Goal: Task Accomplishment & Management: Complete application form

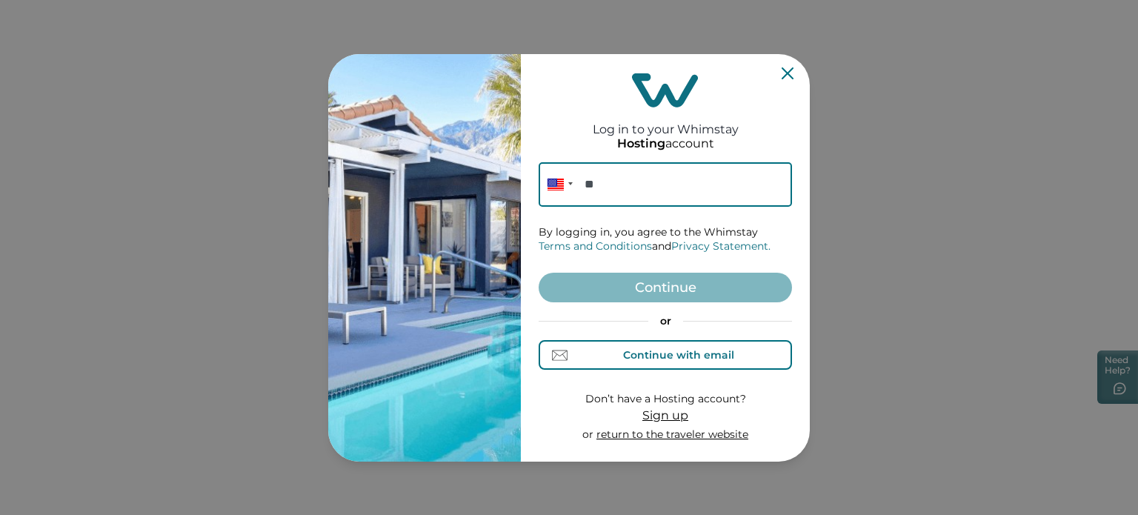
drag, startPoint x: 639, startPoint y: 361, endPoint x: 639, endPoint y: 181, distance: 180.0
click at [639, 181] on form "Phone ** By logging in, you agree to the Whimstay Terms and Conditions and Priv…" at bounding box center [665, 302] width 253 height 280
click at [633, 350] on div "Continue with email" at bounding box center [678, 355] width 111 height 12
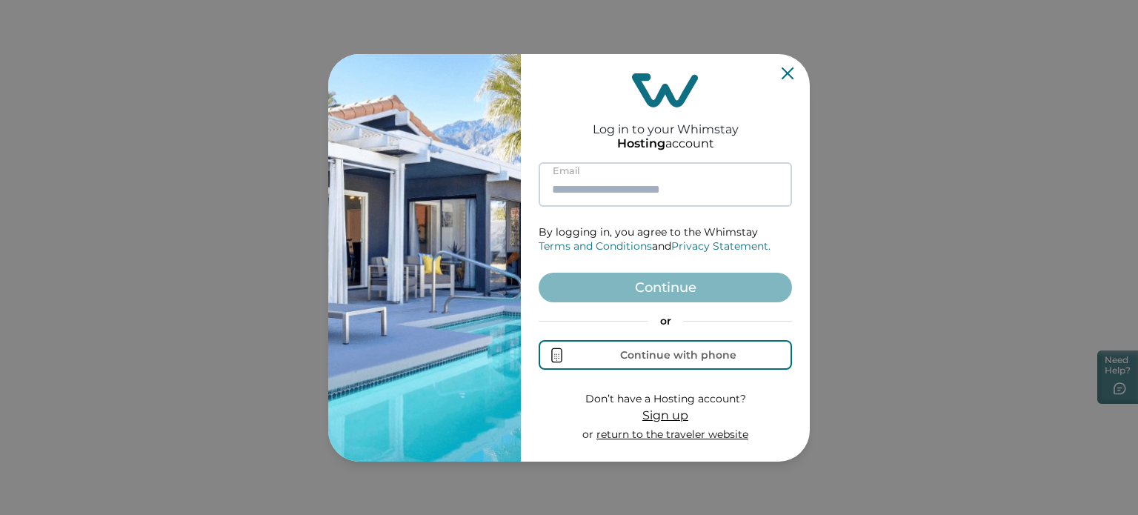
click at [614, 195] on input at bounding box center [665, 184] width 253 height 44
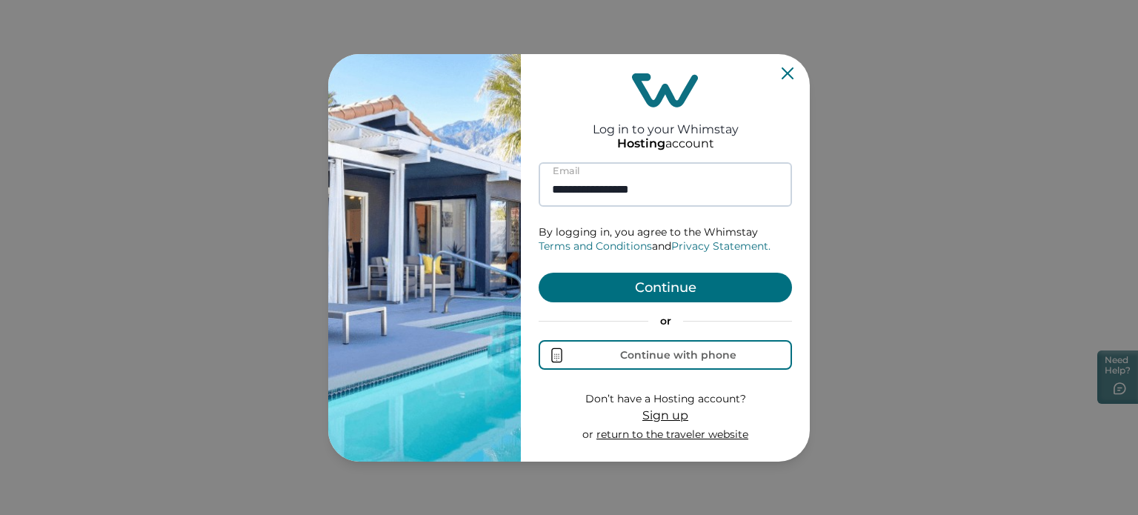
type input "**********"
click at [539, 273] on button "Continue" at bounding box center [665, 288] width 253 height 30
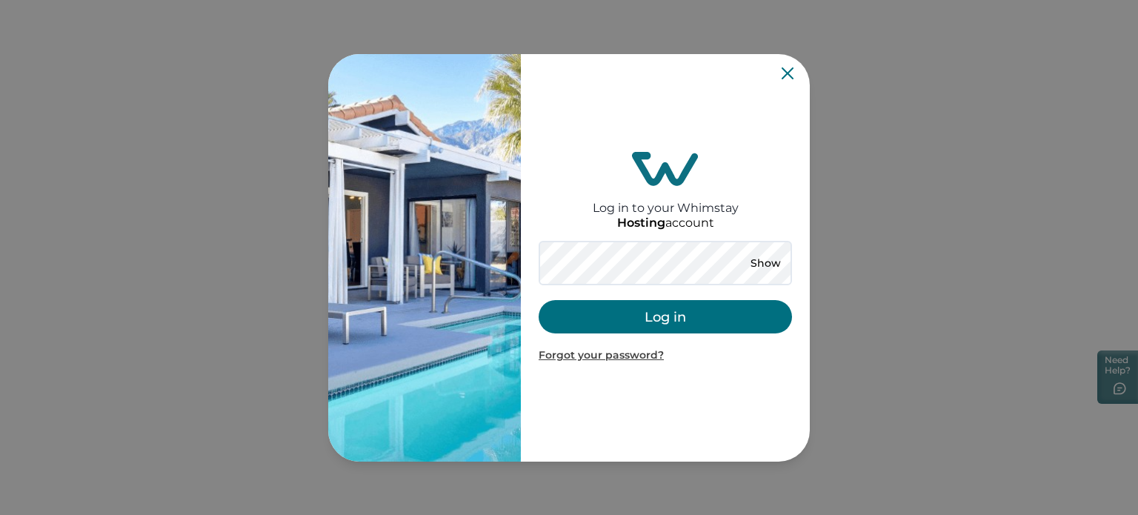
click at [631, 319] on button "Log in" at bounding box center [665, 316] width 253 height 33
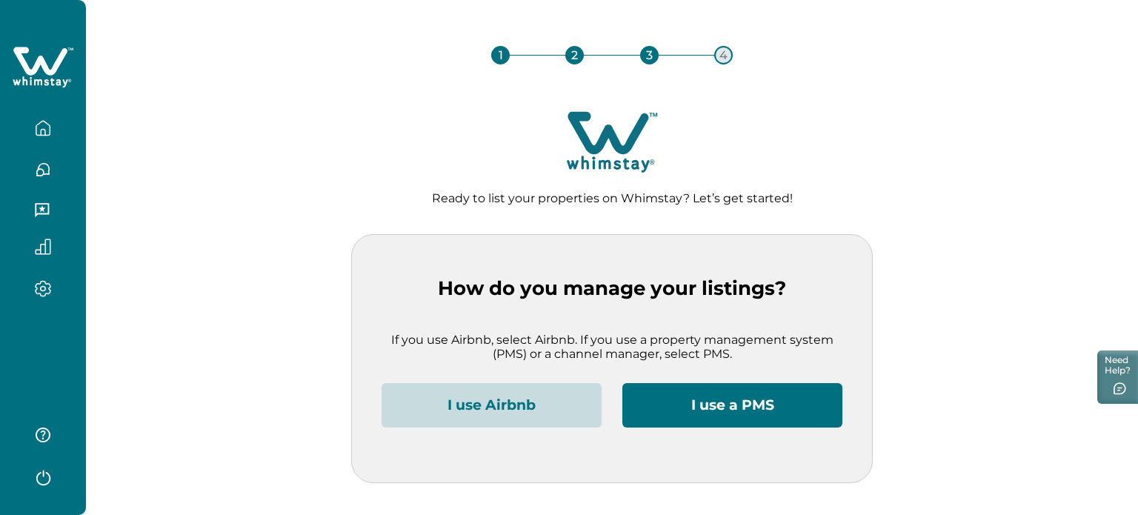
click at [505, 402] on button "I use Airbnb" at bounding box center [492, 405] width 220 height 44
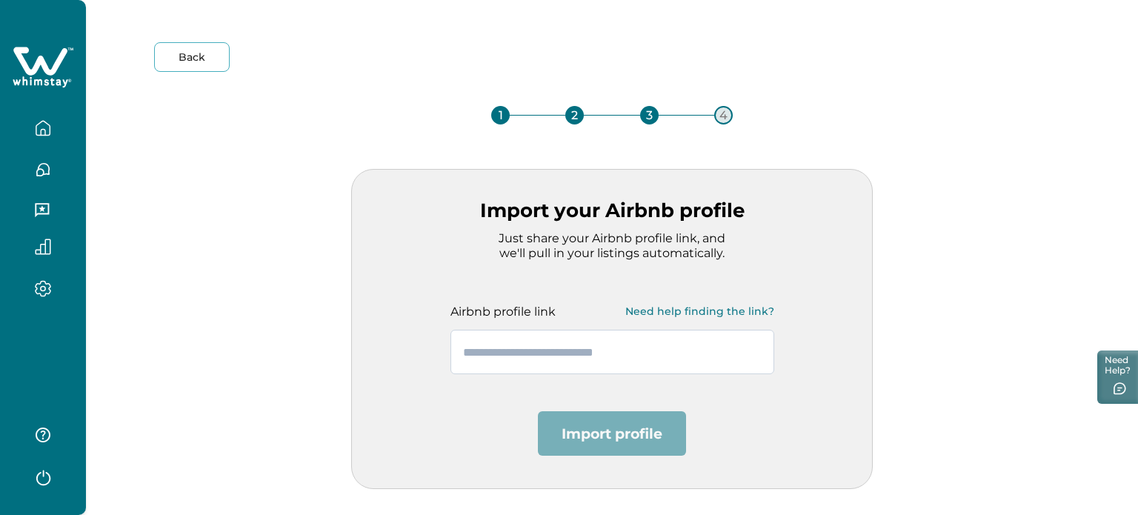
paste input "**********"
click at [642, 364] on input "text" at bounding box center [612, 352] width 324 height 44
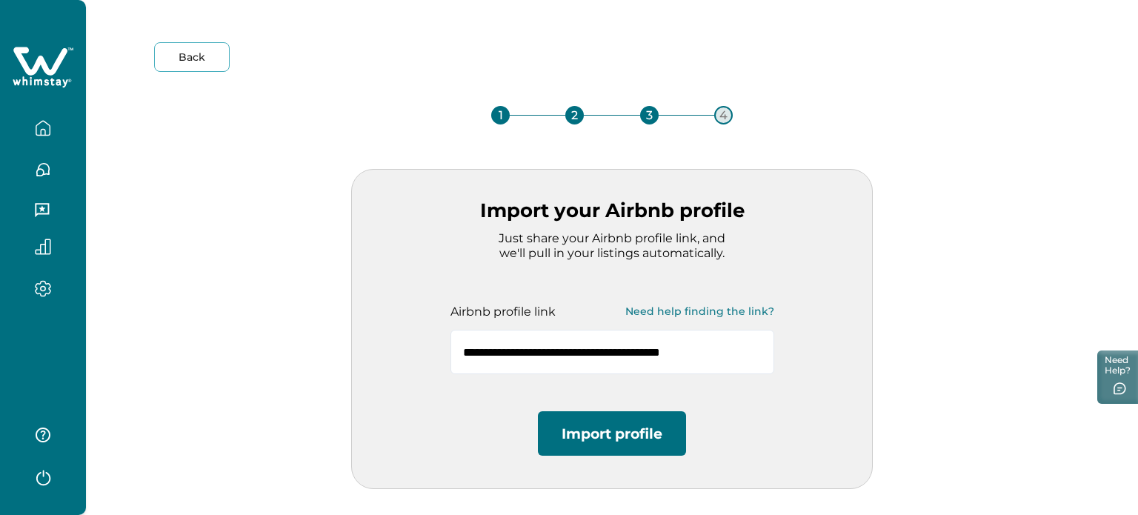
type input "**********"
click at [622, 433] on button "Import profile" at bounding box center [612, 433] width 148 height 44
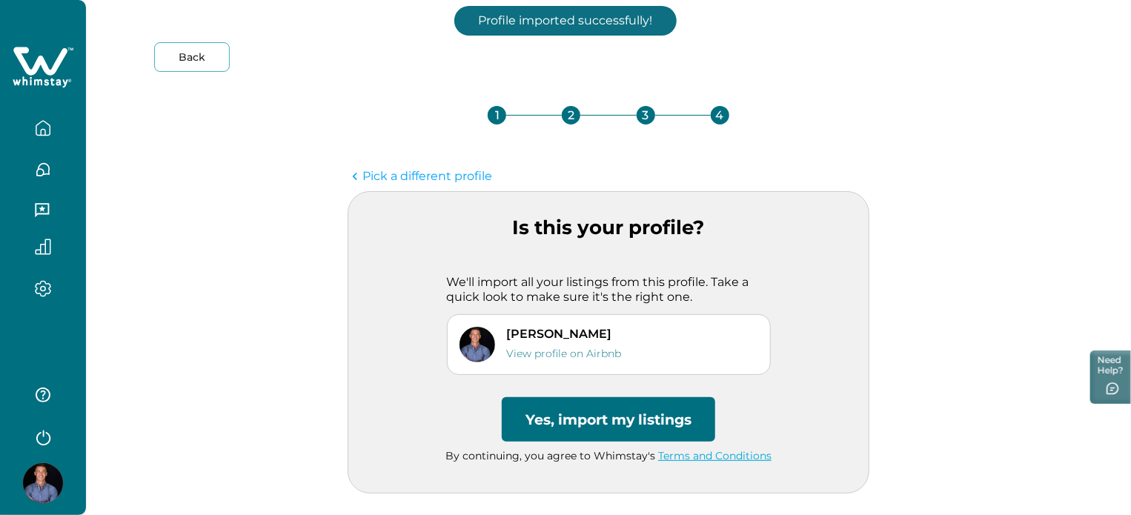
click at [622, 433] on button "Yes, import my listings" at bounding box center [608, 419] width 213 height 44
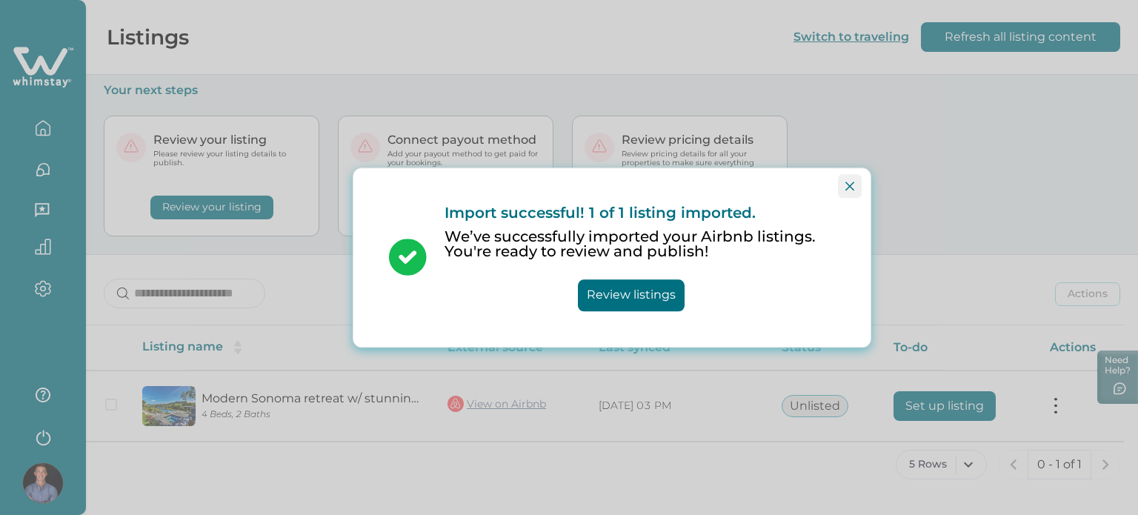
click at [845, 189] on icon "Close" at bounding box center [849, 186] width 9 height 9
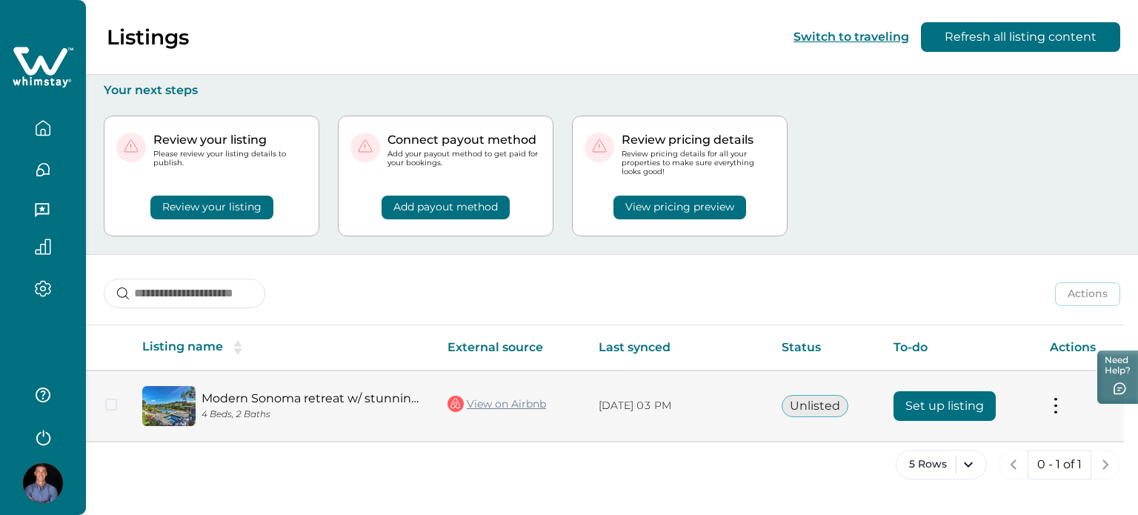
click at [912, 418] on button "Set up listing" at bounding box center [945, 406] width 102 height 30
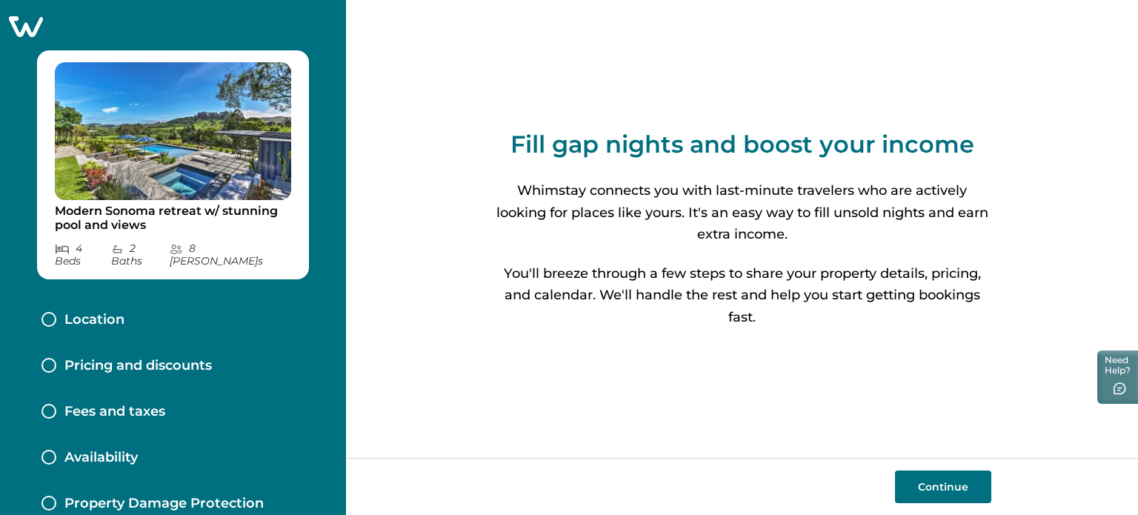
click at [925, 476] on button "Continue" at bounding box center [943, 486] width 96 height 33
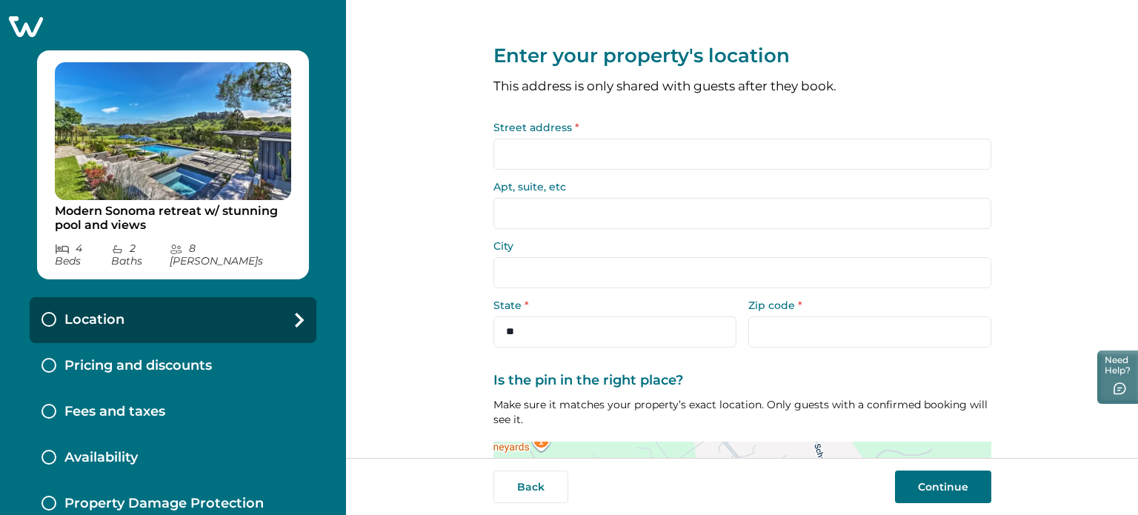
click at [782, 152] on input "Street address *" at bounding box center [742, 154] width 498 height 31
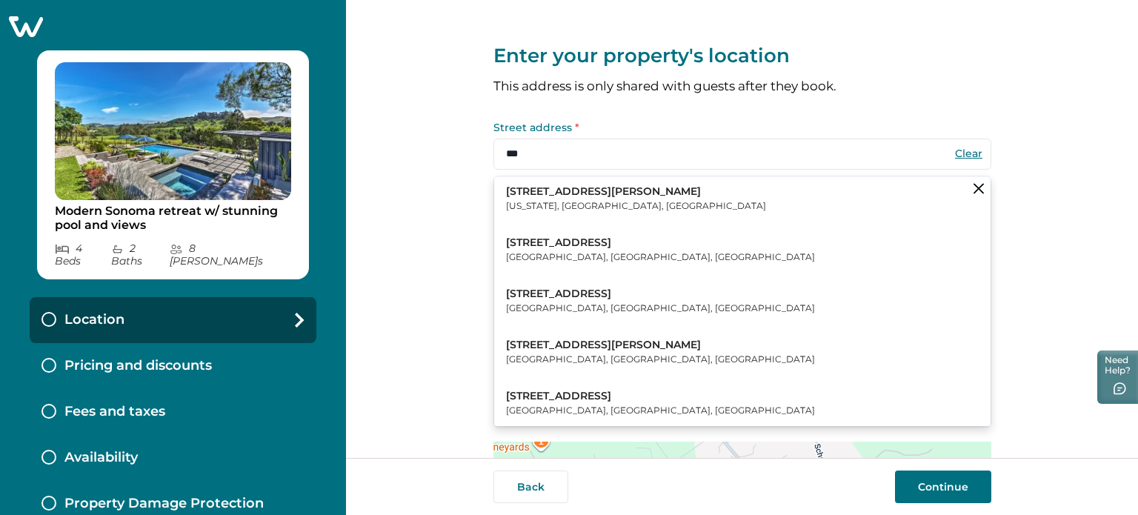
click at [612, 204] on button "[STREET_ADDRESS][PERSON_NAME][US_STATE]" at bounding box center [742, 198] width 496 height 45
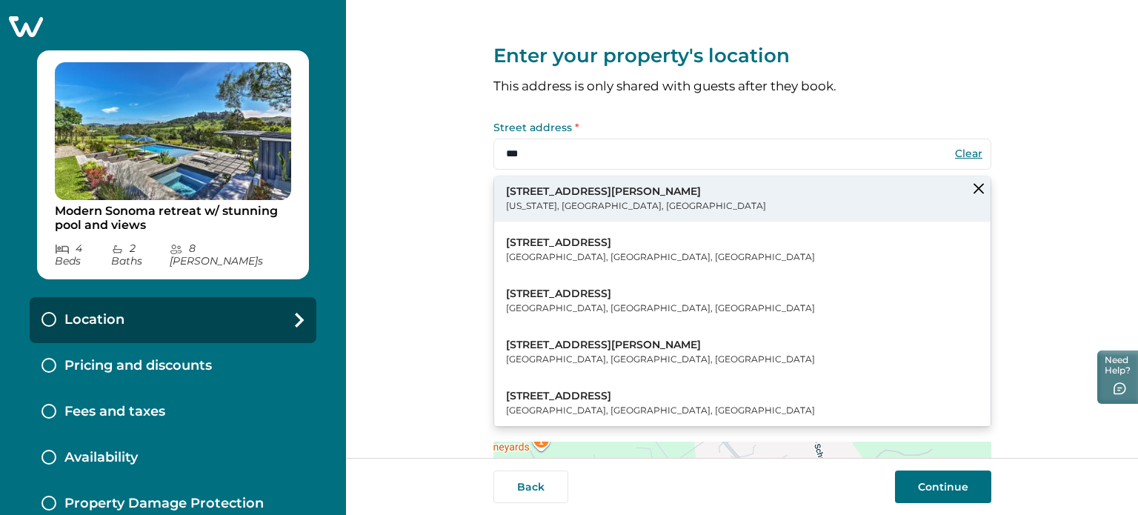
type input "**********"
type input "********"
select select "**"
type input "*****"
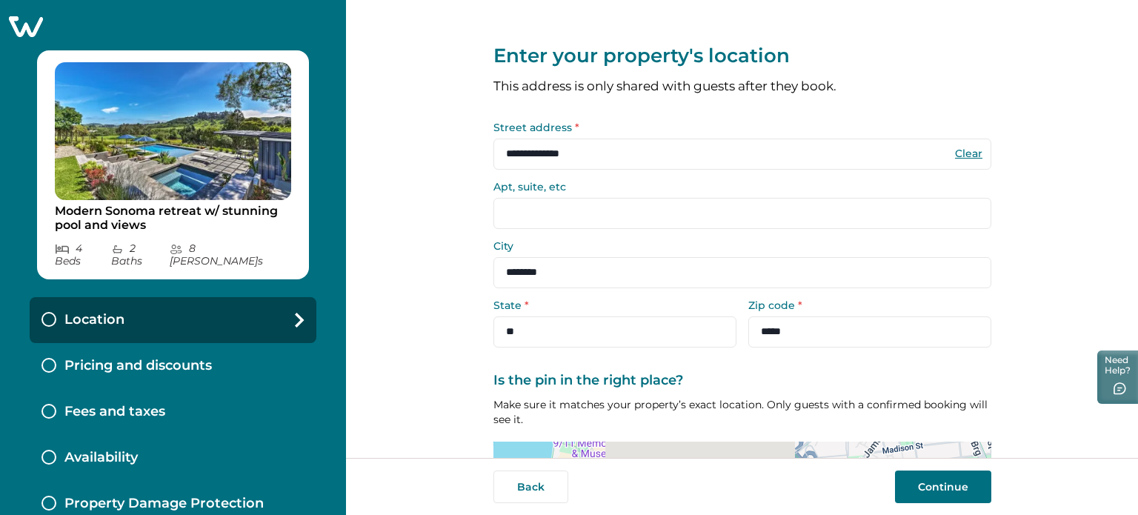
click at [602, 218] on input "Apt, suite, etc" at bounding box center [742, 213] width 498 height 31
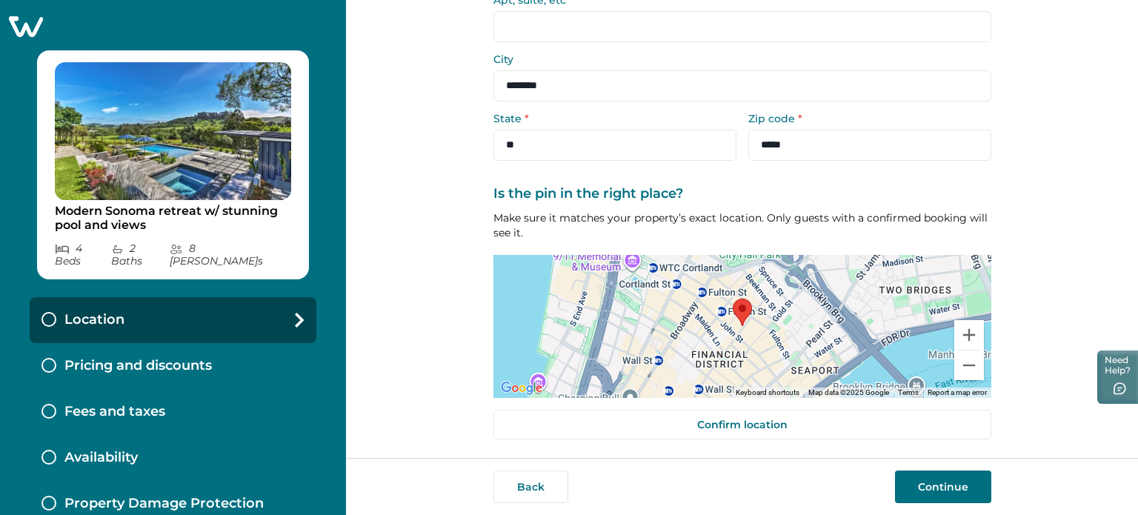
scroll to position [188, 0]
click at [919, 490] on button "Continue" at bounding box center [943, 486] width 96 height 33
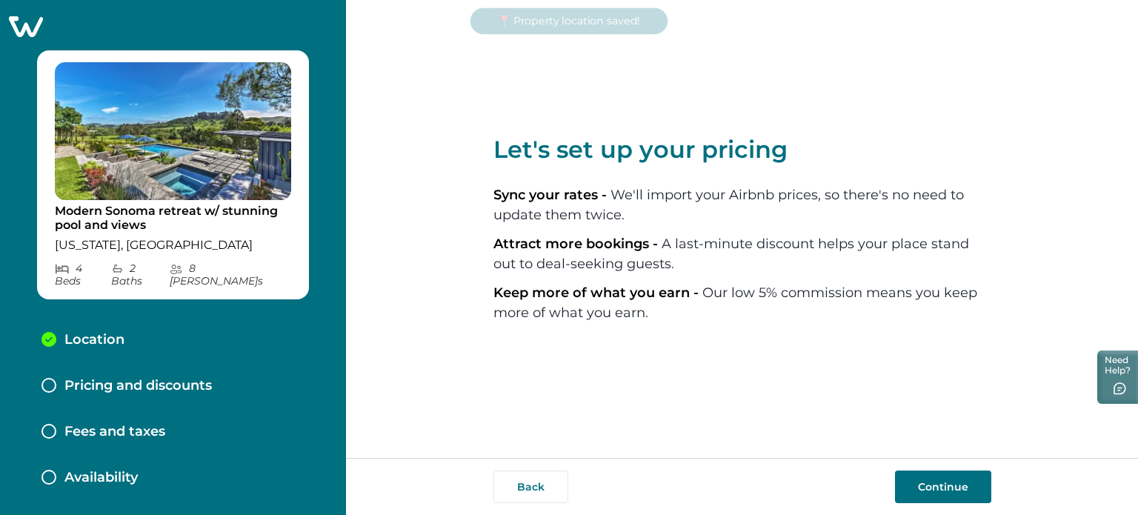
click at [959, 482] on button "Continue" at bounding box center [943, 486] width 96 height 33
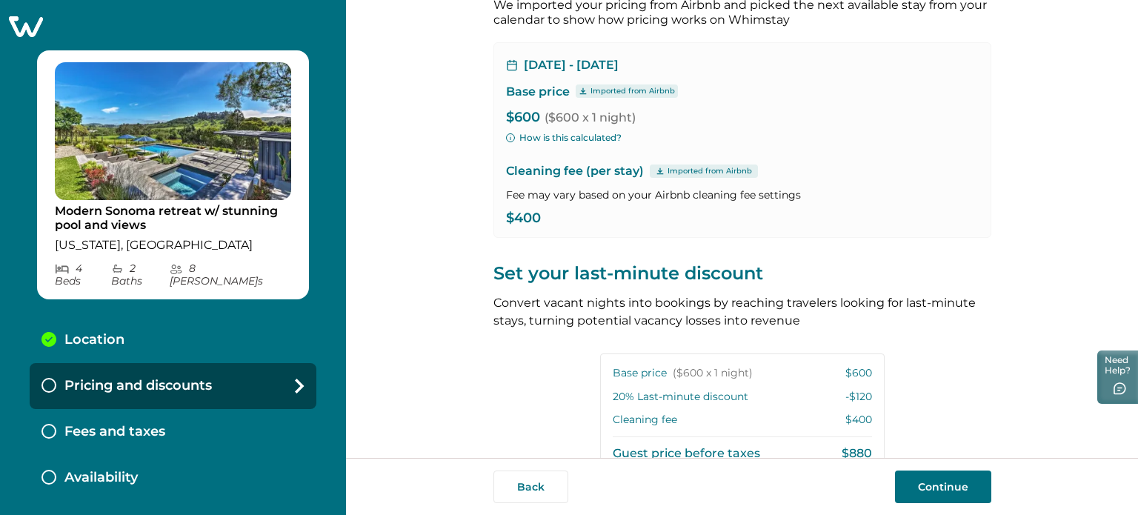
scroll to position [110, 0]
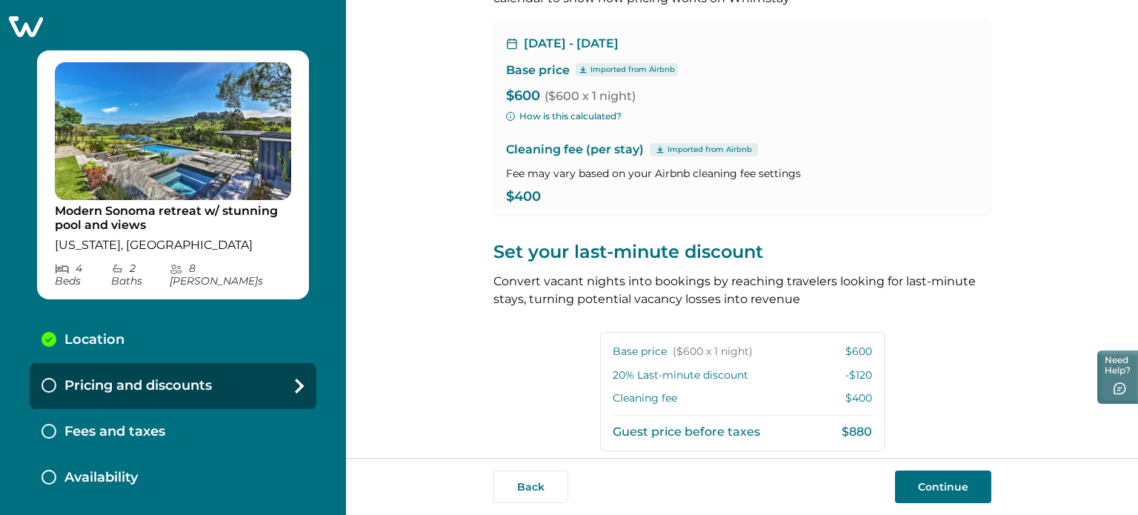
click at [951, 486] on button "Continue" at bounding box center [943, 486] width 96 height 33
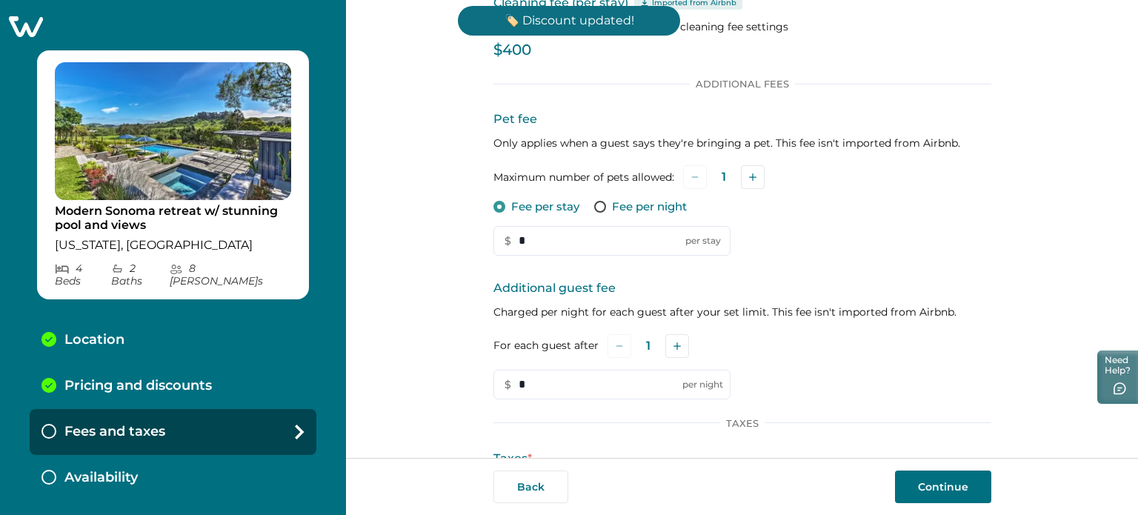
scroll to position [264, 0]
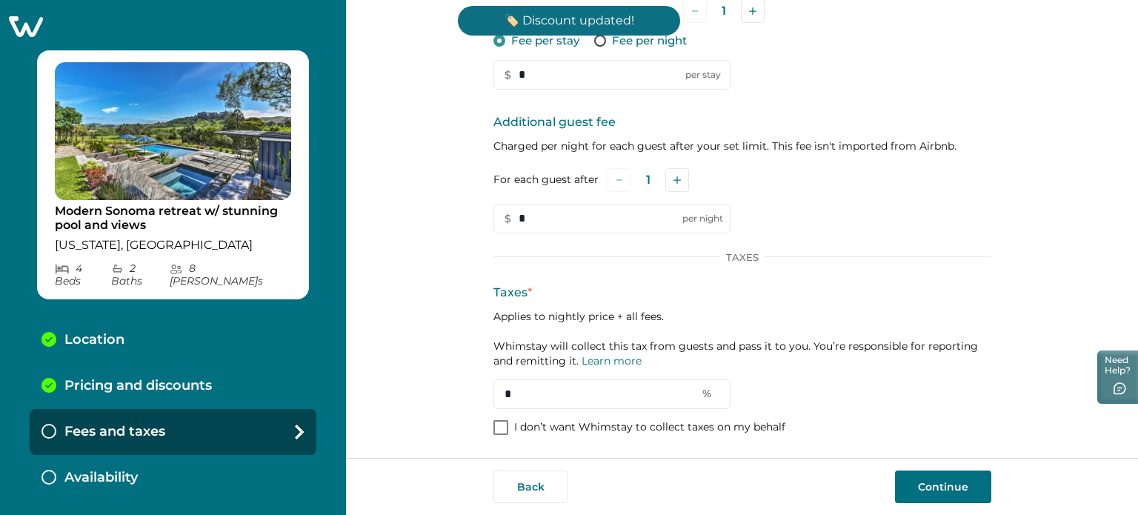
click at [670, 424] on p "I don’t want Whimstay to collect taxes on my behalf" at bounding box center [649, 427] width 271 height 15
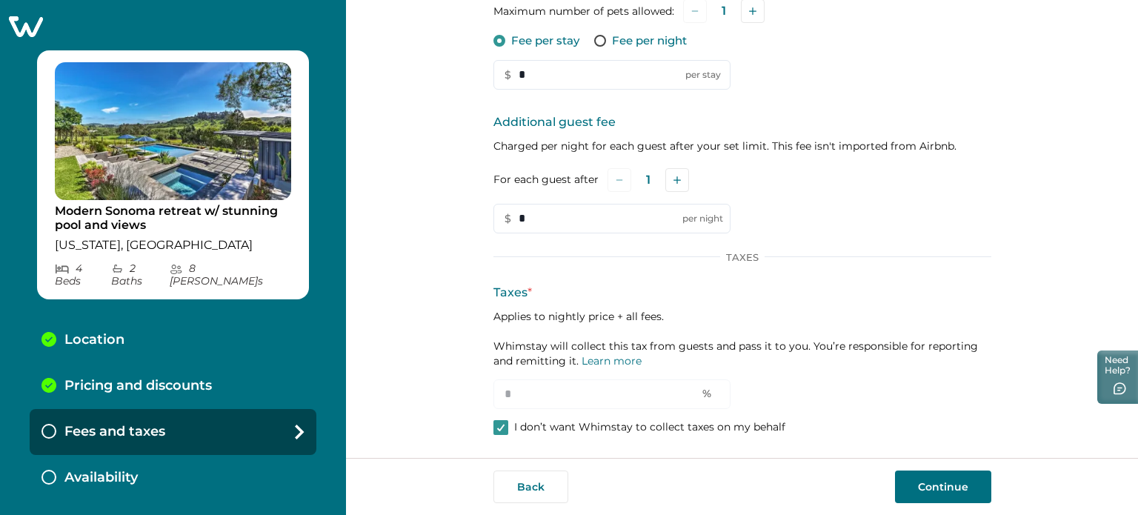
click at [990, 498] on button "Continue" at bounding box center [943, 486] width 96 height 33
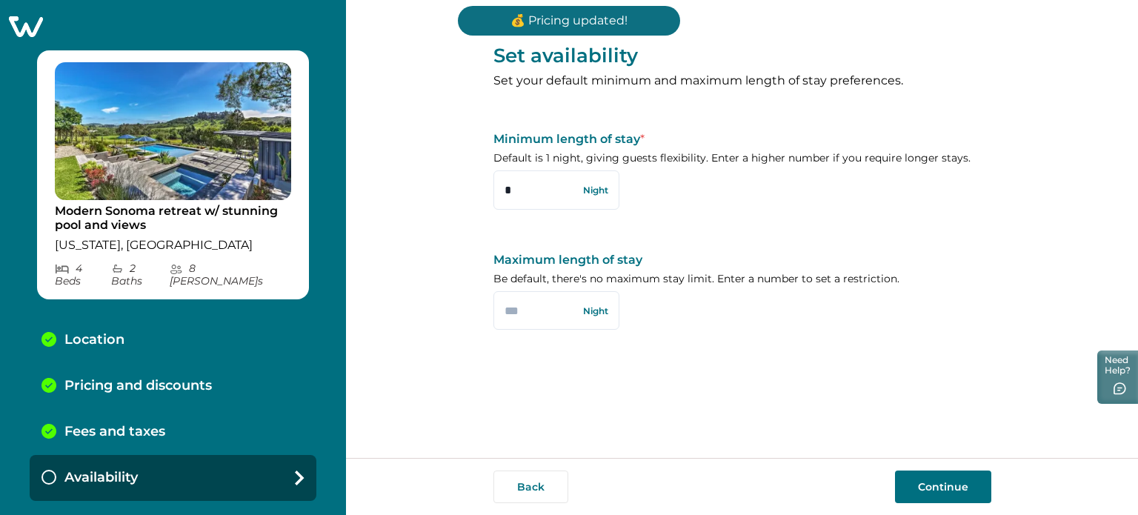
click at [982, 497] on button "Continue" at bounding box center [943, 486] width 96 height 33
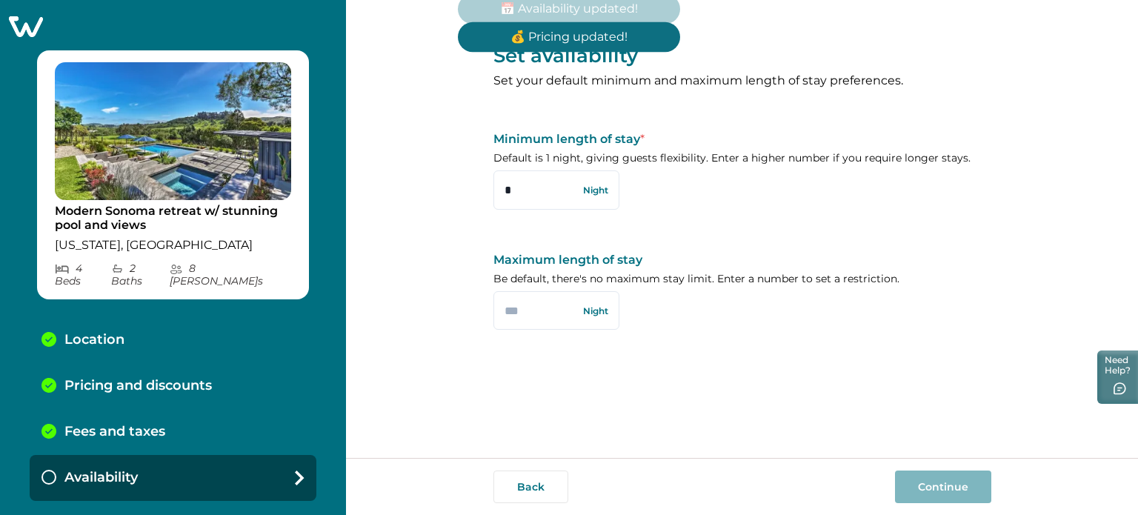
scroll to position [19, 0]
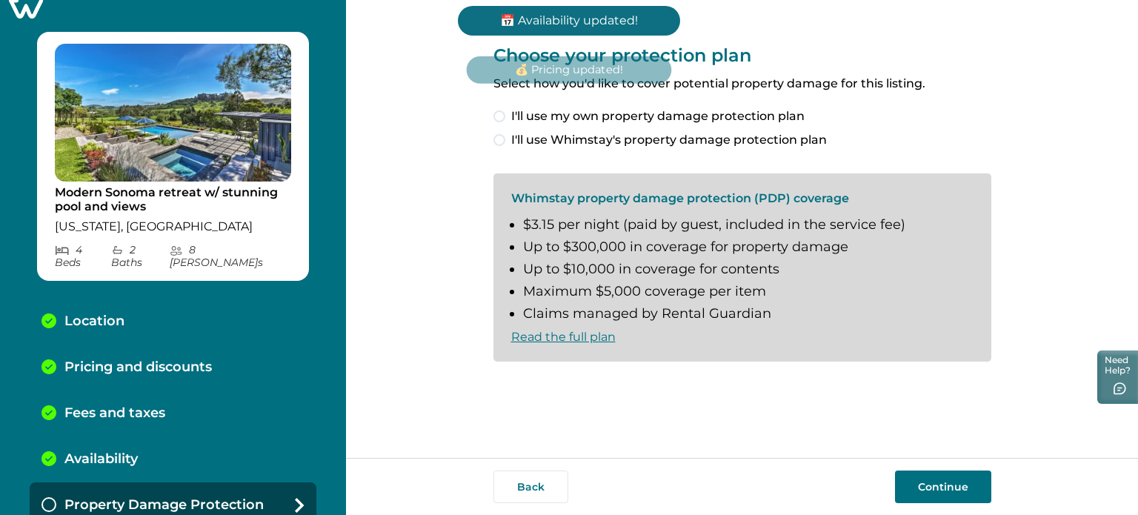
click at [523, 112] on span "I'll use my own property damage protection plan" at bounding box center [657, 116] width 293 height 18
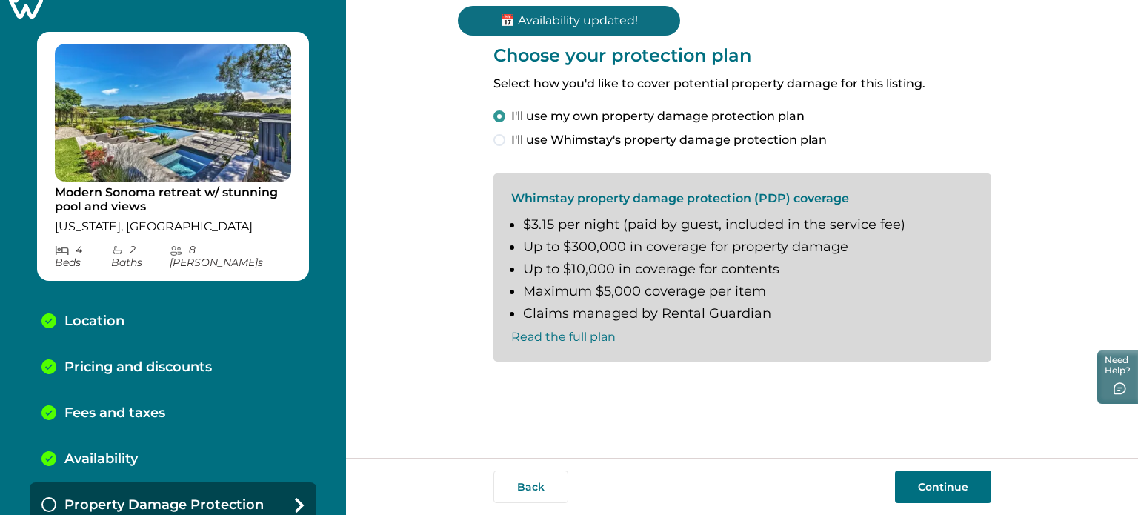
click at [957, 501] on button "Continue" at bounding box center [943, 486] width 96 height 33
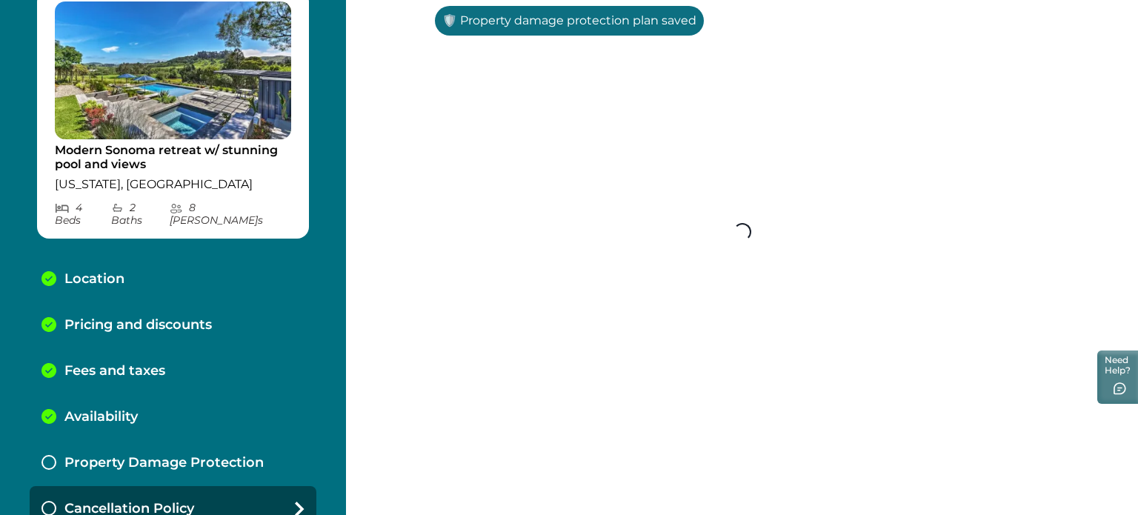
scroll to position [64, 0]
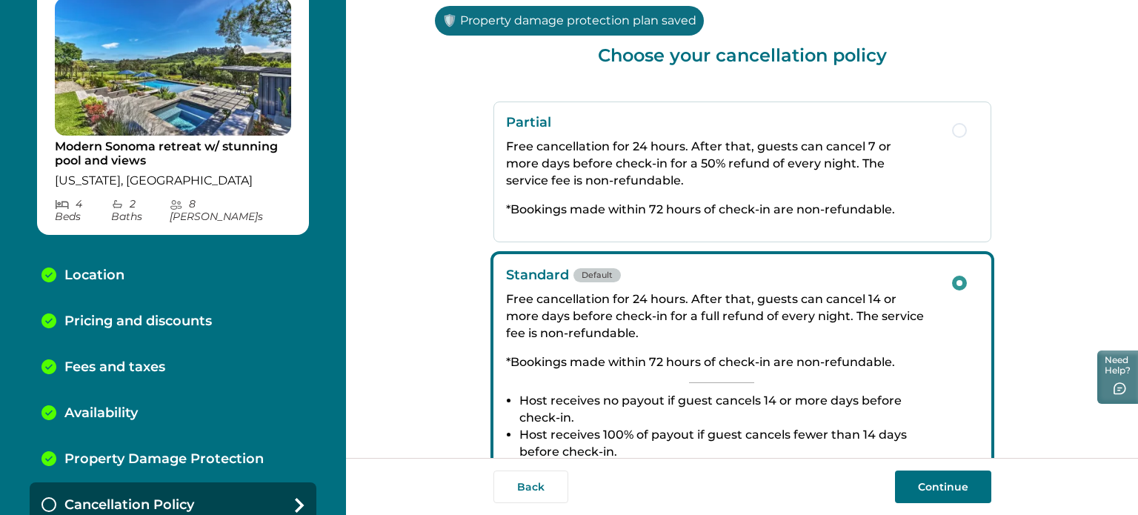
click at [971, 497] on button "Continue" at bounding box center [943, 486] width 96 height 33
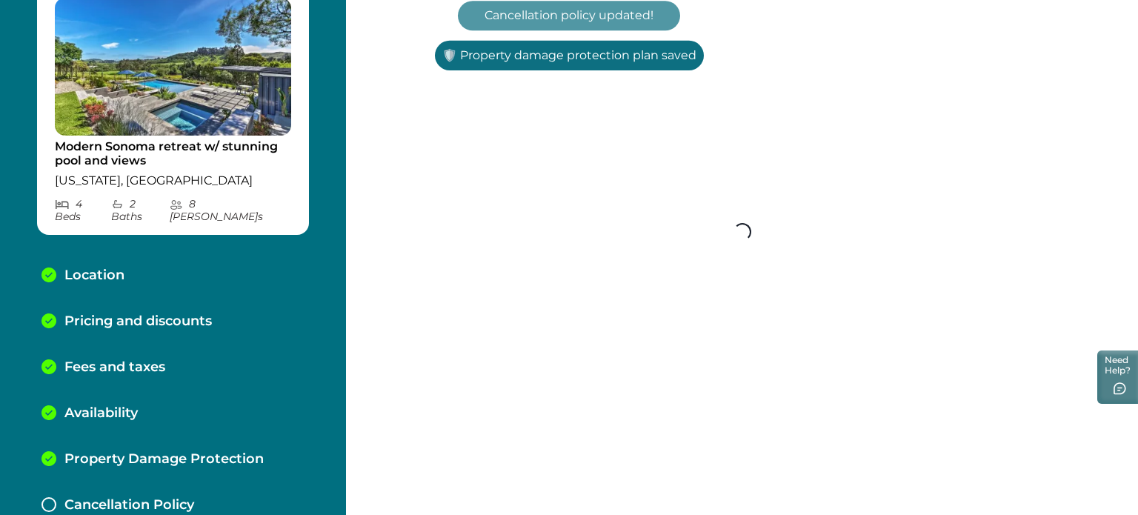
scroll to position [110, 0]
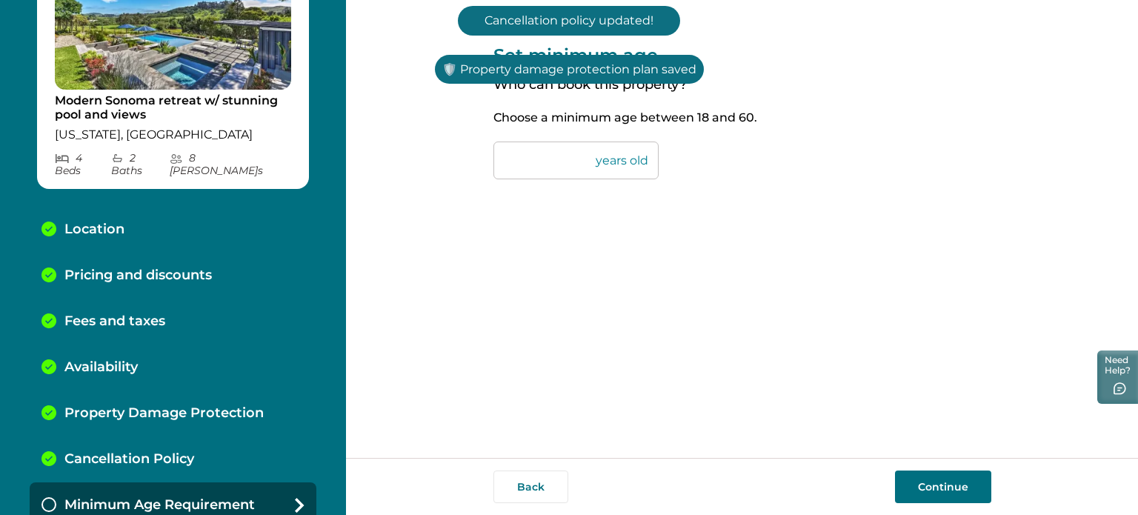
click at [971, 497] on button "Continue" at bounding box center [943, 486] width 96 height 33
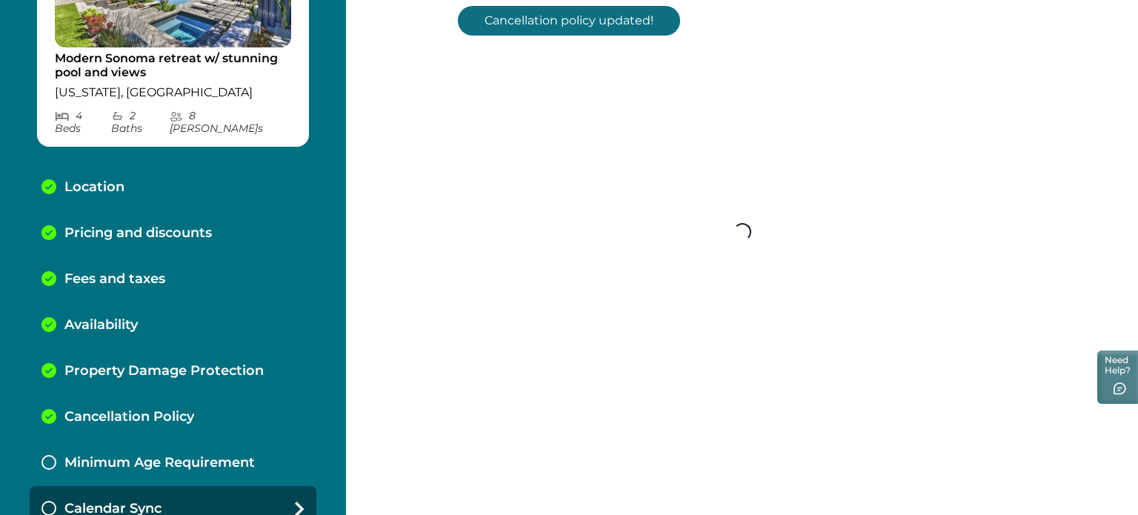
scroll to position [156, 0]
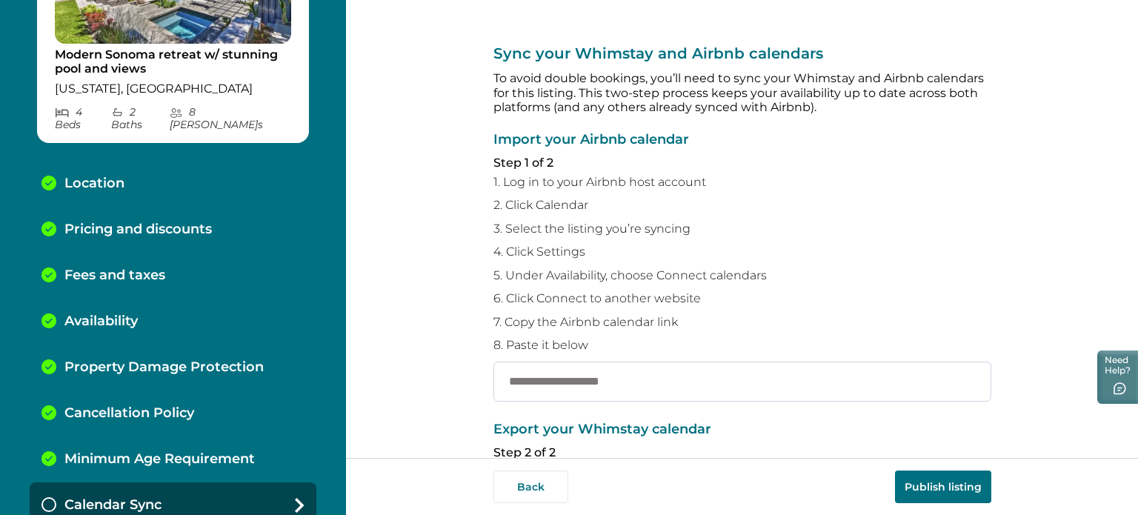
click at [640, 393] on input "text" at bounding box center [742, 382] width 498 height 40
paste input "**********"
type input "**********"
click at [945, 486] on button "Publish listing" at bounding box center [943, 486] width 96 height 33
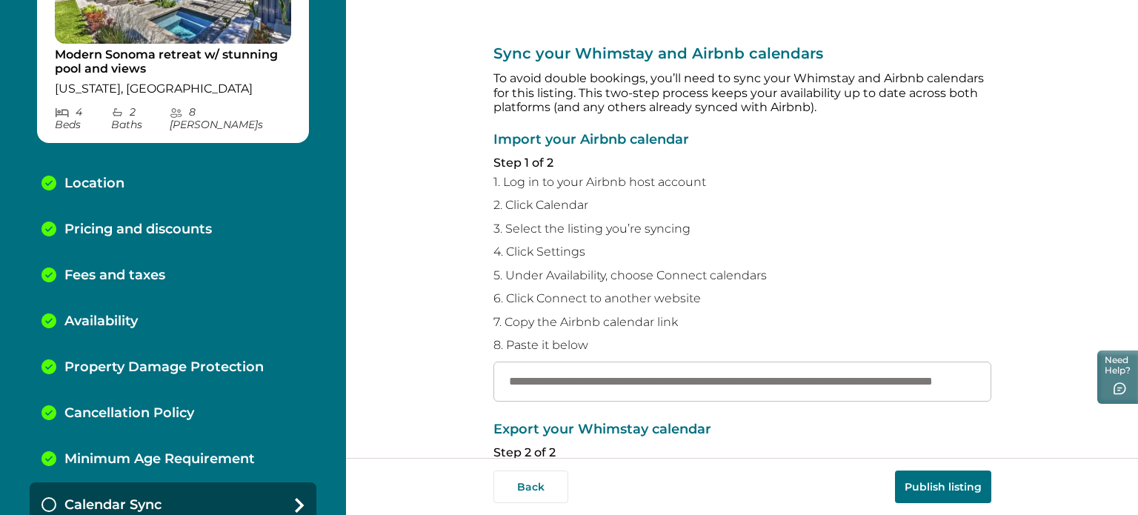
scroll to position [0, 0]
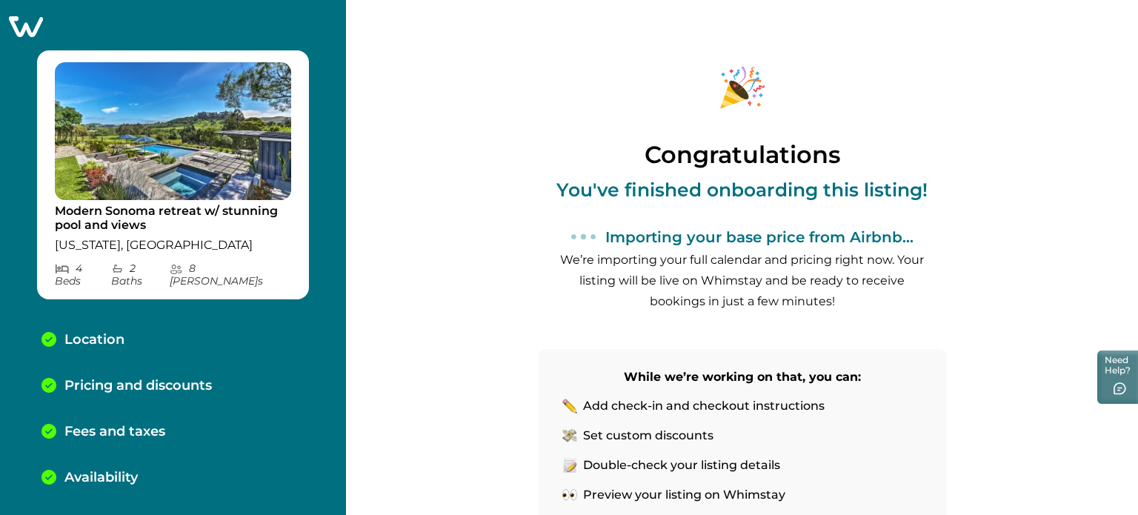
click at [28, 27] on icon at bounding box center [25, 26] width 36 height 23
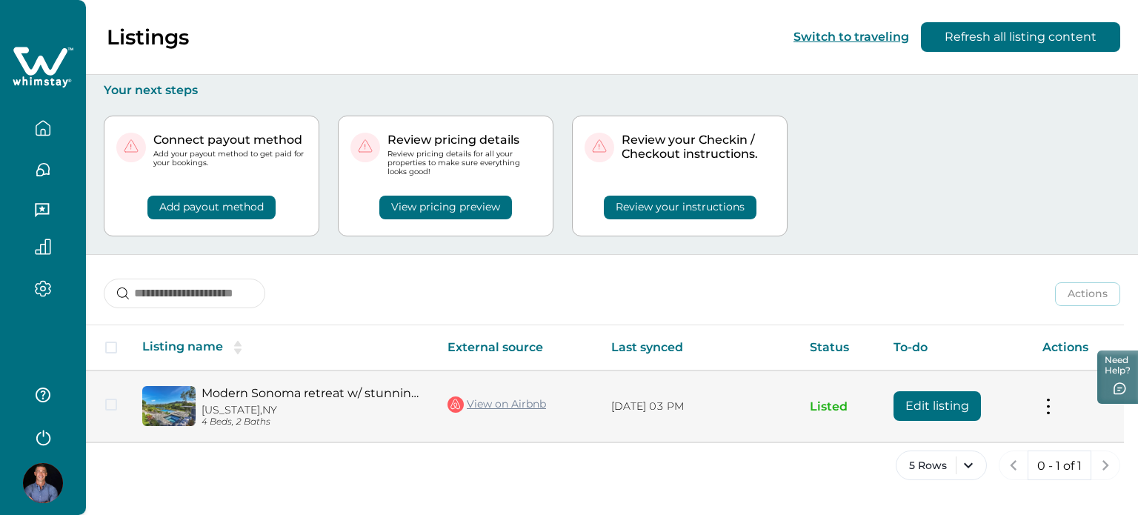
click at [956, 398] on button "Edit listing" at bounding box center [937, 406] width 87 height 30
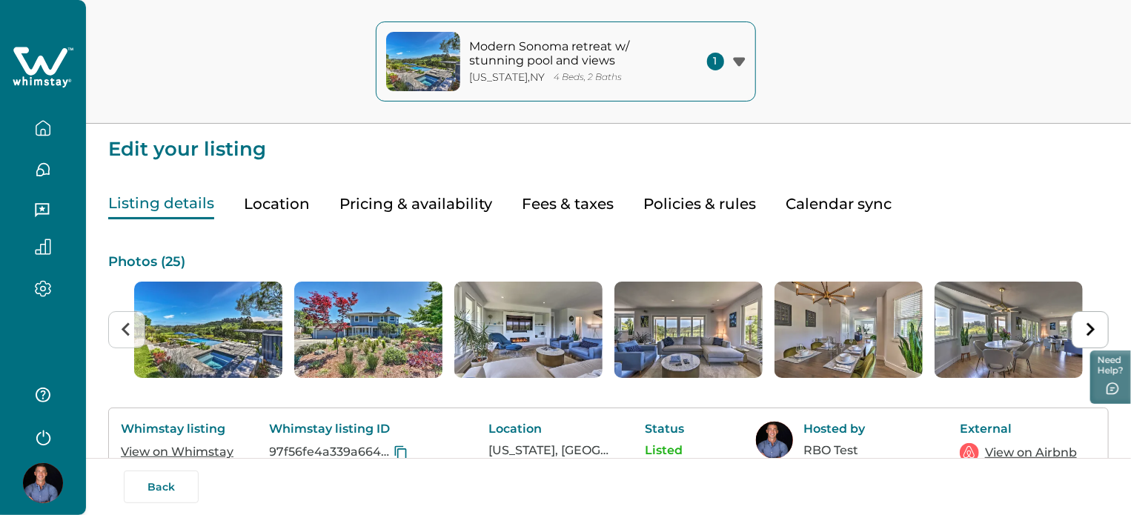
click at [409, 187] on div "Listing details Location Pricing & availability Fees & taxes Policies & rules C…" at bounding box center [608, 189] width 1000 height 60
click at [409, 193] on button "Pricing & availability" at bounding box center [415, 204] width 153 height 30
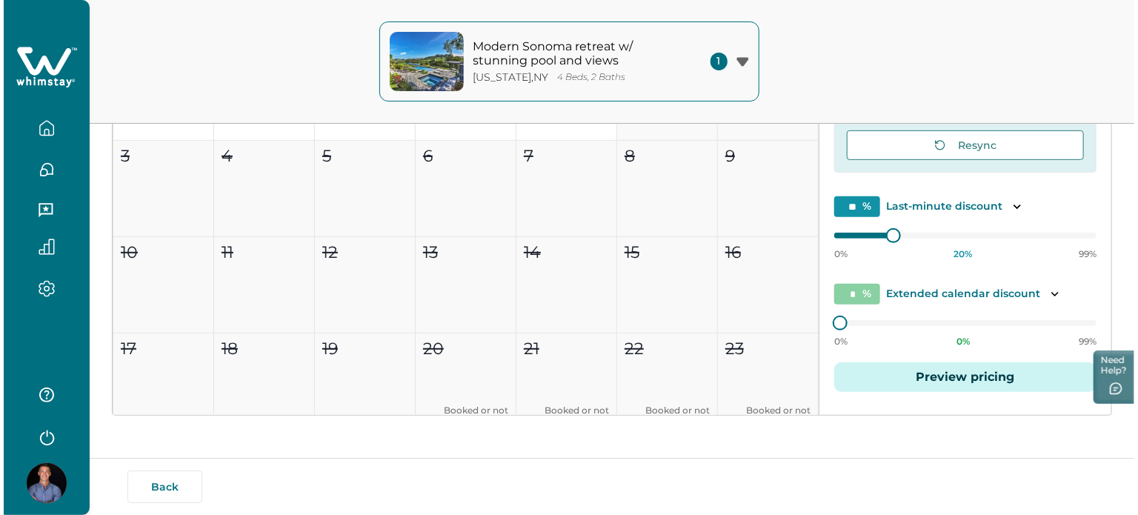
scroll to position [25, 0]
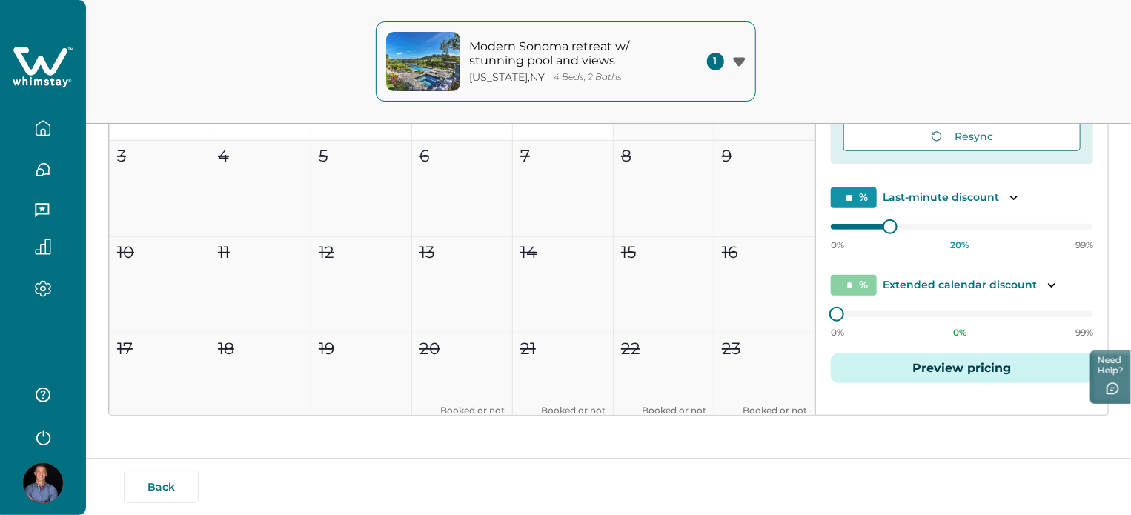
click at [901, 373] on button "Preview pricing" at bounding box center [962, 368] width 262 height 30
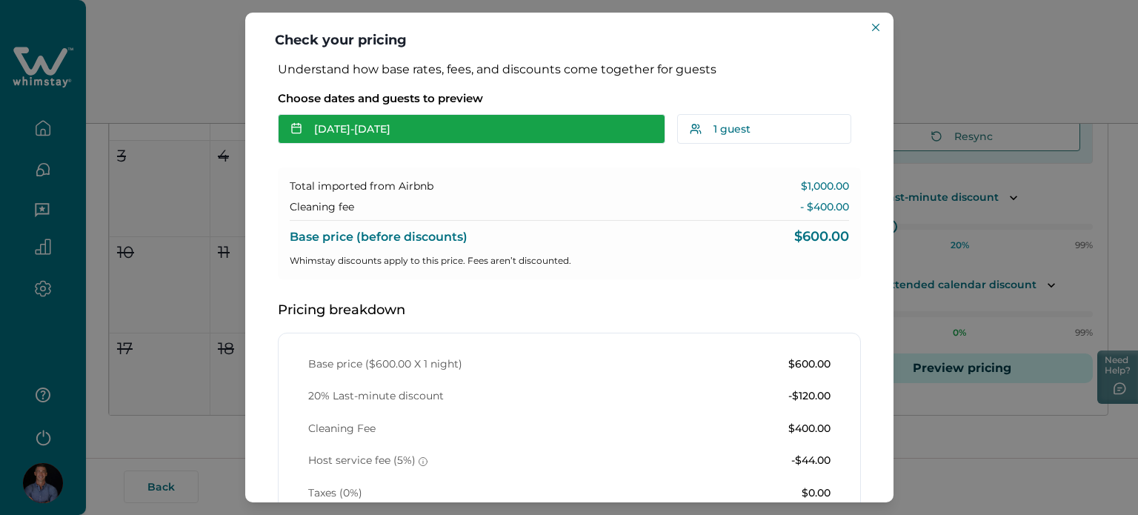
click at [346, 127] on button "[DATE] - [DATE]" at bounding box center [471, 129] width 387 height 30
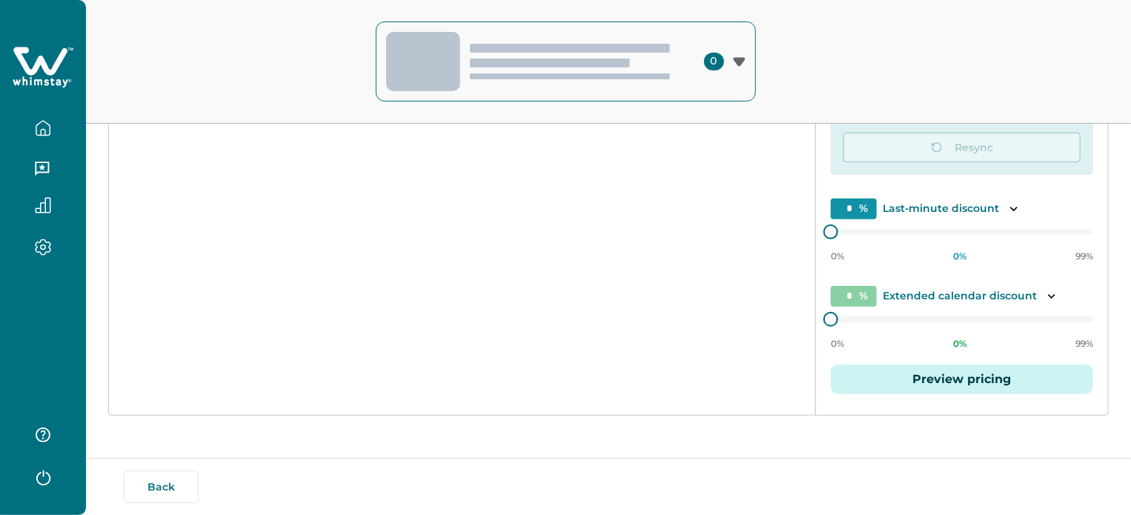
scroll to position [300, 0]
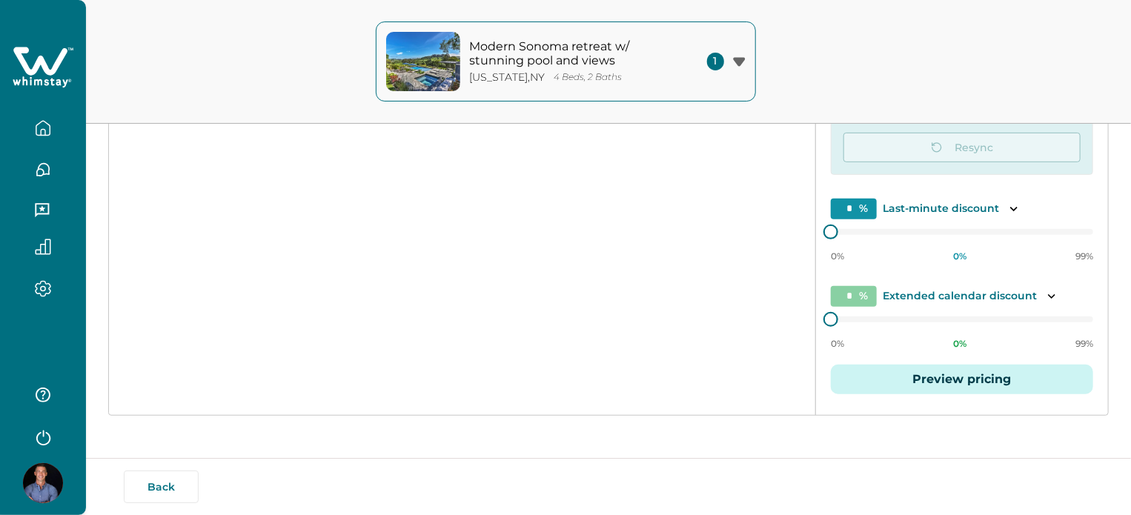
click at [44, 135] on icon "button" at bounding box center [42, 128] width 13 height 14
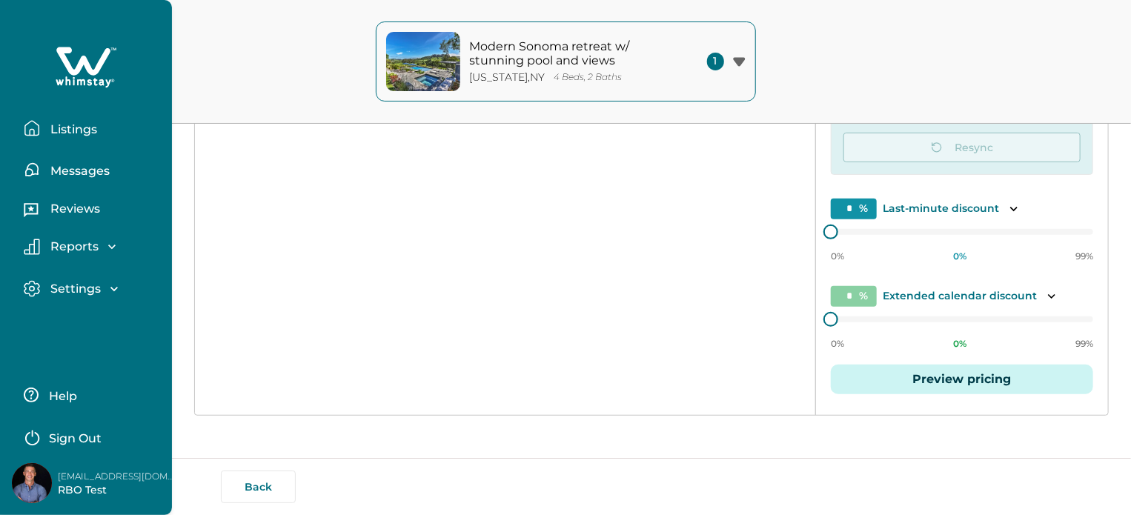
click at [44, 136] on button "Listings" at bounding box center [92, 128] width 136 height 30
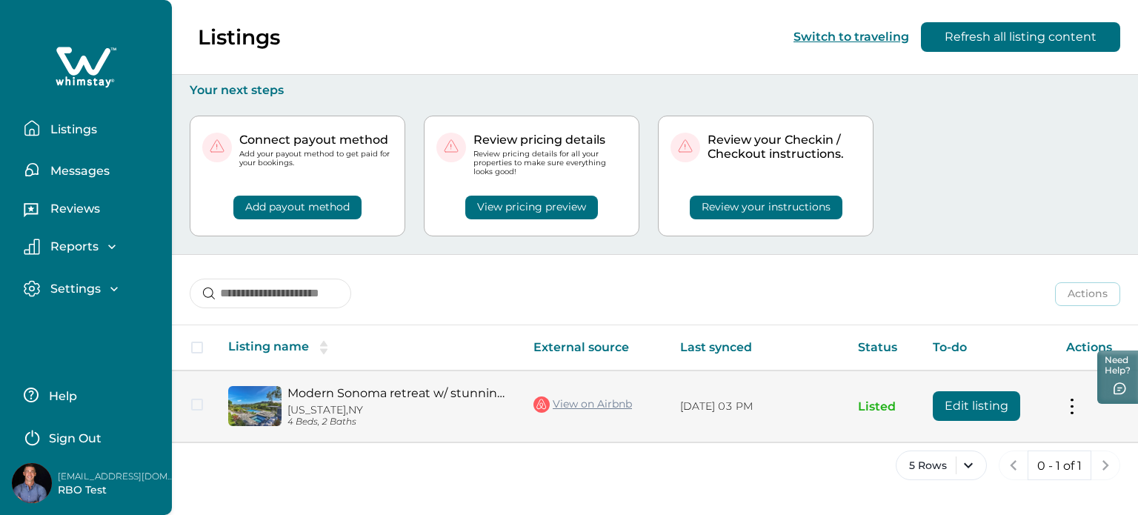
click at [448, 393] on link "Modern Sonoma retreat w/ stunning pool and views" at bounding box center [398, 393] width 222 height 14
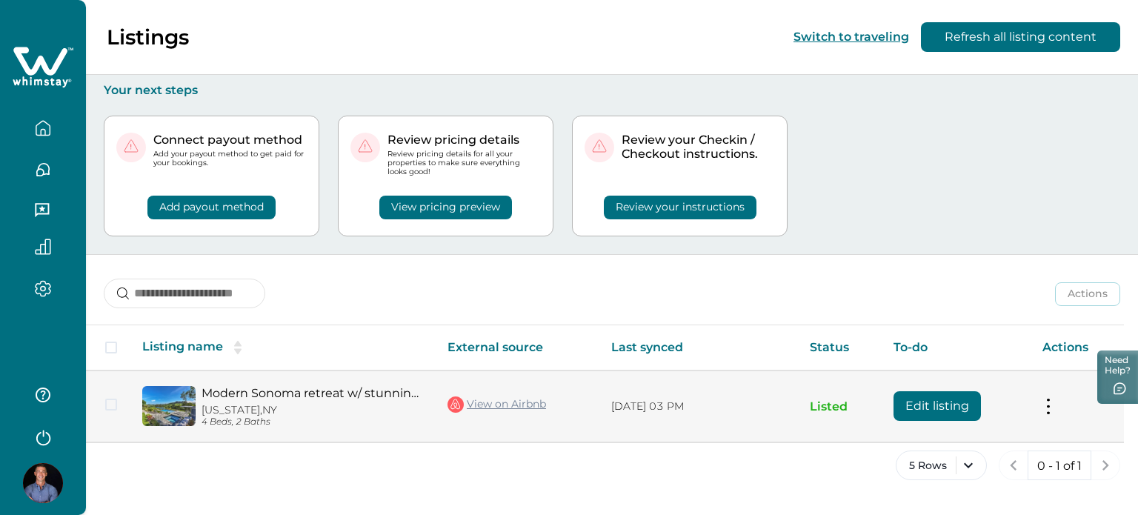
click at [504, 403] on link "View on Airbnb" at bounding box center [496, 404] width 99 height 19
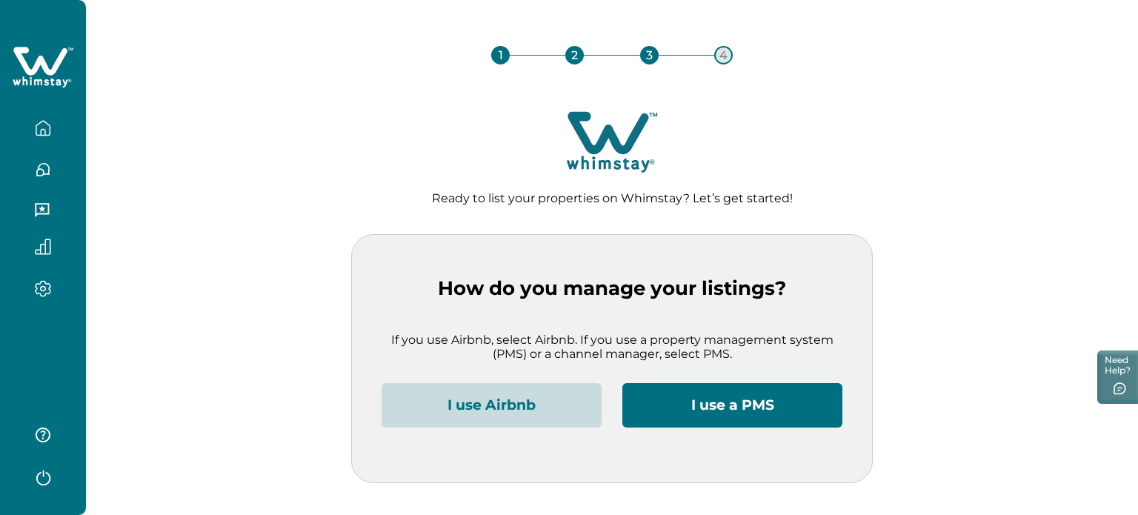
click at [438, 396] on button "I use Airbnb" at bounding box center [492, 405] width 220 height 44
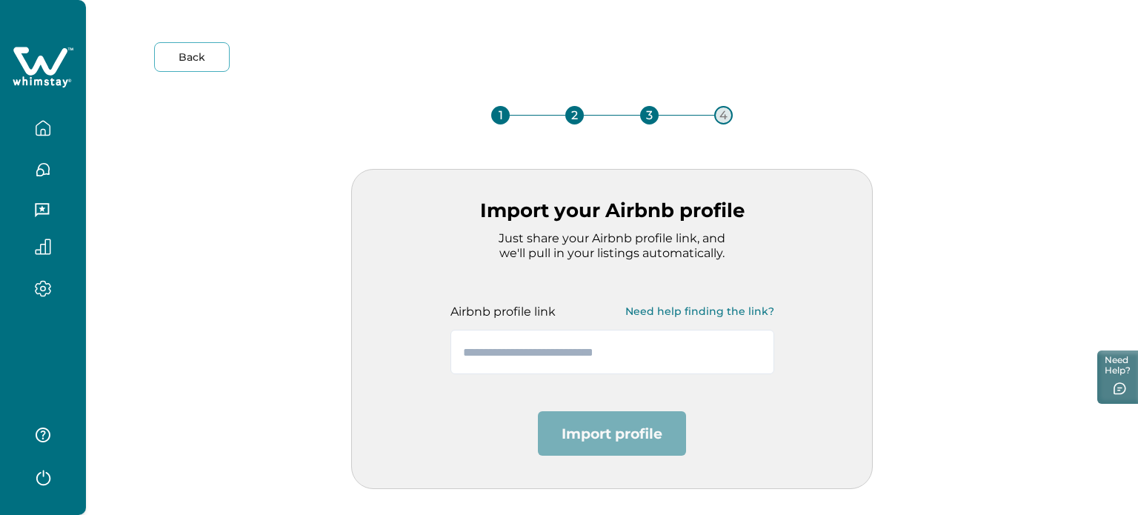
click at [507, 325] on div "Airbnb profile link Need help finding the link?" at bounding box center [612, 311] width 324 height 30
click at [510, 365] on input "text" at bounding box center [612, 352] width 324 height 44
paste input "**********"
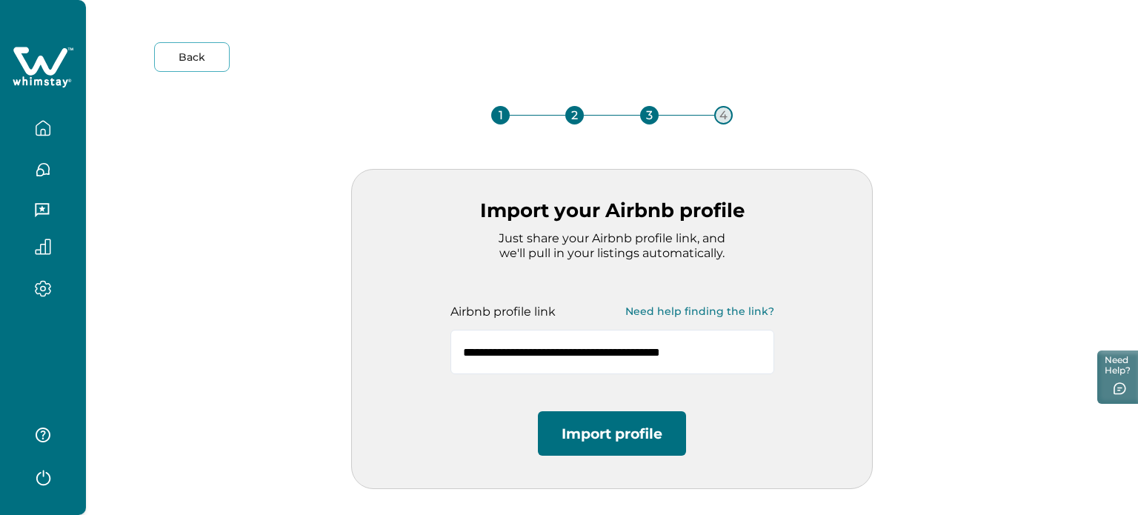
type input "**********"
click at [590, 419] on button "Import profile" at bounding box center [612, 433] width 148 height 44
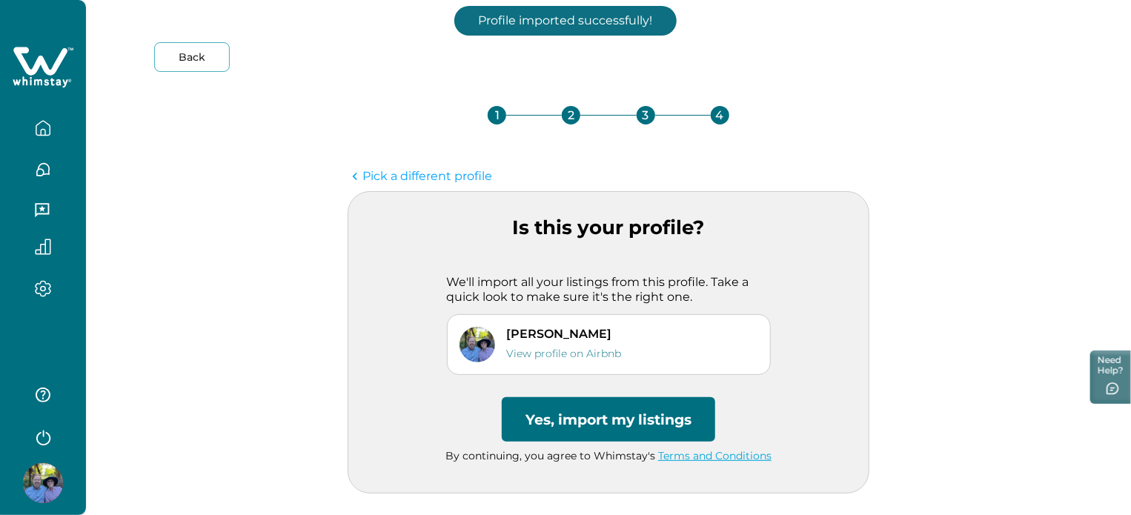
click at [590, 419] on button "Yes, import my listings" at bounding box center [608, 419] width 213 height 44
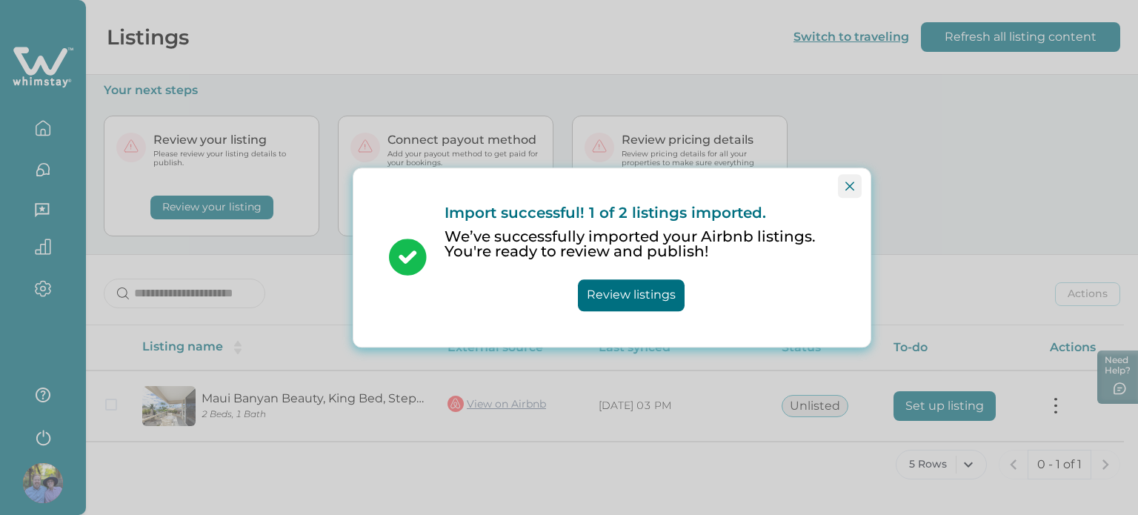
click at [852, 191] on button "Close" at bounding box center [850, 186] width 24 height 24
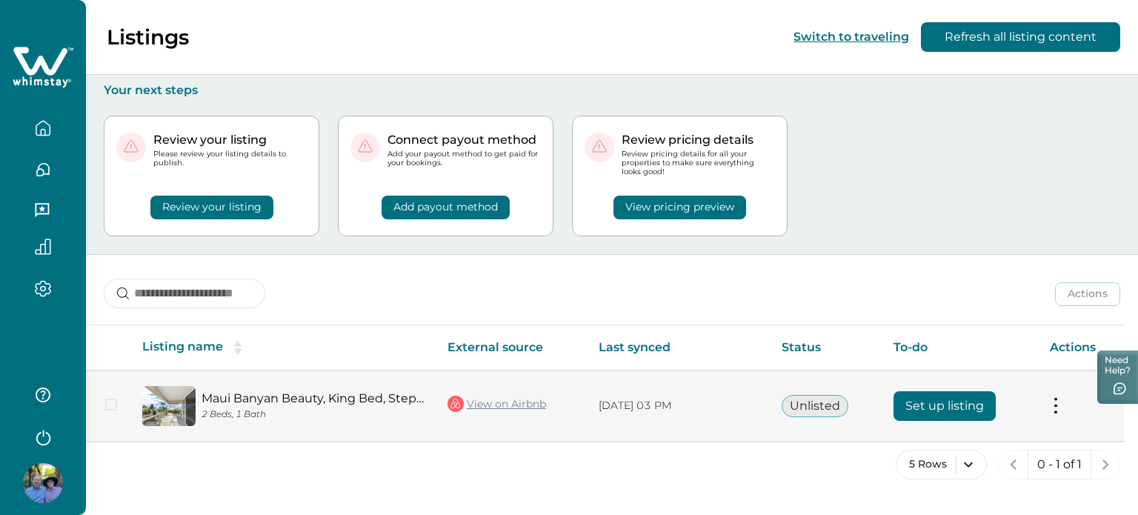
click at [959, 419] on button "Set up listing" at bounding box center [945, 406] width 102 height 30
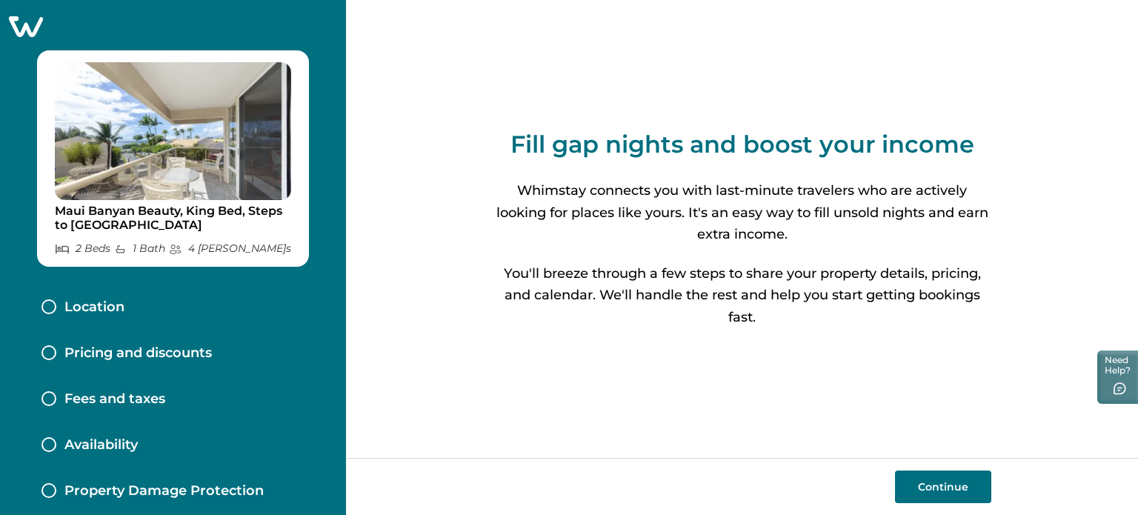
click at [934, 488] on button "Continue" at bounding box center [943, 486] width 96 height 33
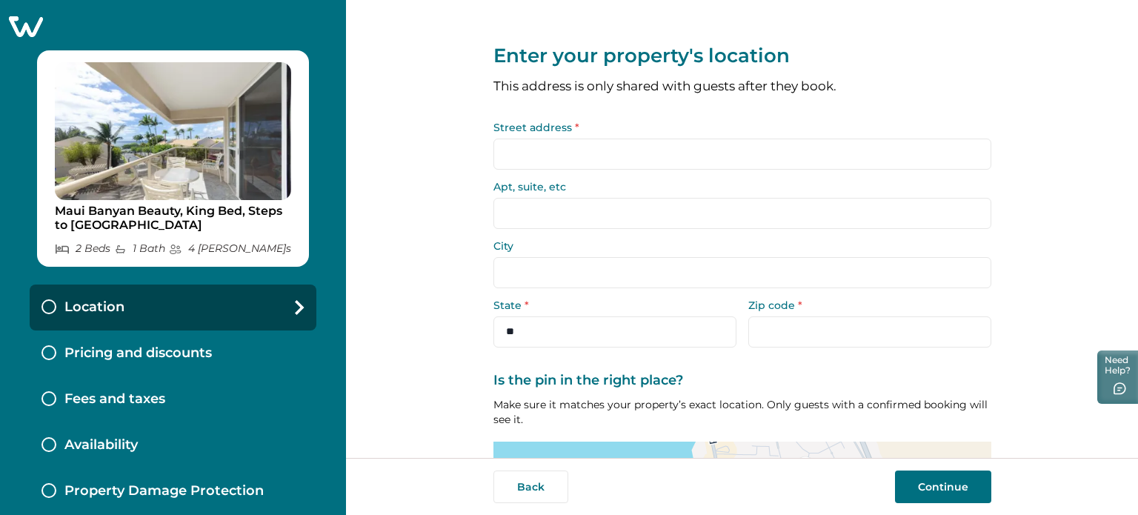
click at [614, 160] on input "Street address *" at bounding box center [742, 154] width 498 height 31
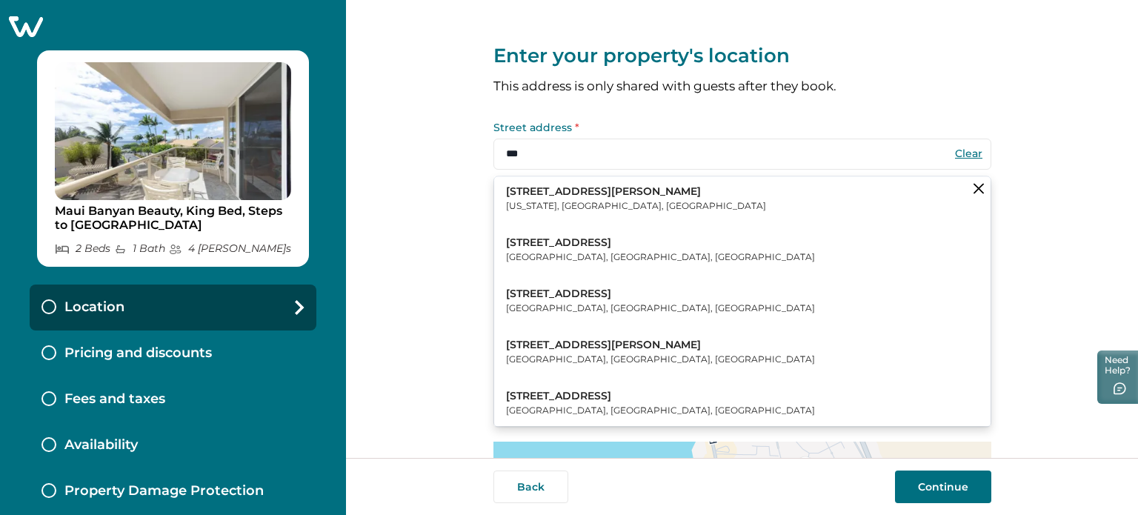
click at [618, 198] on button "[STREET_ADDRESS][PERSON_NAME][US_STATE]" at bounding box center [742, 198] width 496 height 45
type input "**********"
type input "********"
select select "**"
type input "*****"
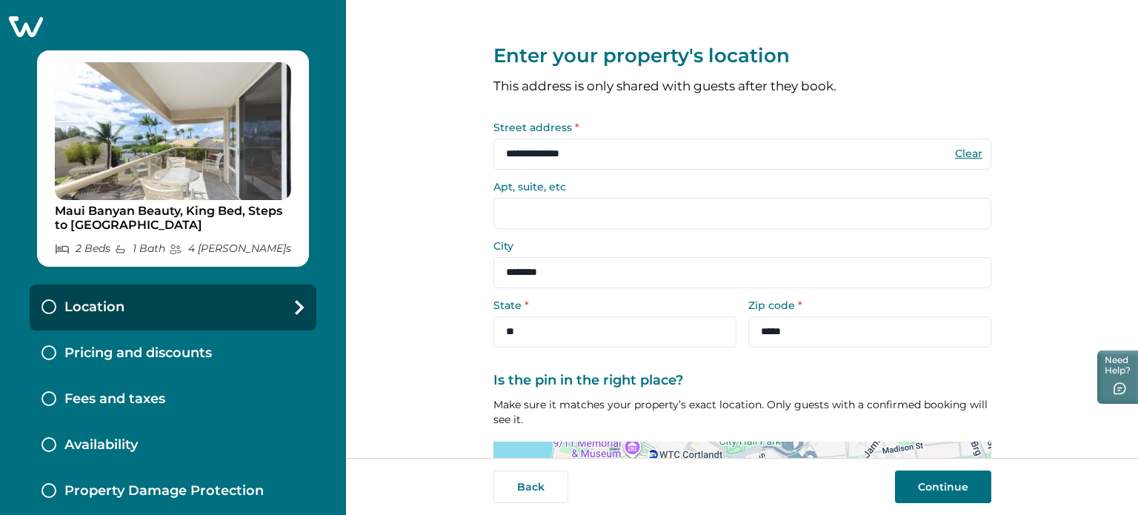
click at [954, 493] on button "Continue" at bounding box center [943, 486] width 96 height 33
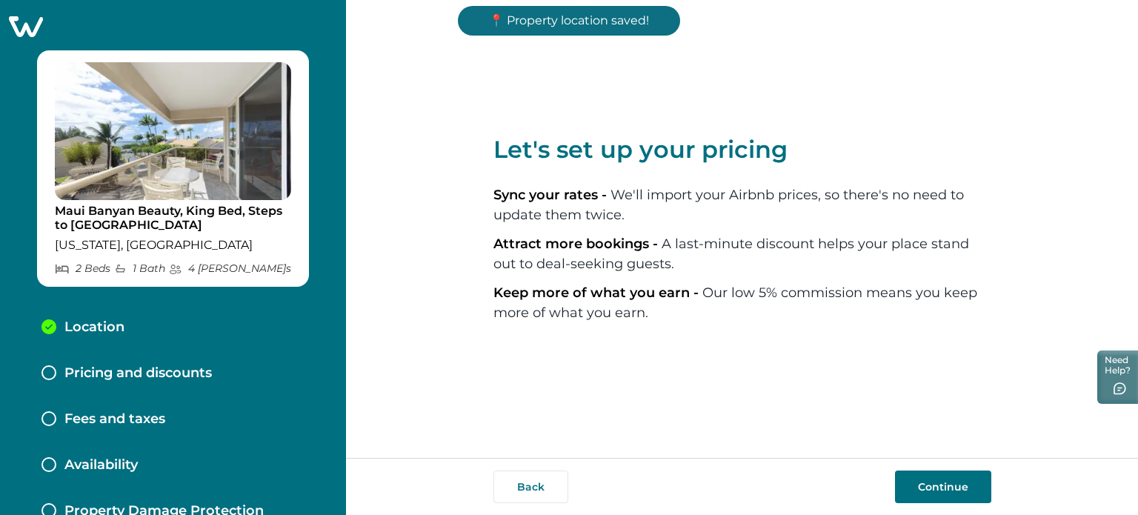
click at [954, 493] on button "Continue" at bounding box center [943, 486] width 96 height 33
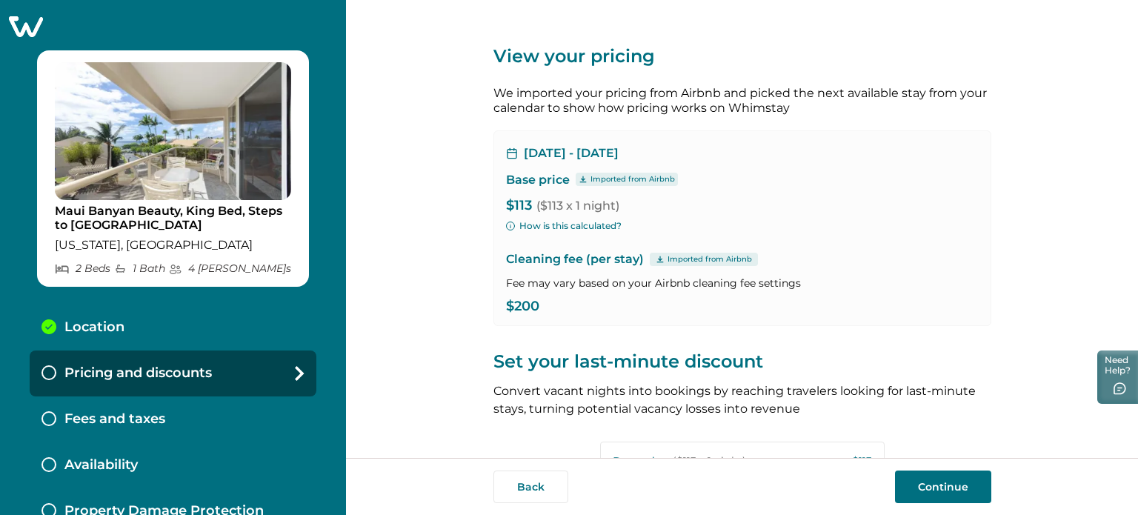
click at [916, 484] on button "Continue" at bounding box center [943, 486] width 96 height 33
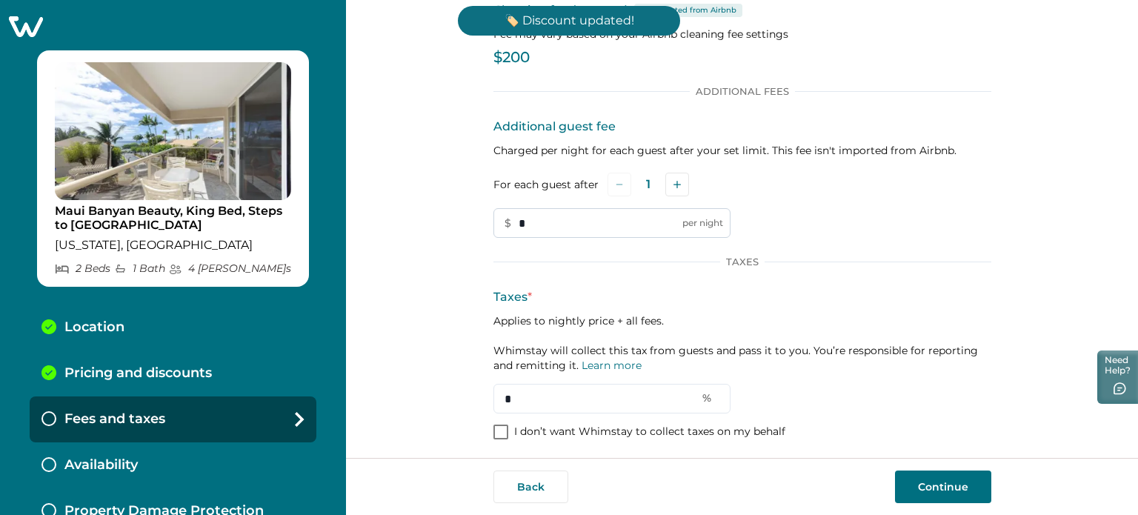
scroll to position [95, 0]
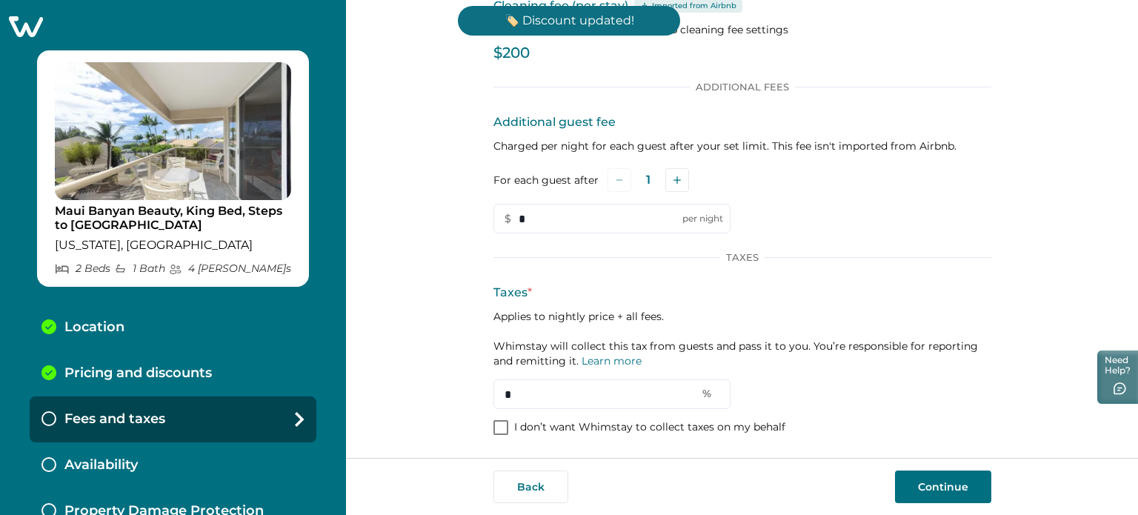
click at [558, 433] on p "I don’t want Whimstay to collect taxes on my behalf" at bounding box center [649, 427] width 271 height 15
click at [961, 500] on button "Continue" at bounding box center [943, 486] width 96 height 33
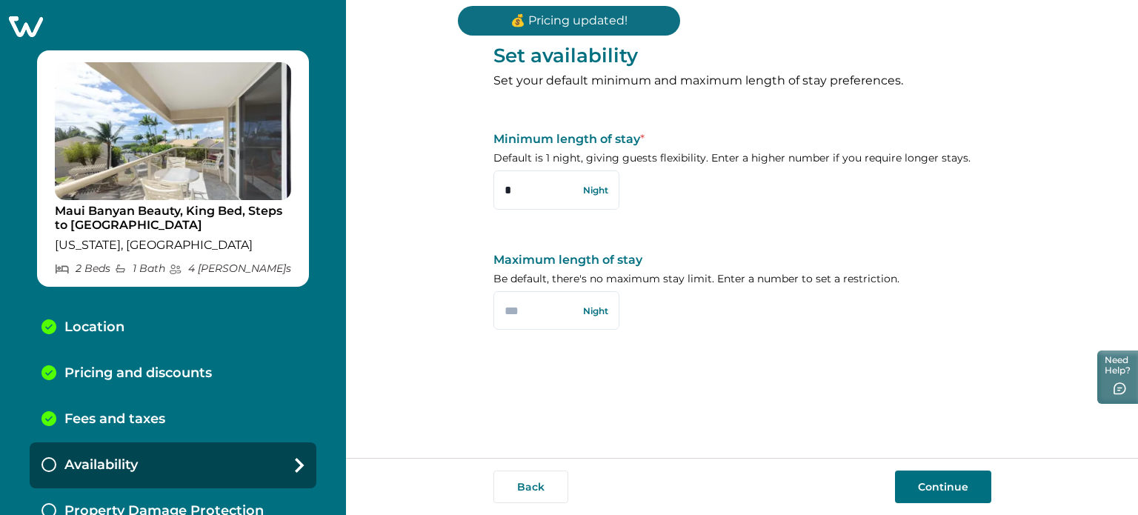
click at [960, 497] on button "Continue" at bounding box center [943, 486] width 96 height 33
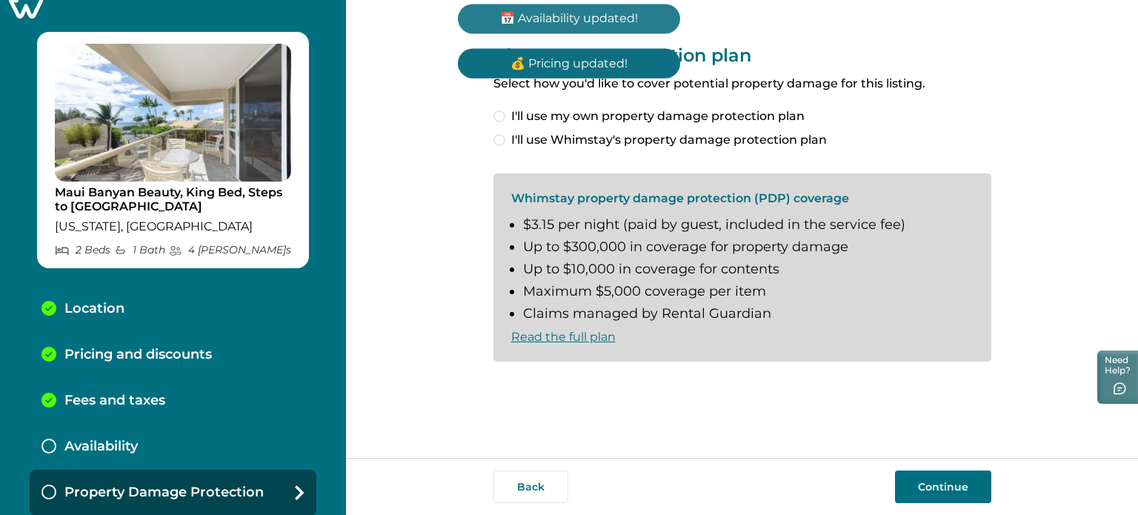
click at [948, 488] on button "Continue" at bounding box center [943, 486] width 96 height 33
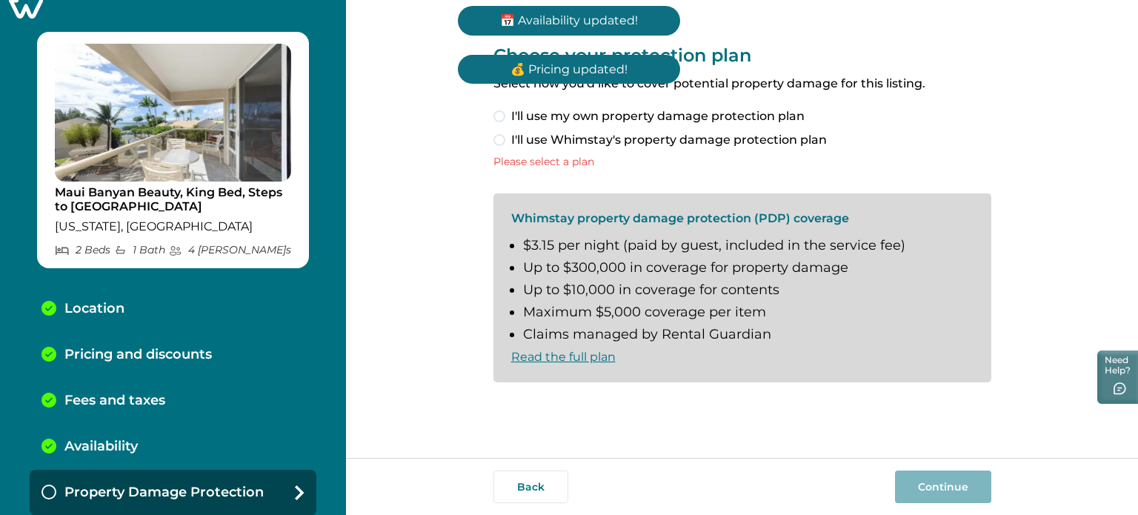
click at [707, 116] on span "I'll use my own property damage protection plan" at bounding box center [657, 116] width 293 height 18
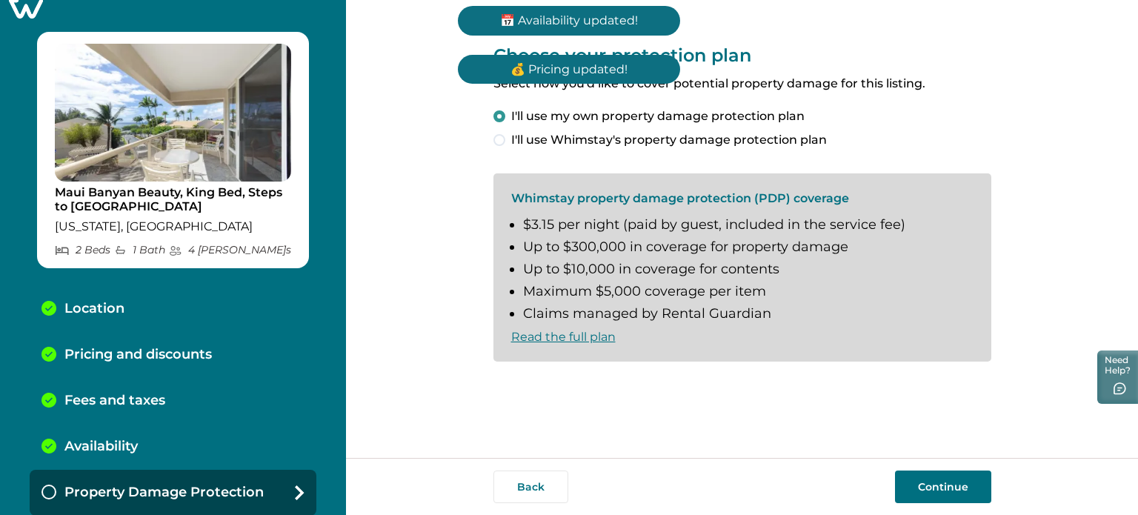
click at [931, 488] on button "Continue" at bounding box center [943, 486] width 96 height 33
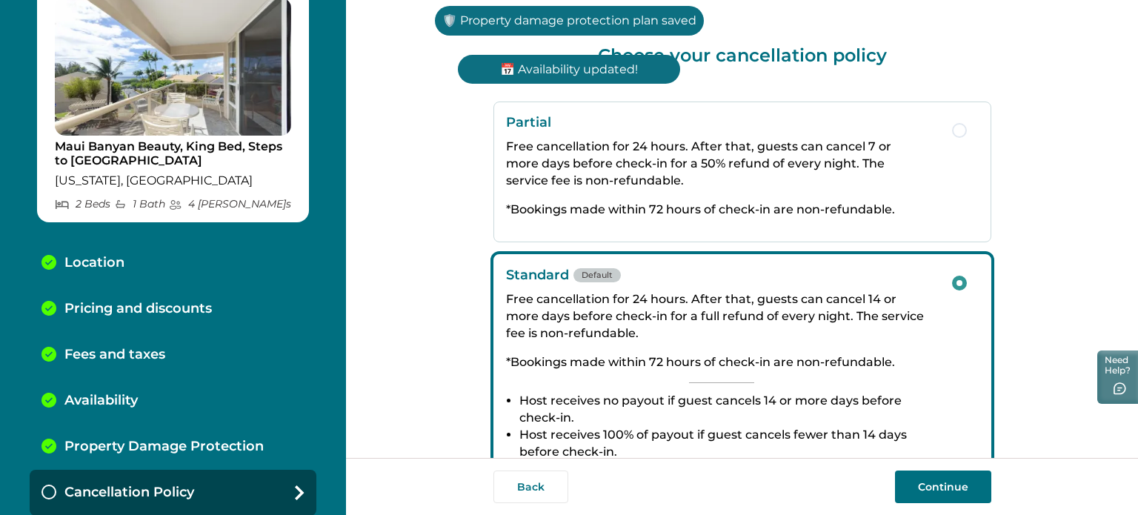
click at [931, 488] on button "Continue" at bounding box center [943, 486] width 96 height 33
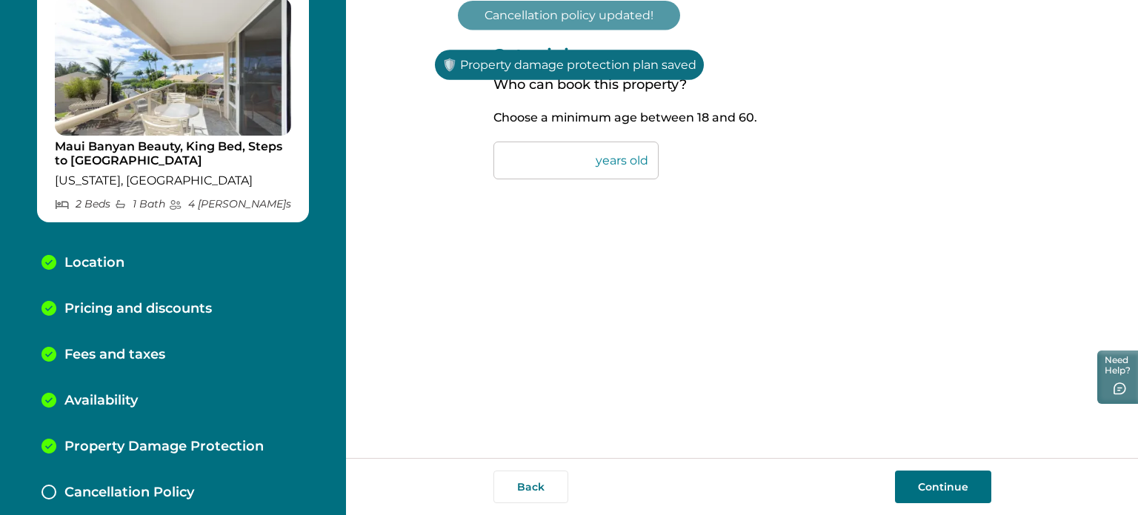
scroll to position [110, 0]
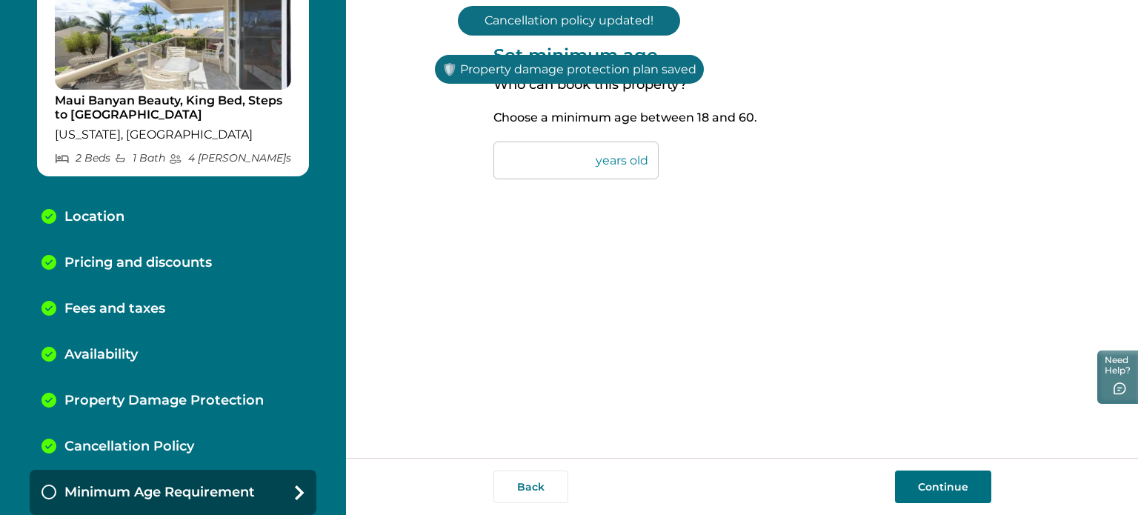
click at [931, 488] on button "Continue" at bounding box center [943, 486] width 96 height 33
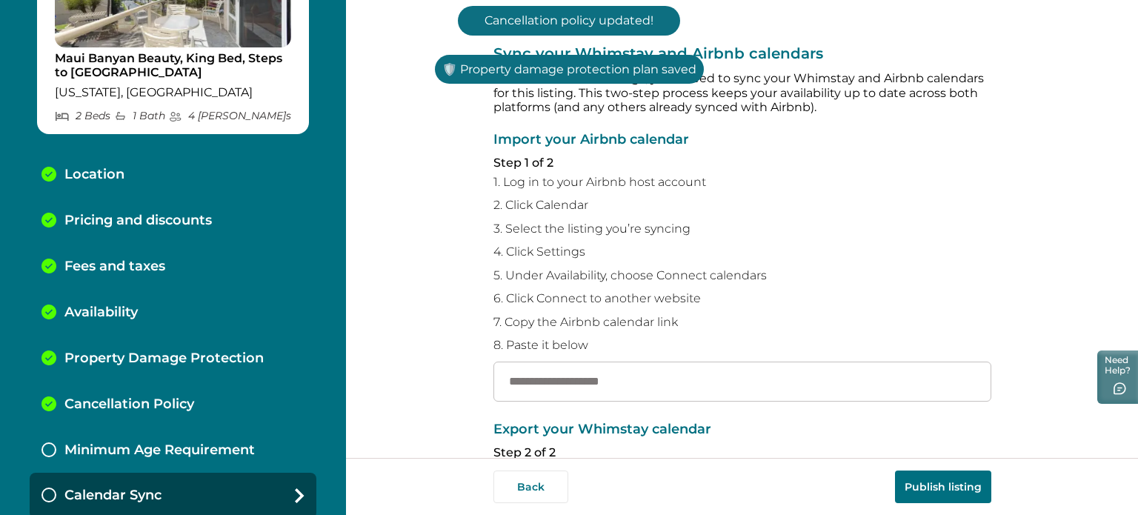
scroll to position [156, 0]
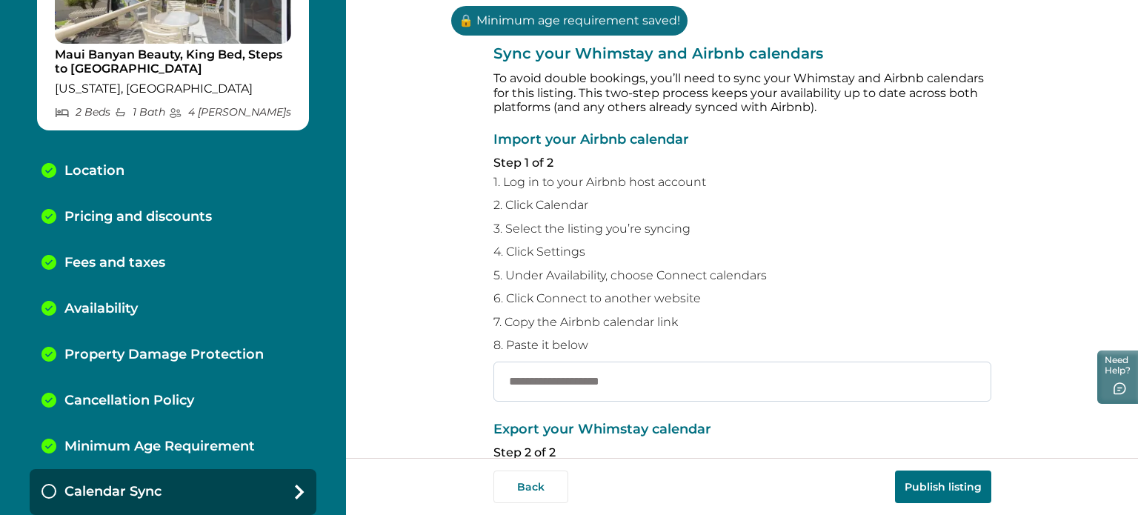
click at [586, 380] on input "text" at bounding box center [742, 382] width 498 height 40
paste input "**********"
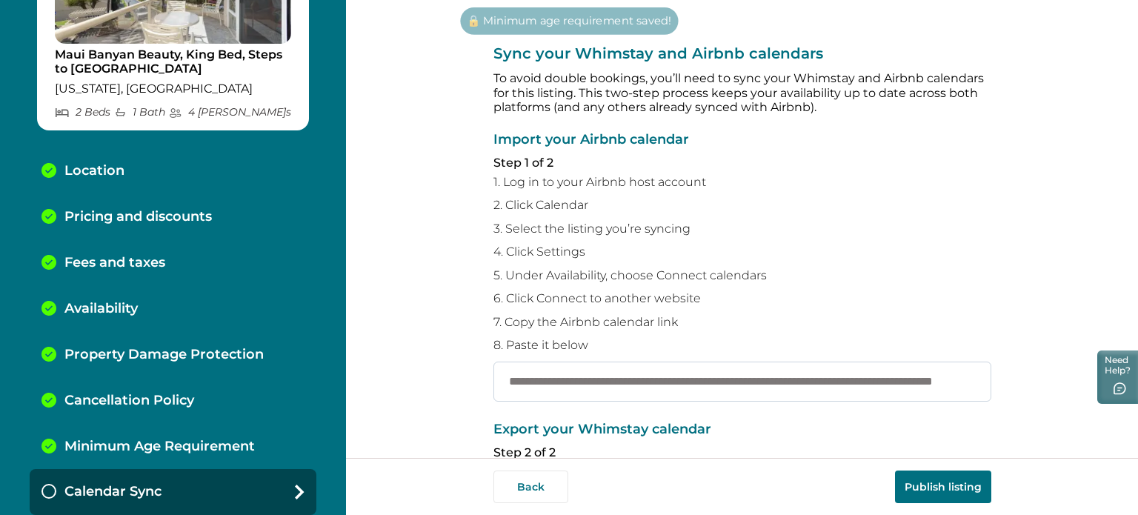
scroll to position [0, 154]
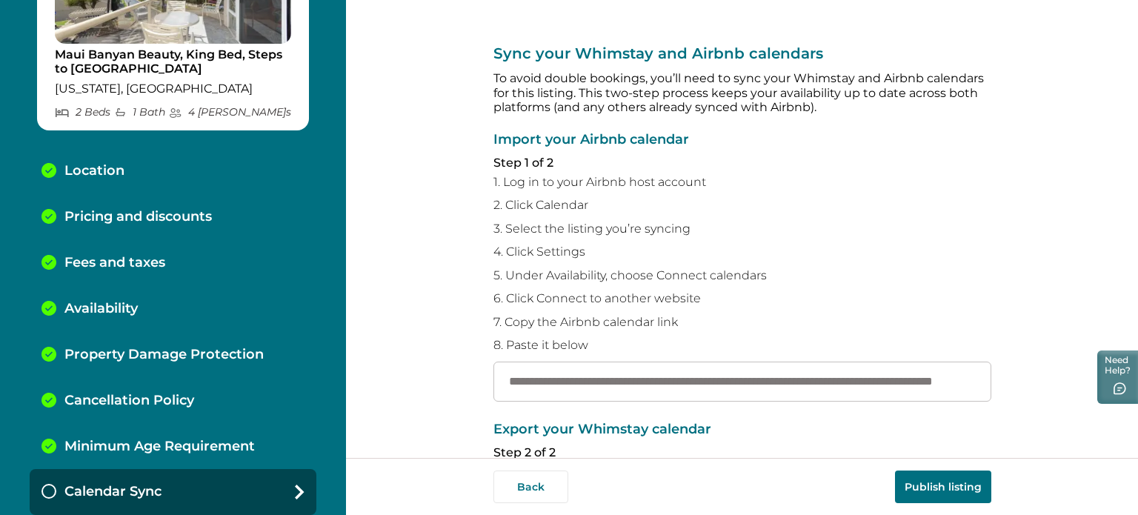
type input "**********"
click at [954, 491] on button "Publish listing" at bounding box center [943, 486] width 96 height 33
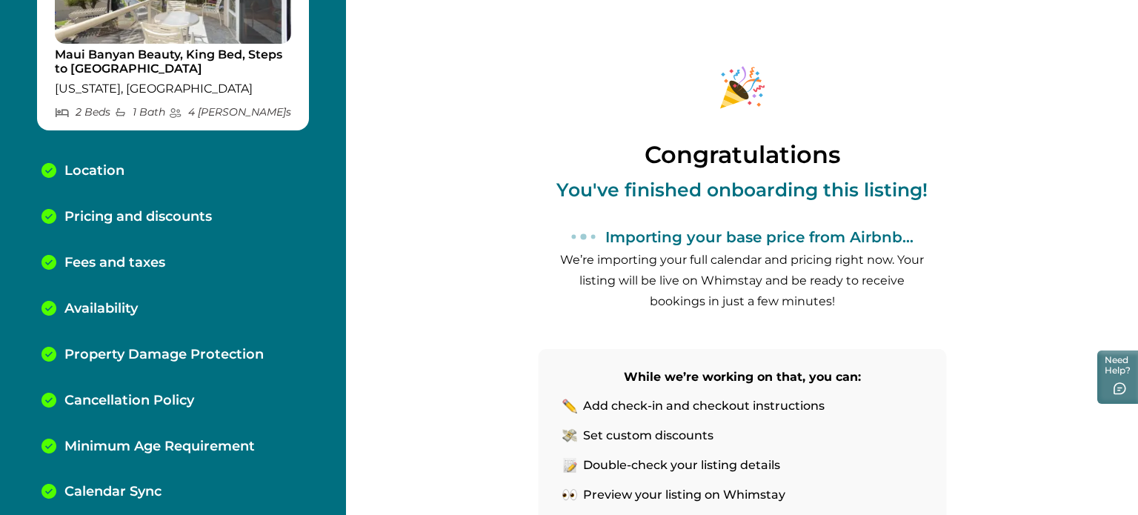
click at [396, 12] on div "Congratulations You've finished onboarding this listing! Importing your base pr…" at bounding box center [742, 257] width 792 height 515
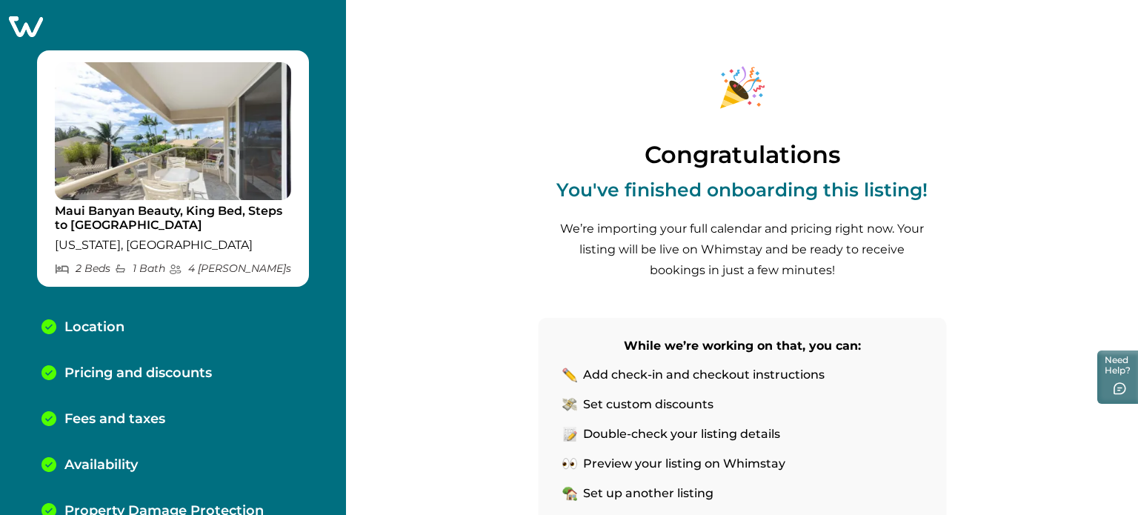
scroll to position [172, 0]
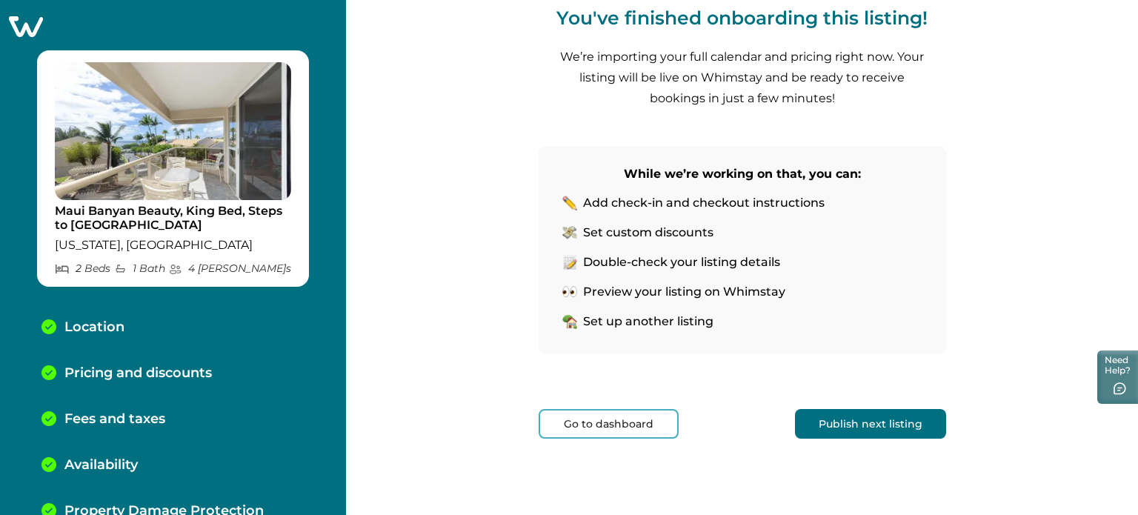
click at [841, 436] on button "Publish next listing" at bounding box center [870, 424] width 151 height 30
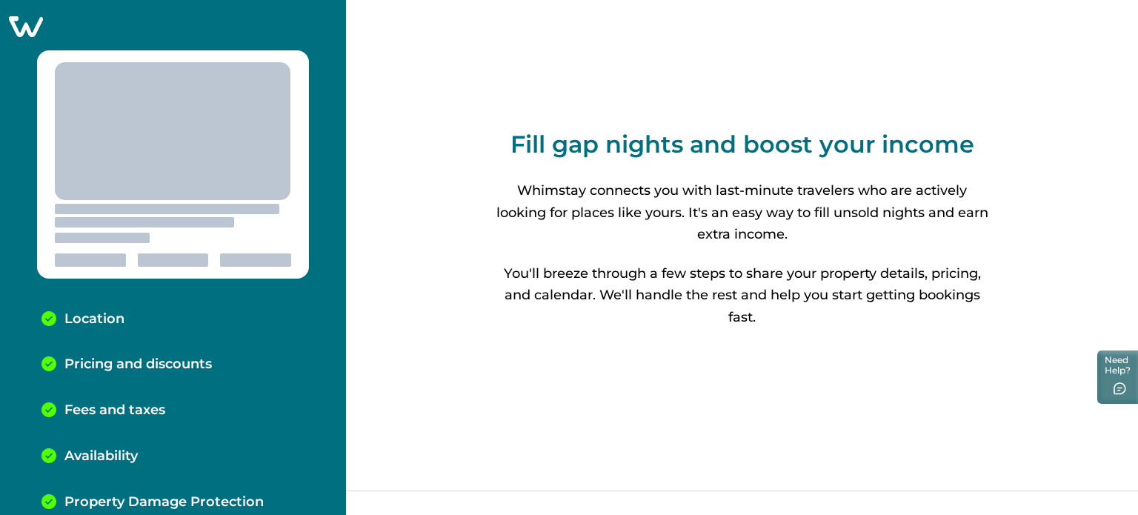
click at [22, 27] on icon at bounding box center [25, 26] width 36 height 23
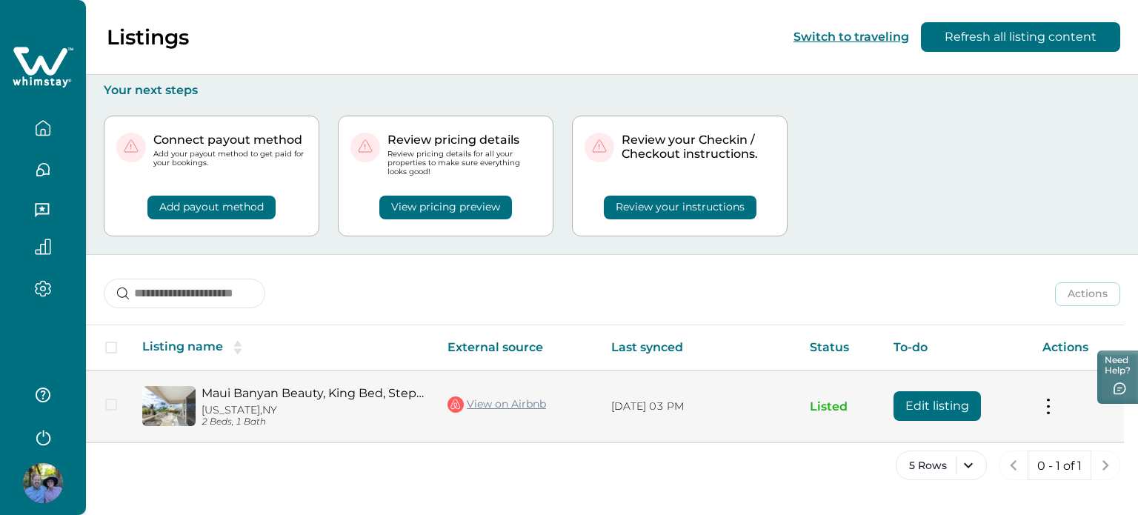
click at [919, 400] on button "Edit listing" at bounding box center [937, 406] width 87 height 30
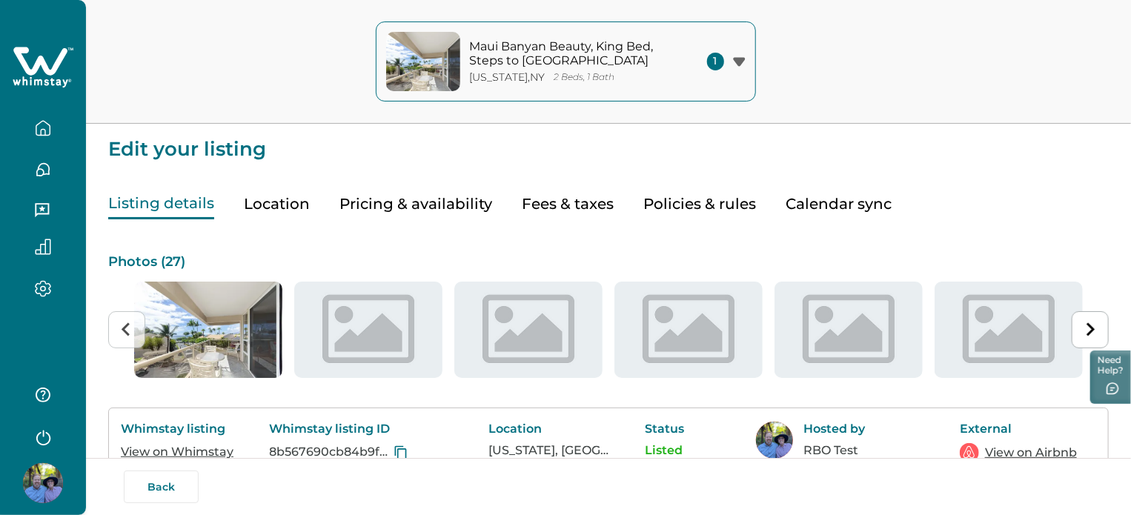
scroll to position [296, 0]
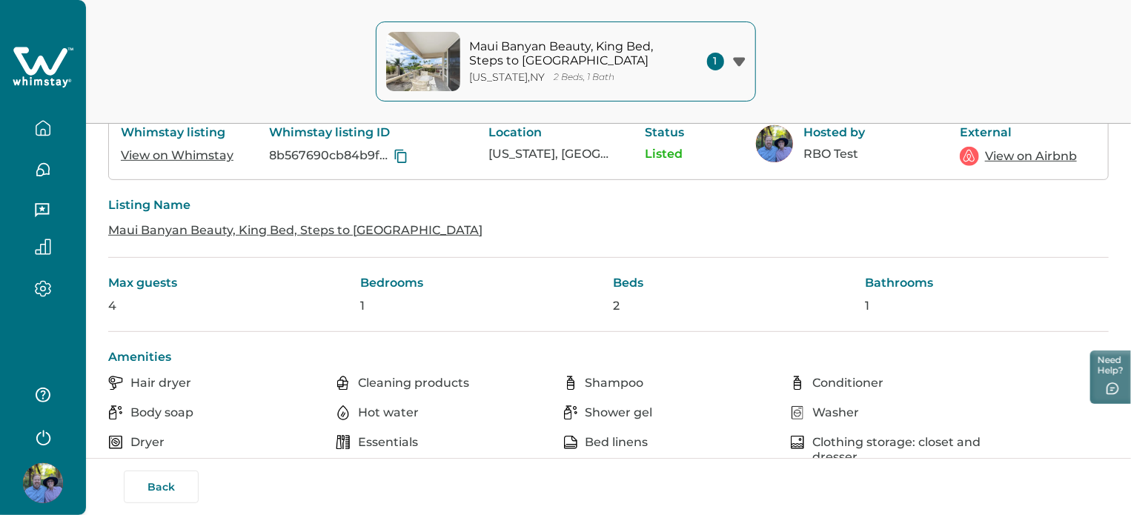
click at [178, 162] on link "View on Whimstay" at bounding box center [177, 155] width 113 height 14
click at [1013, 165] on link "View on Airbnb" at bounding box center [1031, 156] width 92 height 18
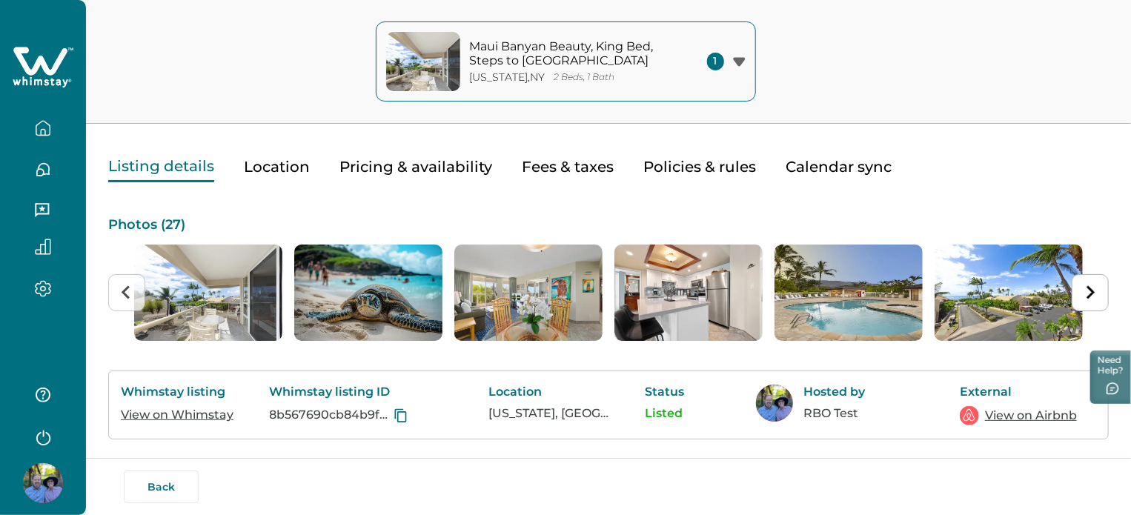
scroll to position [0, 0]
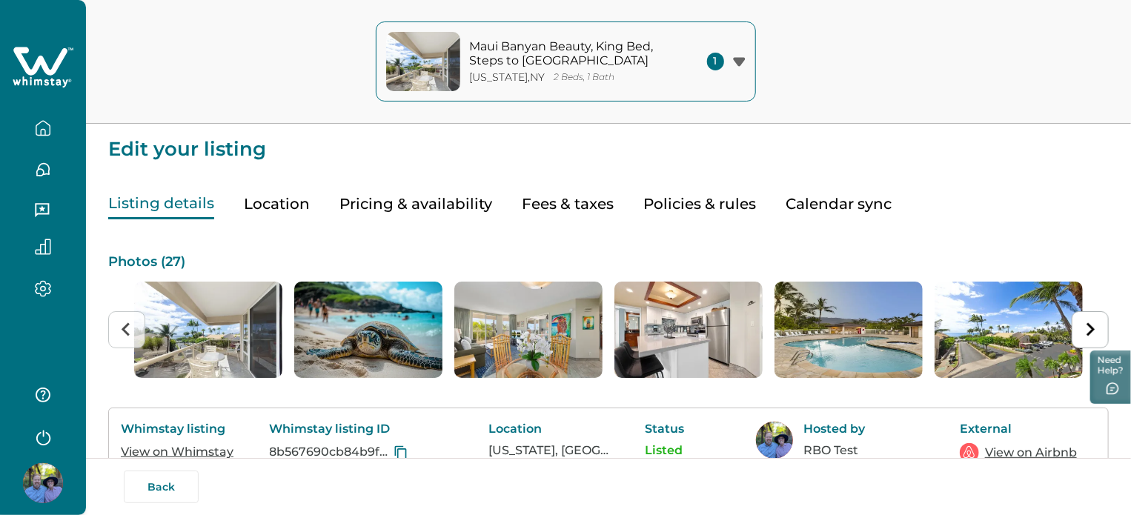
click at [435, 204] on button "Pricing & availability" at bounding box center [415, 204] width 153 height 30
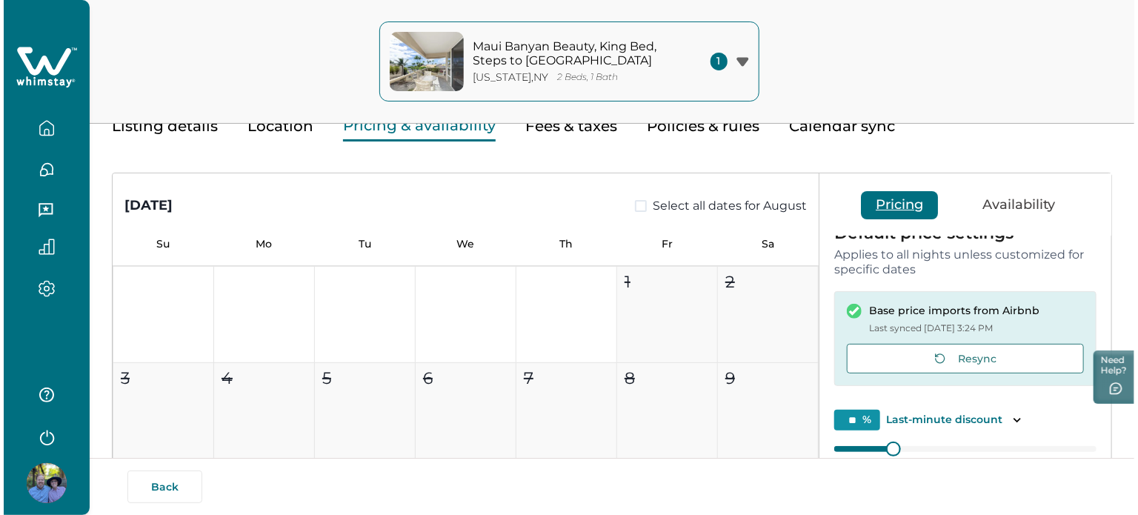
scroll to position [300, 0]
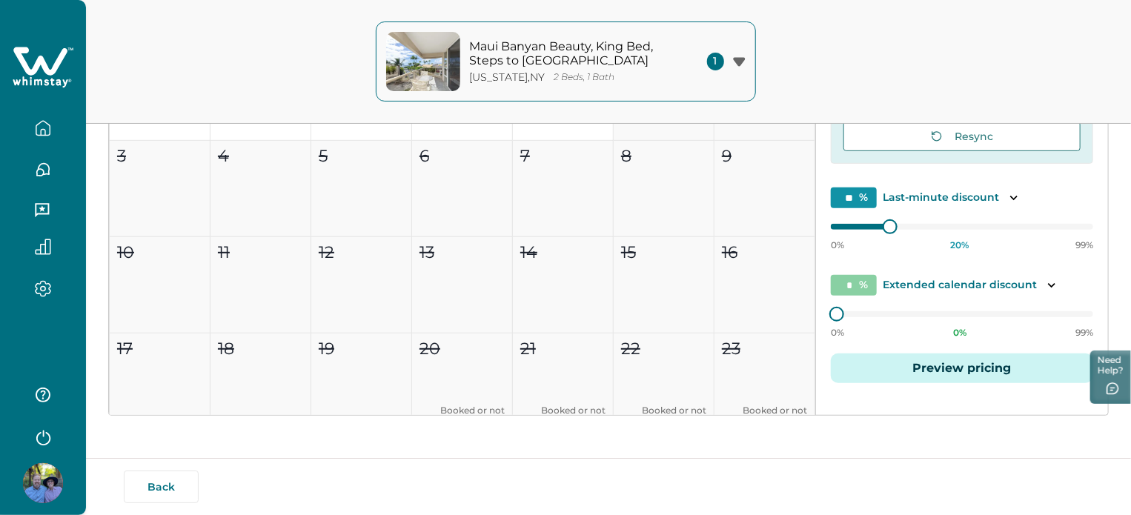
click at [962, 366] on button "Preview pricing" at bounding box center [962, 368] width 262 height 30
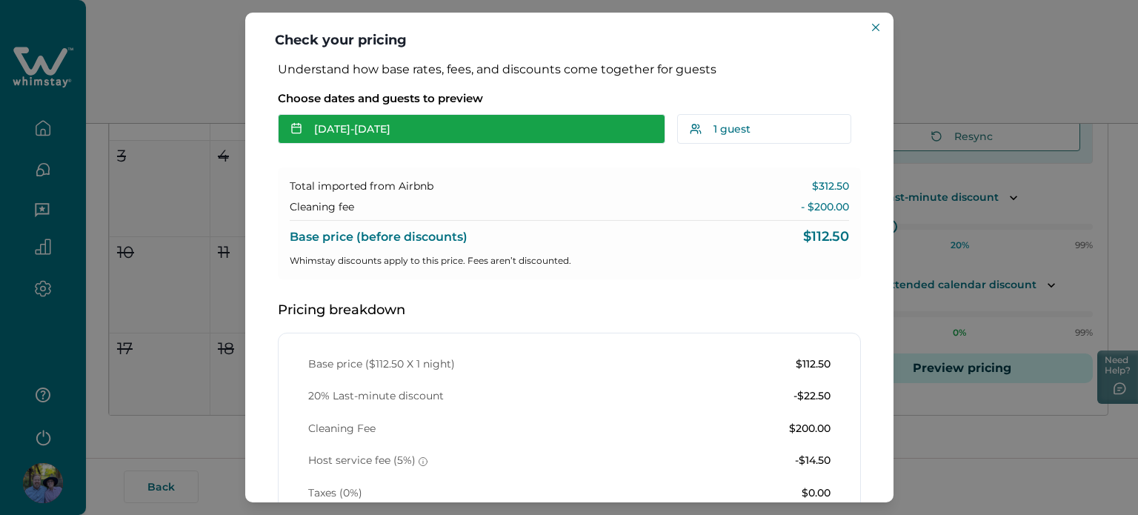
click at [354, 120] on button "[DATE] - [DATE]" at bounding box center [471, 129] width 387 height 30
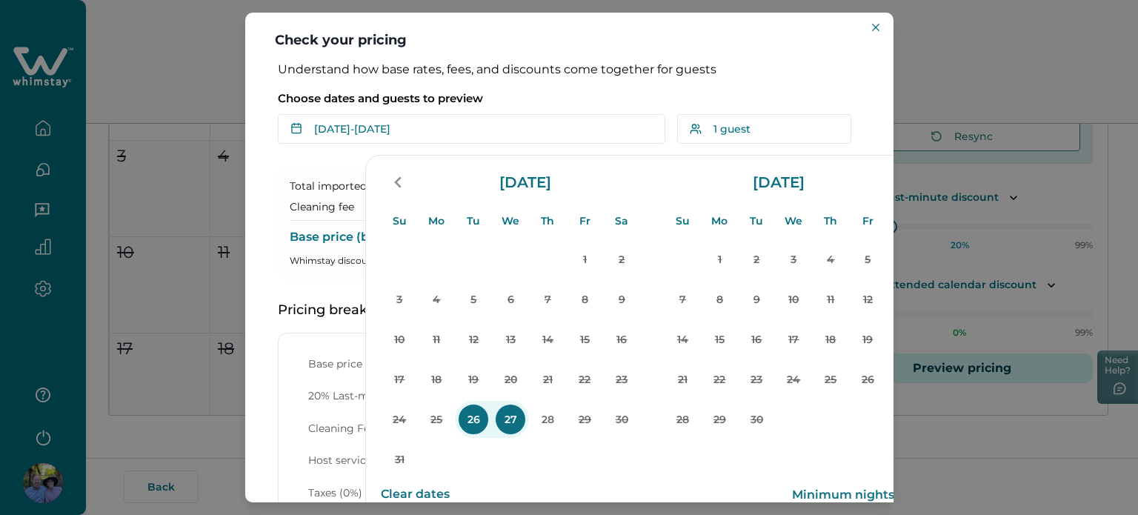
click at [465, 424] on p "26" at bounding box center [474, 420] width 30 height 30
click at [554, 427] on p "28" at bounding box center [548, 420] width 30 height 30
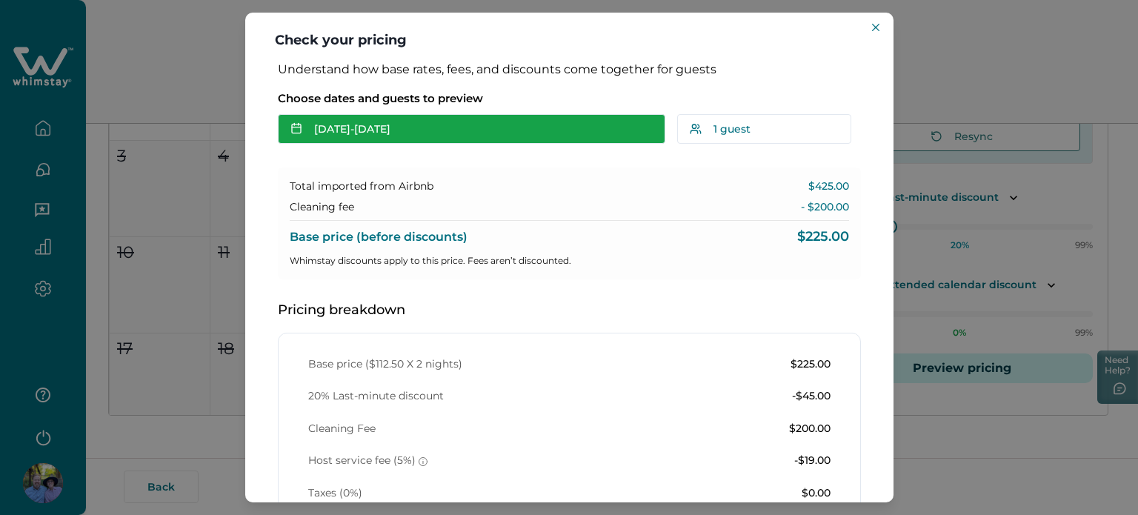
drag, startPoint x: 369, startPoint y: 125, endPoint x: 411, endPoint y: 145, distance: 46.7
click at [369, 125] on button "Aug 26 - Aug 28" at bounding box center [471, 129] width 387 height 30
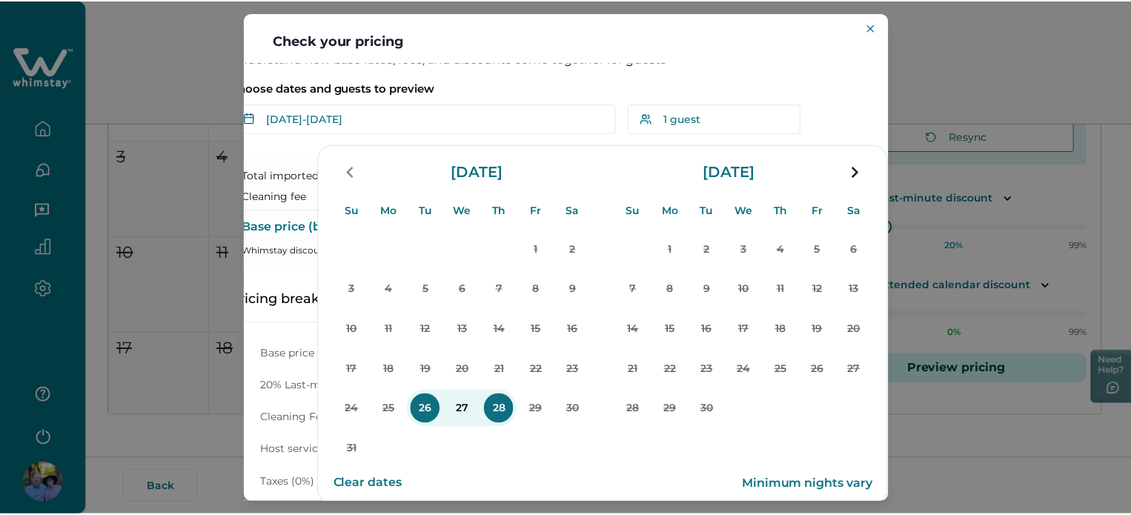
scroll to position [15, 47]
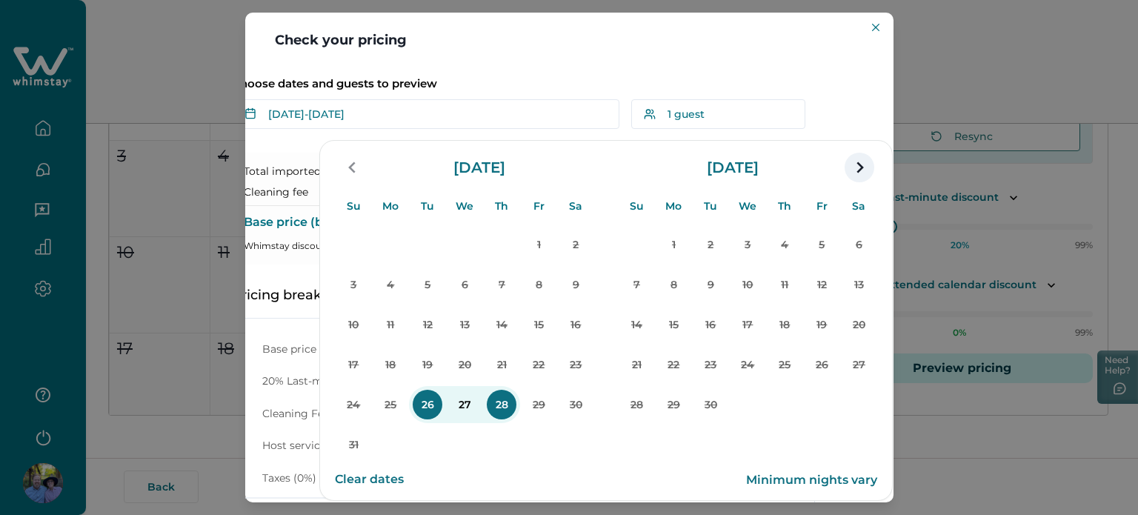
click at [856, 165] on icon "navigation button" at bounding box center [860, 167] width 24 height 27
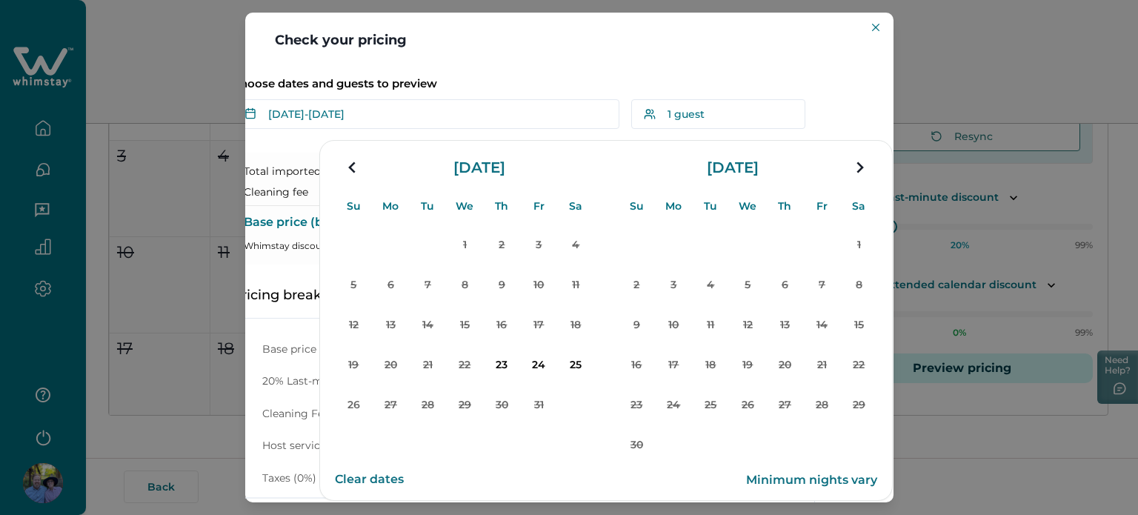
click at [856, 165] on icon "navigation button" at bounding box center [860, 167] width 24 height 27
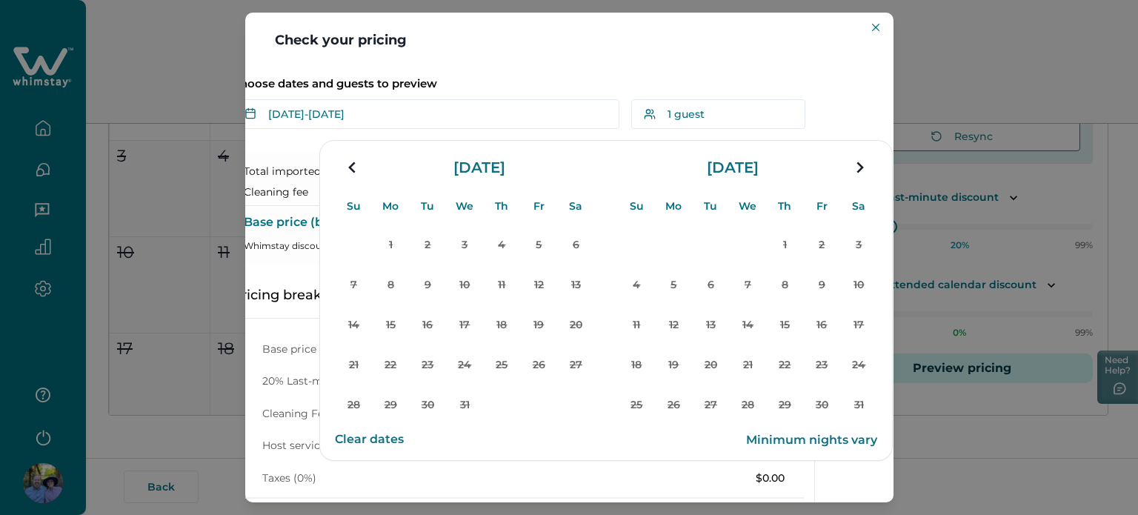
click at [856, 165] on icon "navigation button" at bounding box center [860, 167] width 24 height 27
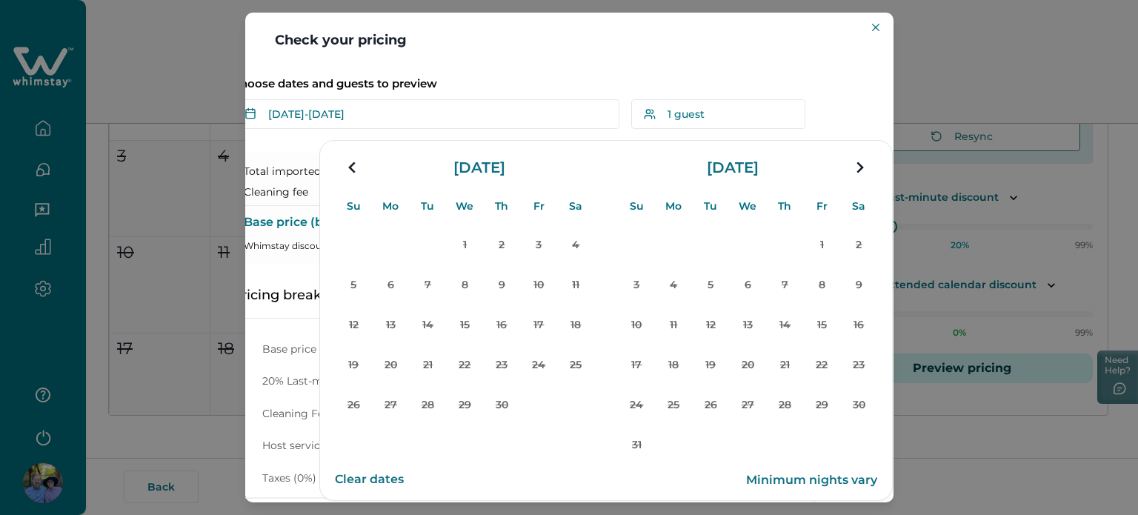
click at [856, 165] on icon "navigation button" at bounding box center [860, 167] width 24 height 27
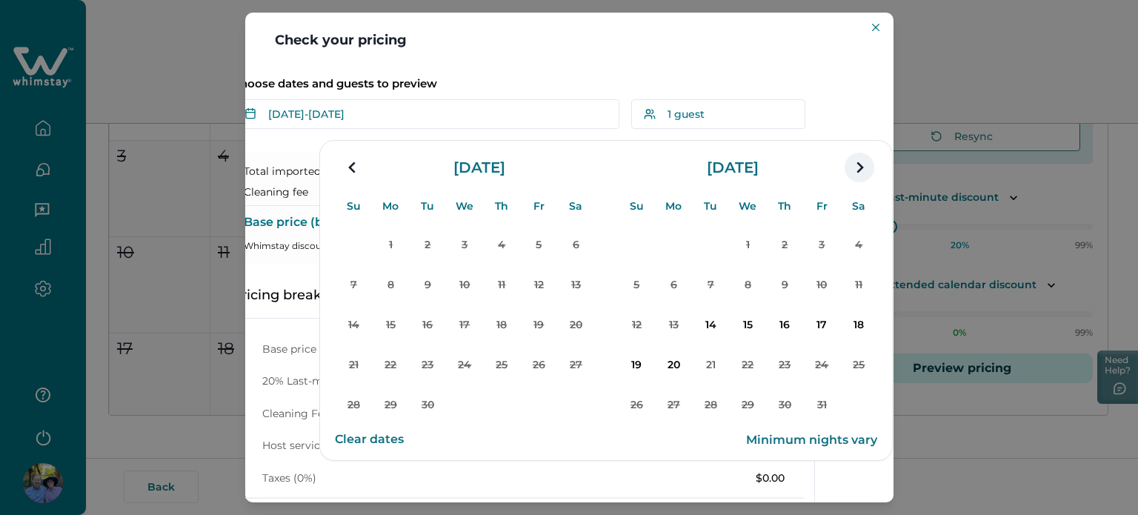
click at [856, 166] on icon "navigation button" at bounding box center [860, 167] width 24 height 27
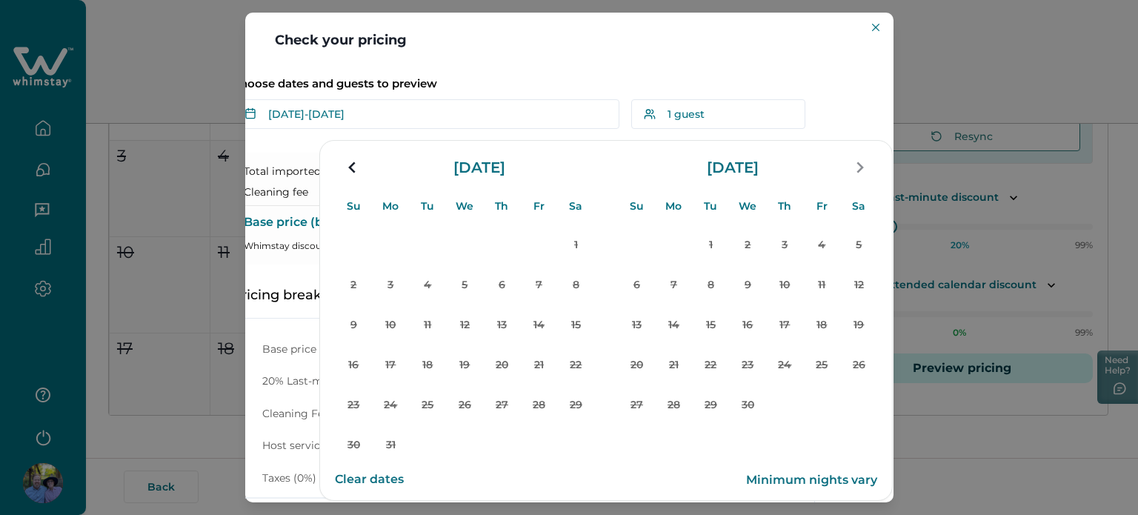
click at [365, 156] on div "August 2026" at bounding box center [464, 167] width 259 height 41
click at [352, 171] on icon "navigation button" at bounding box center [353, 167] width 24 height 27
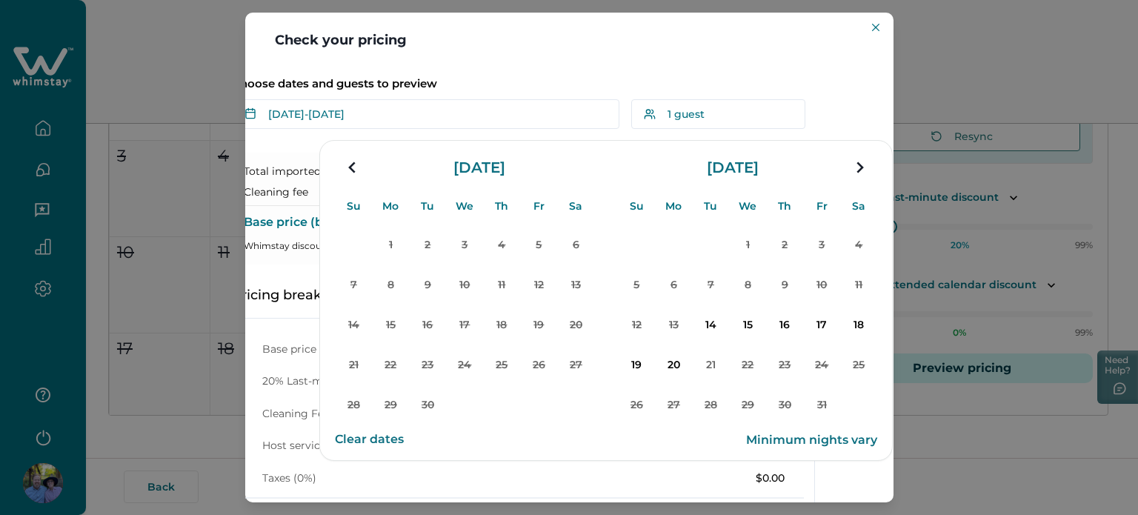
click at [148, 44] on div "Check your pricing Understand how base rates, fees, and discounts come together…" at bounding box center [569, 257] width 1138 height 515
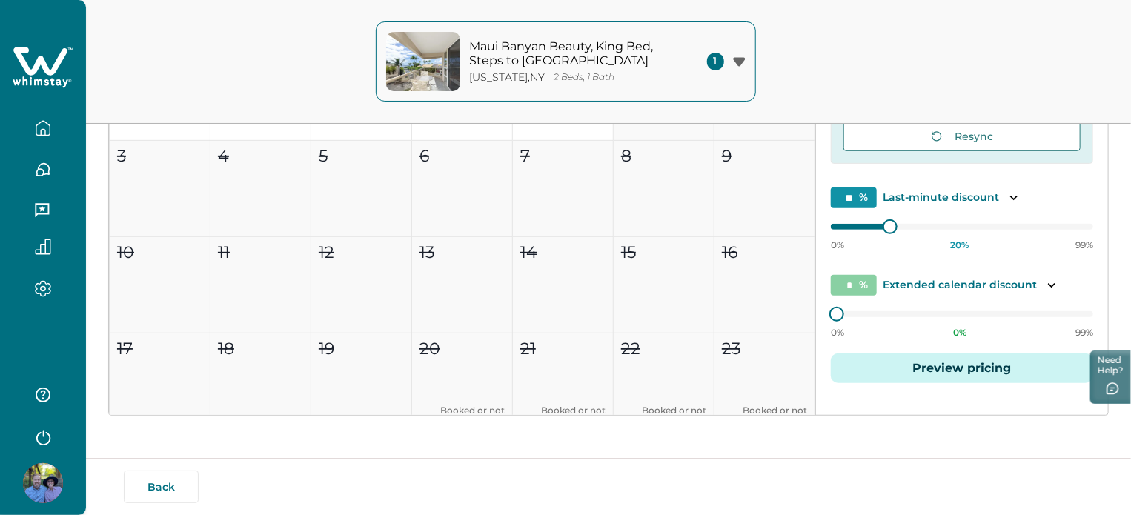
click at [978, 66] on div "Maui Banyan Beauty, King Bed, Steps to Kam2 Beach New York , NY 2 Beds, 1 Bath …" at bounding box center [565, 62] width 1131 height 124
click at [939, 54] on div "Maui Banyan Beauty, King Bed, Steps to Kam2 Beach New York , NY 2 Beds, 1 Bath …" at bounding box center [565, 62] width 1131 height 124
drag, startPoint x: 939, startPoint y: 55, endPoint x: 1254, endPoint y: 59, distance: 314.2
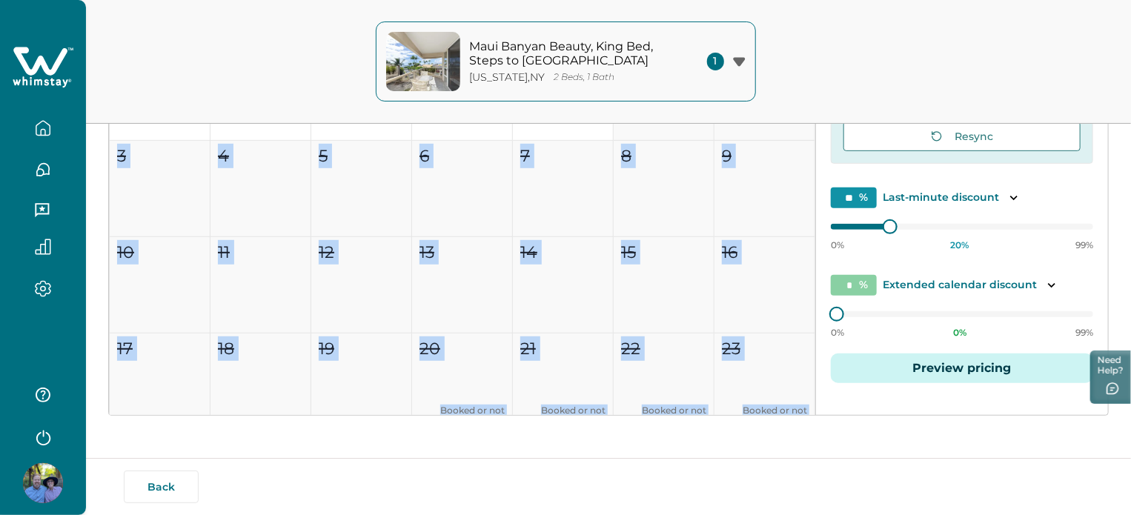
click at [261, 44] on div "Maui Banyan Beauty, King Bed, Steps to Kam2 Beach New York , NY 2 Beds, 1 Bath …" at bounding box center [565, 62] width 1131 height 124
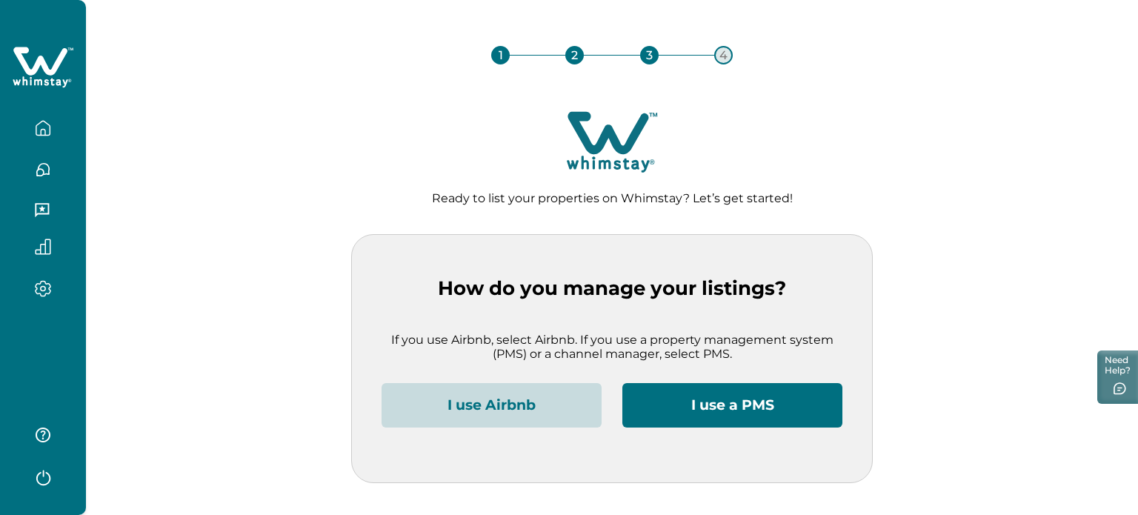
click at [500, 406] on button "I use Airbnb" at bounding box center [492, 405] width 220 height 44
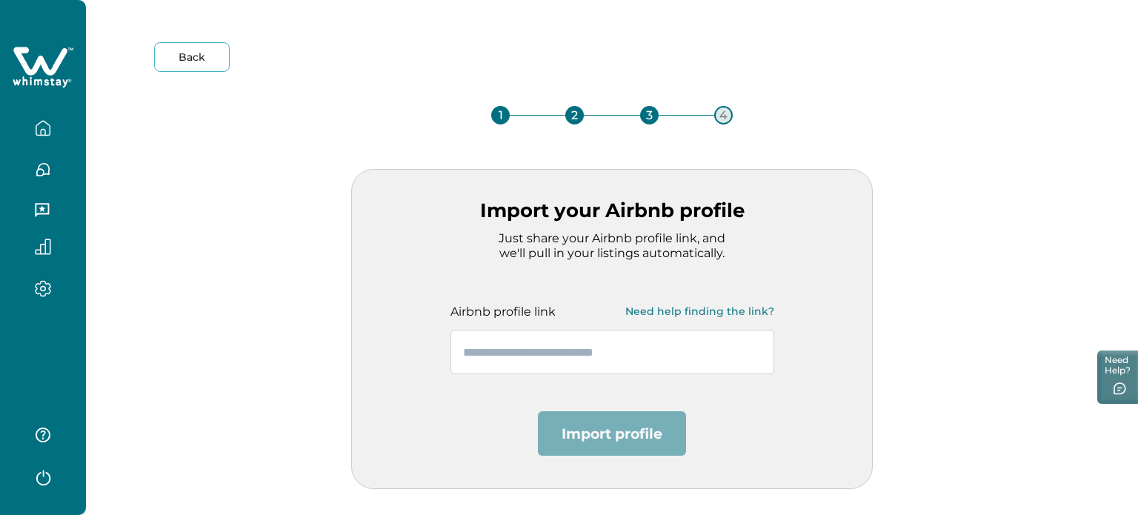
click at [538, 360] on input "text" at bounding box center [612, 352] width 324 height 44
paste input "**********"
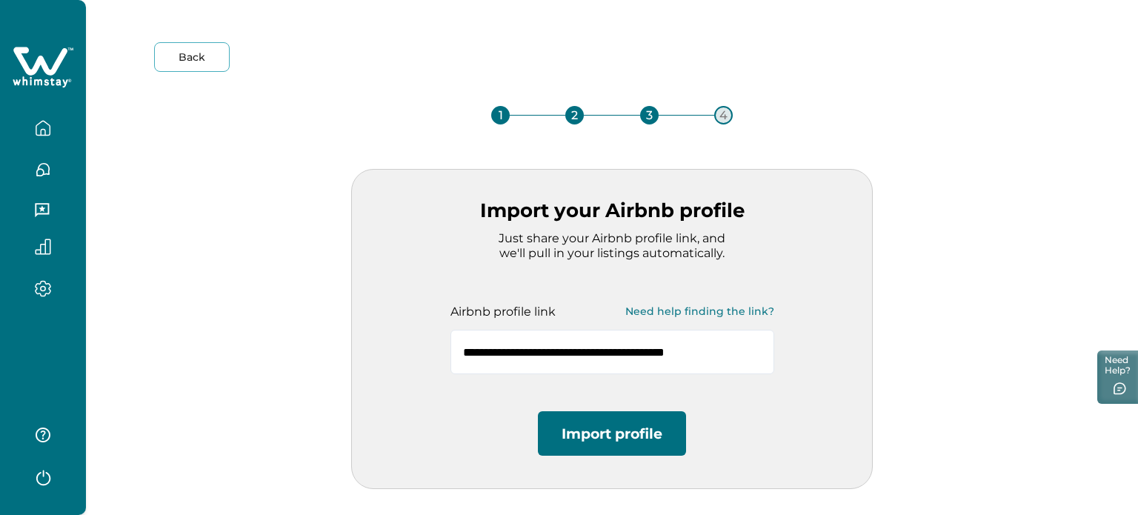
type input "**********"
click at [608, 456] on button "Import profile" at bounding box center [612, 433] width 148 height 44
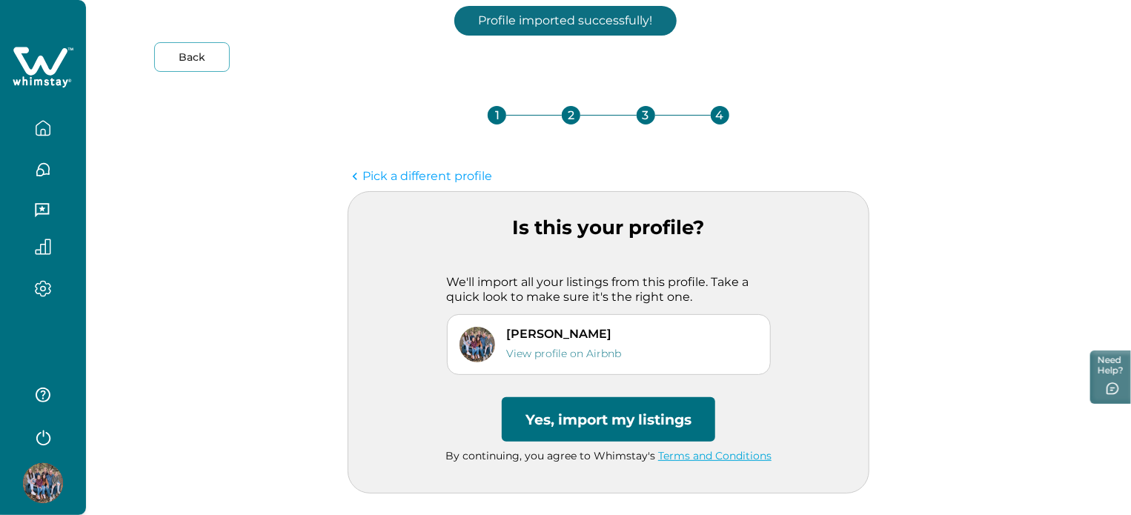
click at [596, 420] on button "Yes, import my listings" at bounding box center [608, 419] width 213 height 44
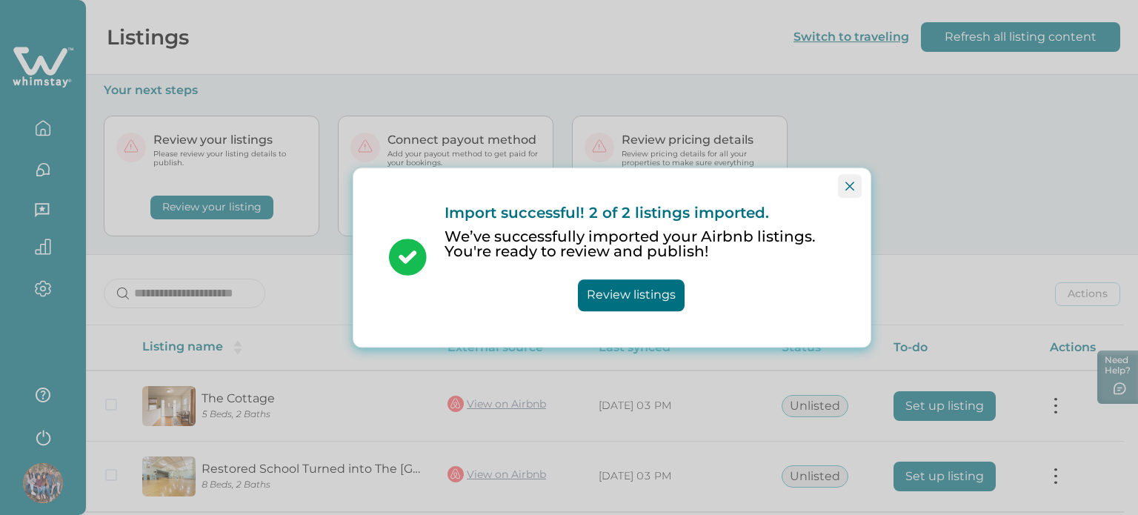
click at [842, 184] on button "Close" at bounding box center [850, 186] width 24 height 24
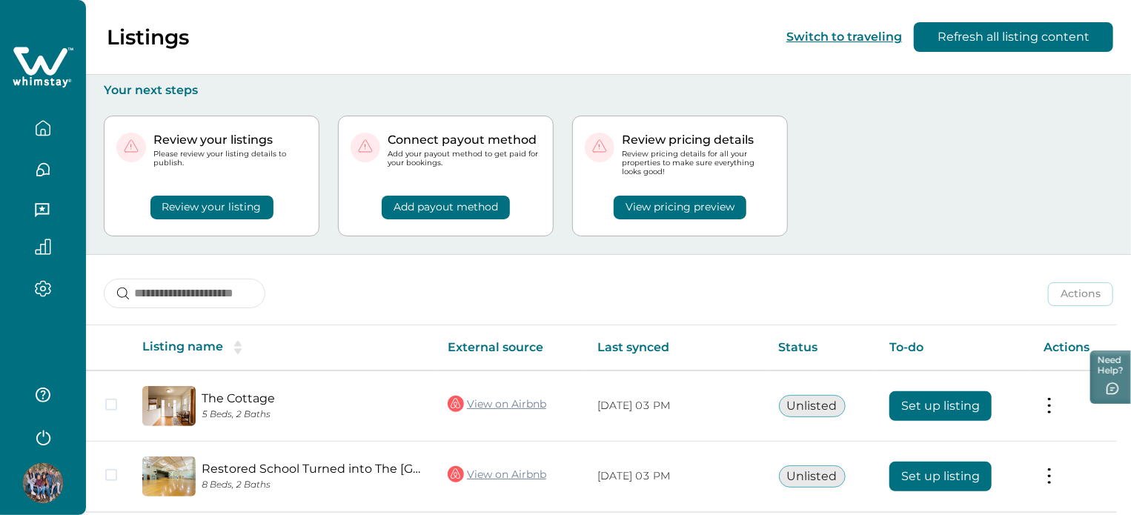
scroll to position [56, 0]
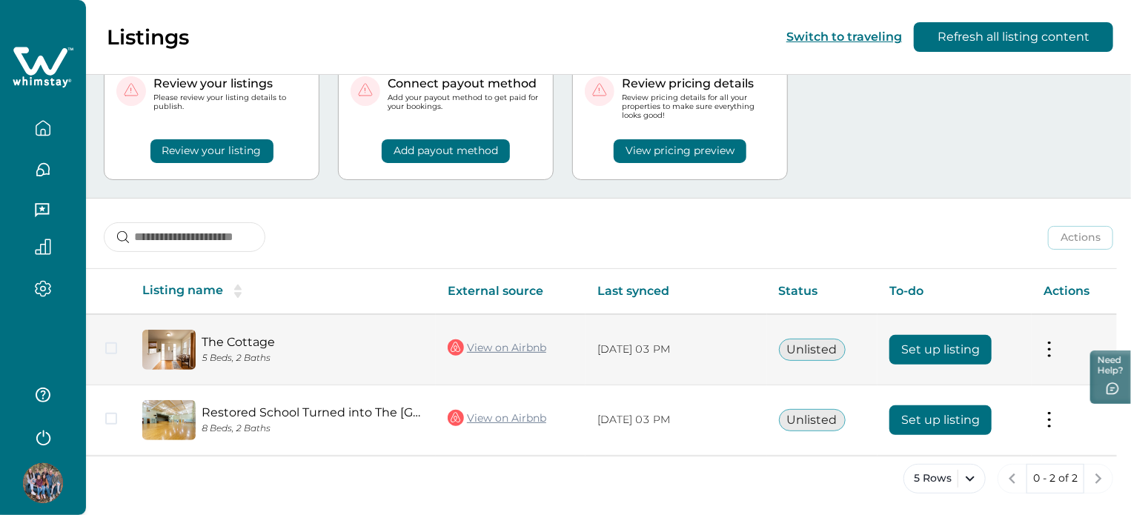
click at [881, 340] on td "Set up listing" at bounding box center [954, 349] width 154 height 71
click at [894, 341] on button "Set up listing" at bounding box center [940, 350] width 102 height 30
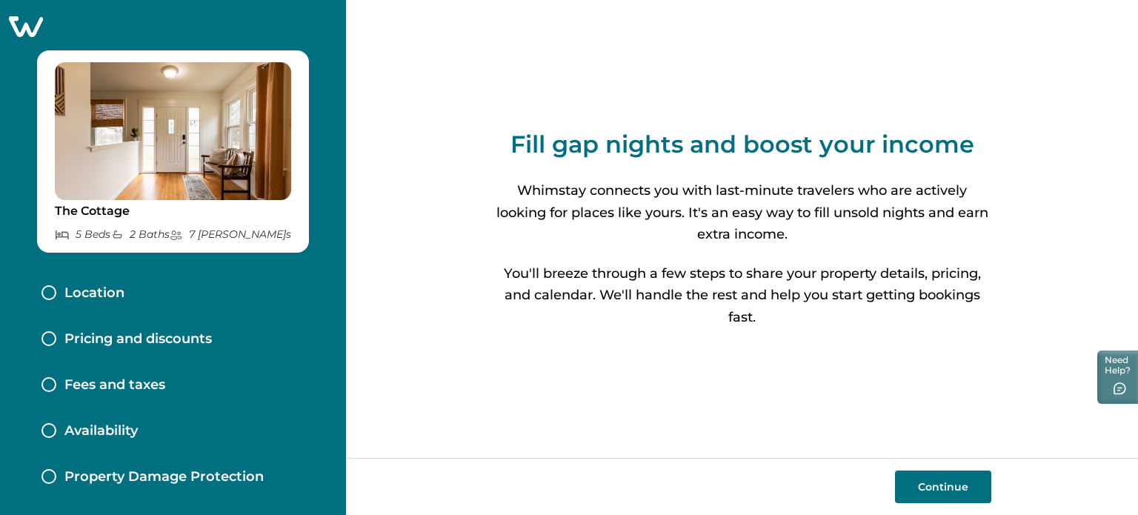
click at [932, 505] on div "Continue" at bounding box center [742, 486] width 792 height 57
click at [934, 492] on button "Continue" at bounding box center [943, 486] width 96 height 33
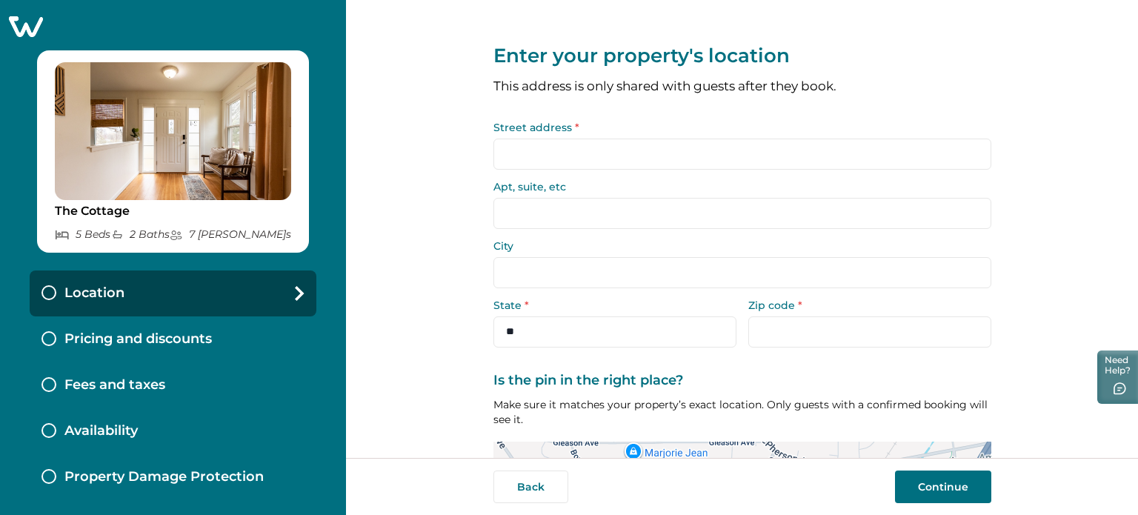
click at [562, 169] on input "Street address *" at bounding box center [742, 154] width 498 height 31
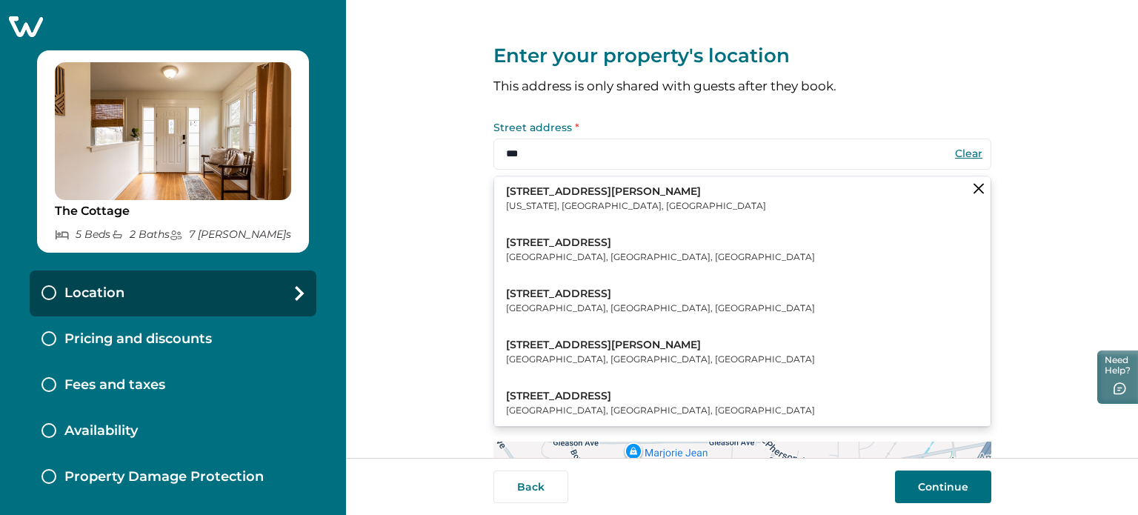
click at [564, 199] on p "[US_STATE], [GEOGRAPHIC_DATA], [GEOGRAPHIC_DATA]" at bounding box center [636, 206] width 260 height 15
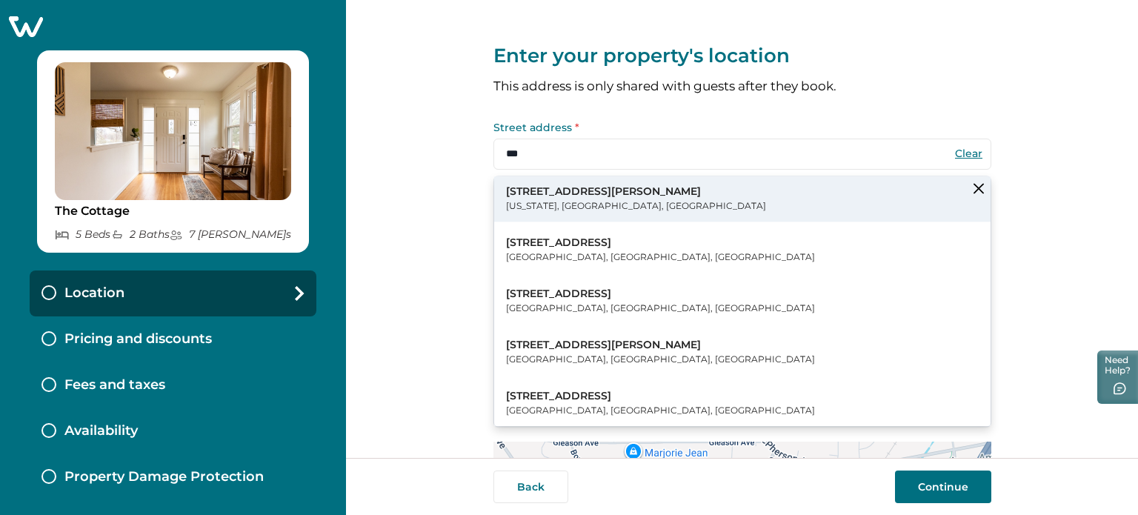
type input "**********"
type input "********"
select select "**"
type input "*****"
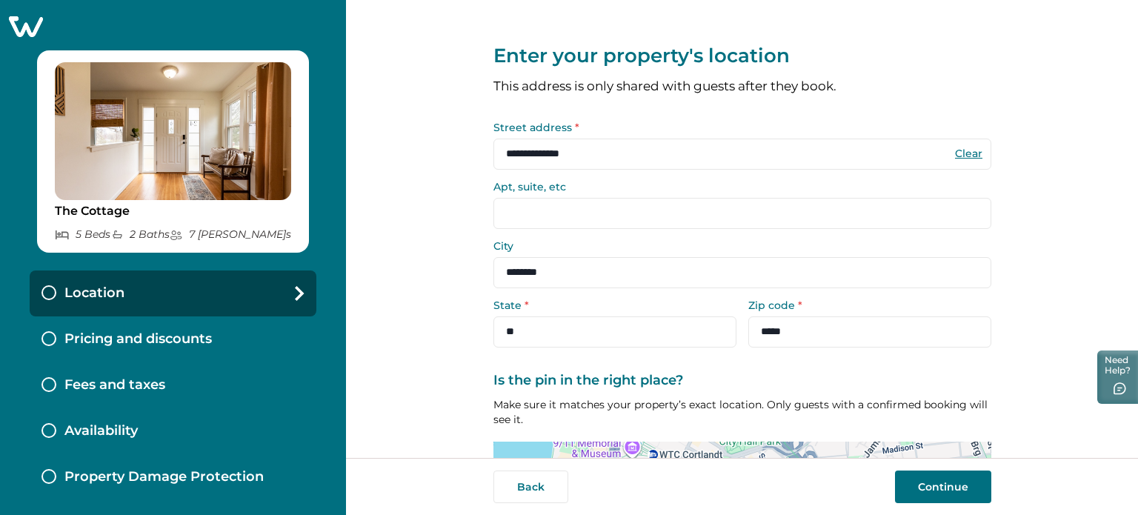
click at [964, 482] on button "Continue" at bounding box center [943, 486] width 96 height 33
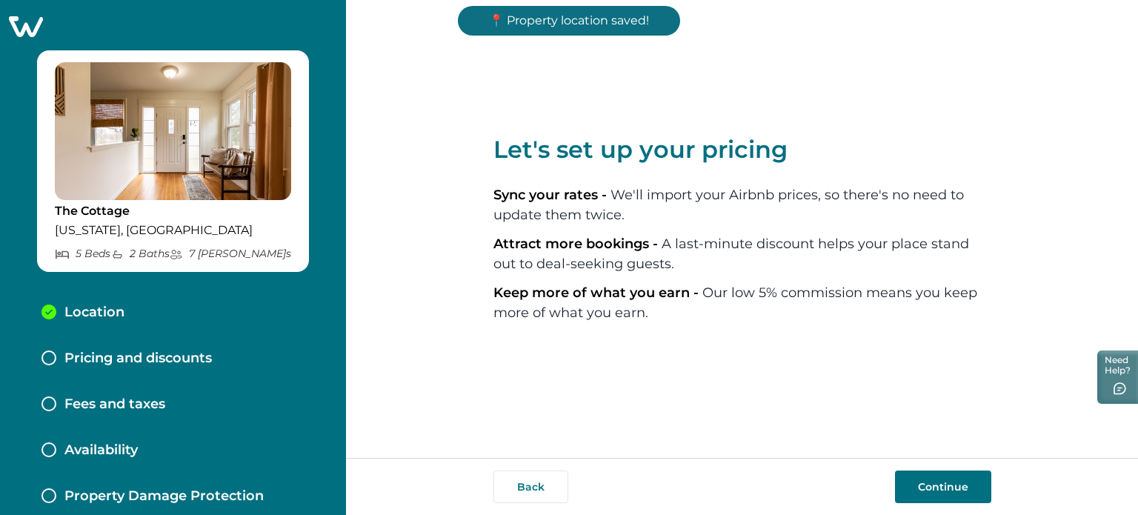
click at [964, 482] on button "Continue" at bounding box center [943, 486] width 96 height 33
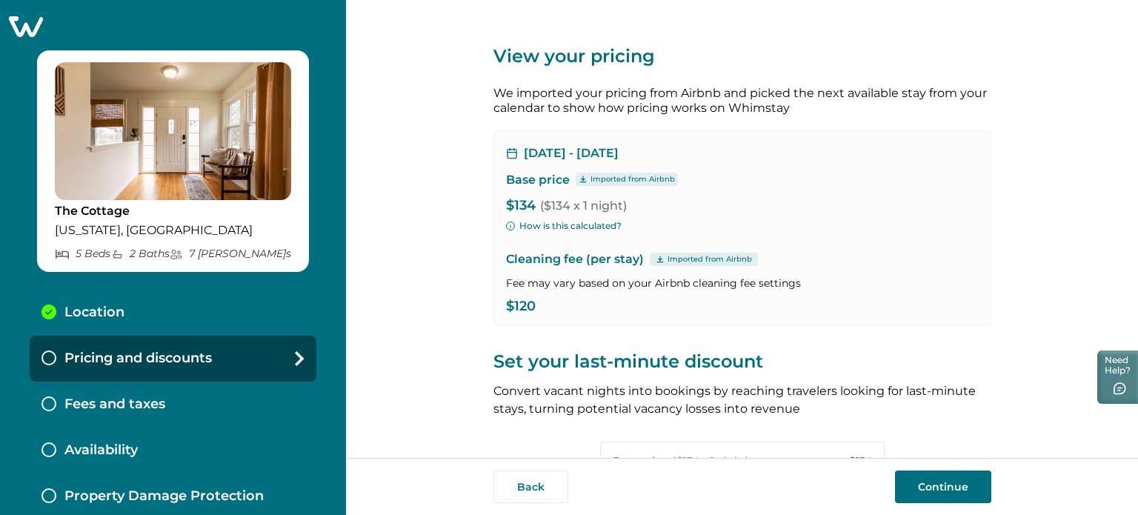
scroll to position [332, 0]
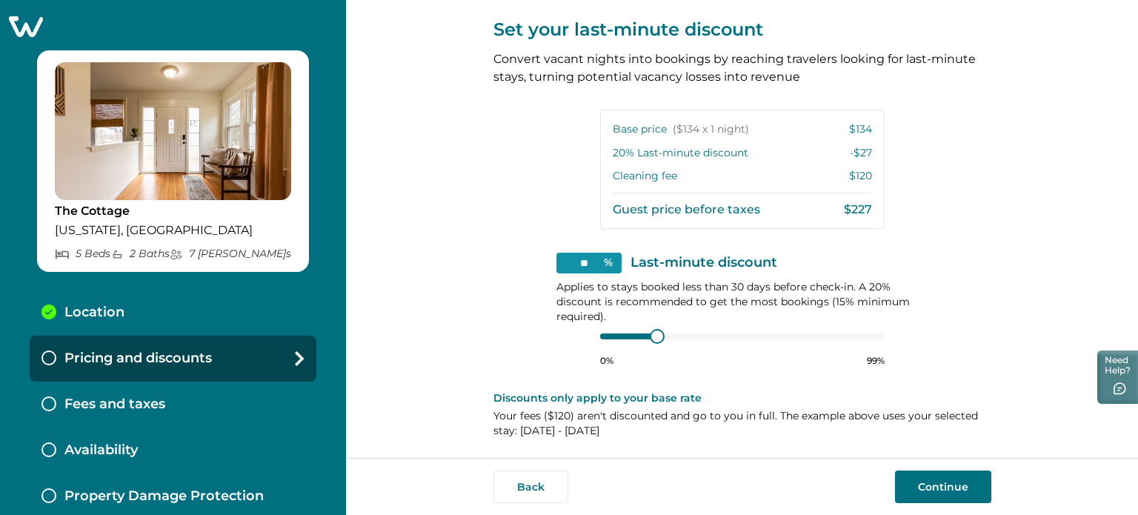
click at [920, 480] on button "Continue" at bounding box center [943, 486] width 96 height 33
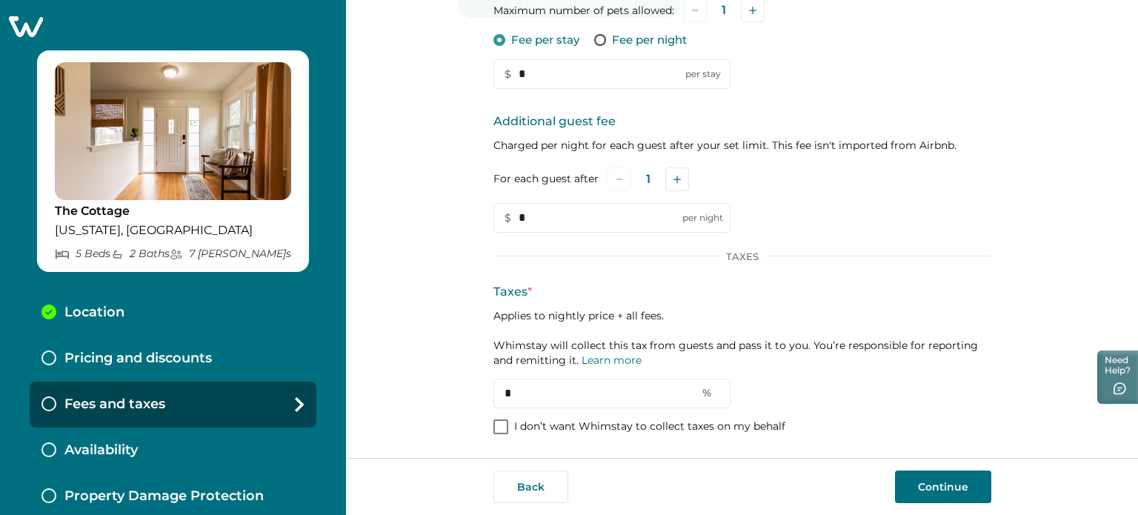
scroll to position [264, 0]
click at [619, 422] on p "I don’t want Whimstay to collect taxes on my behalf" at bounding box center [649, 427] width 271 height 15
click at [899, 483] on button "Continue" at bounding box center [943, 486] width 96 height 33
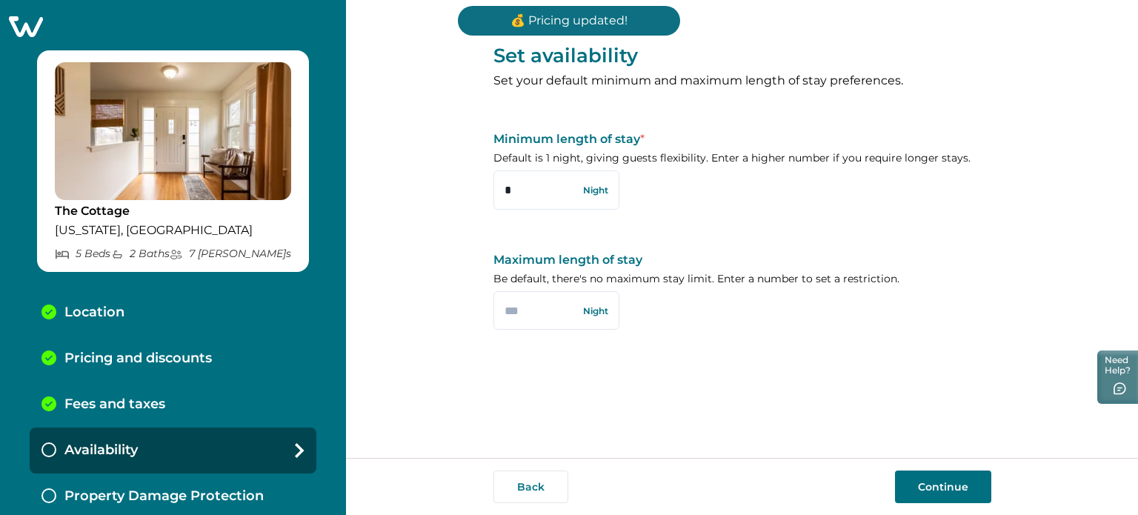
click at [899, 483] on button "Continue" at bounding box center [943, 486] width 96 height 33
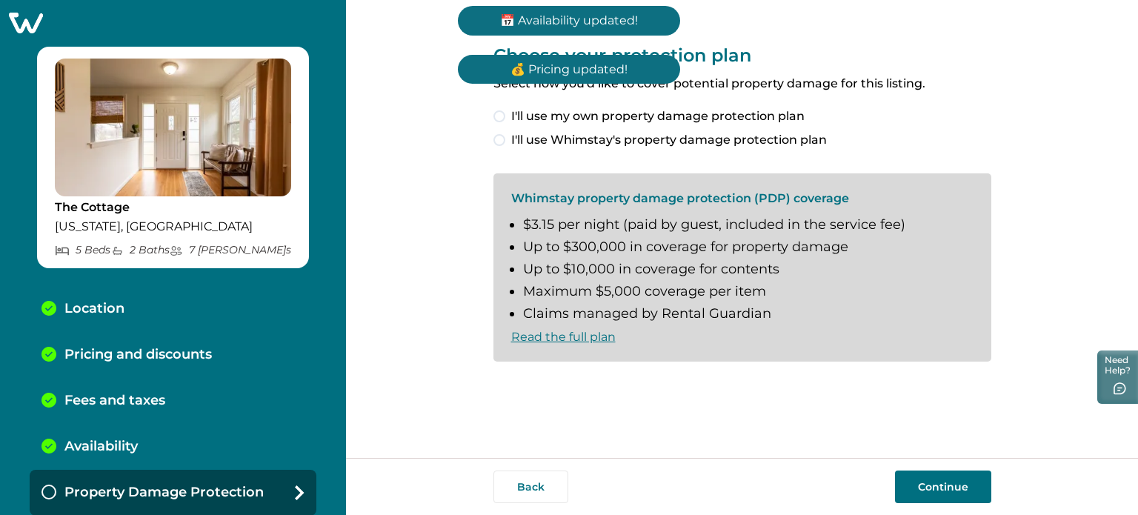
click at [911, 484] on button "Continue" at bounding box center [943, 486] width 96 height 33
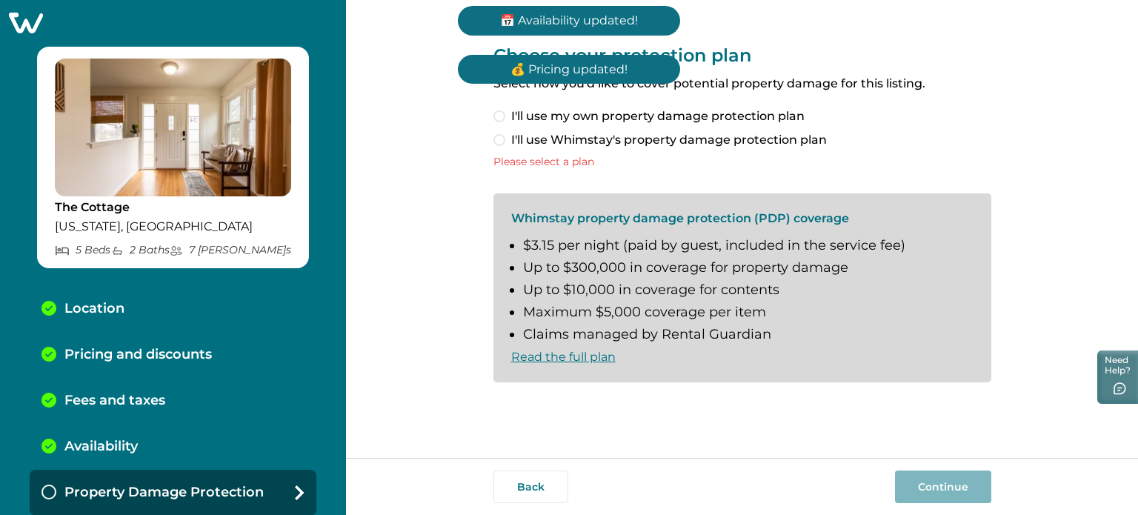
click at [685, 113] on span "I'll use my own property damage protection plan" at bounding box center [657, 116] width 293 height 18
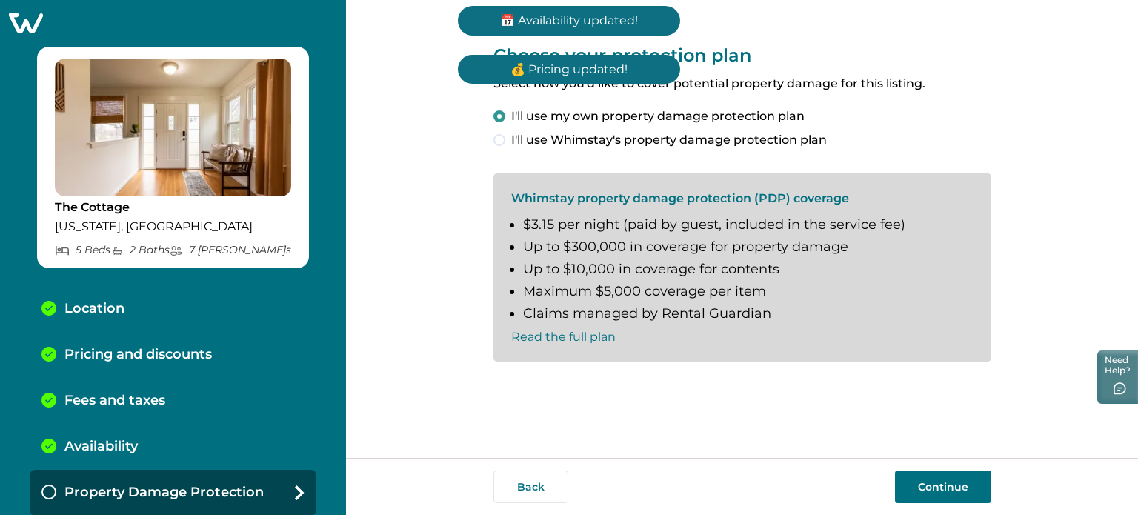
click at [946, 483] on button "Continue" at bounding box center [943, 486] width 96 height 33
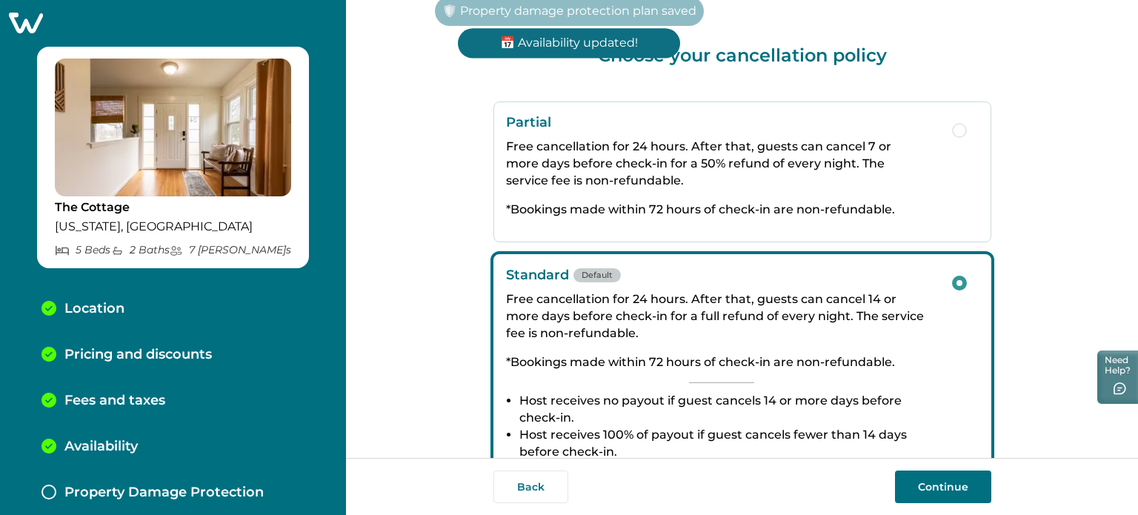
scroll to position [50, 0]
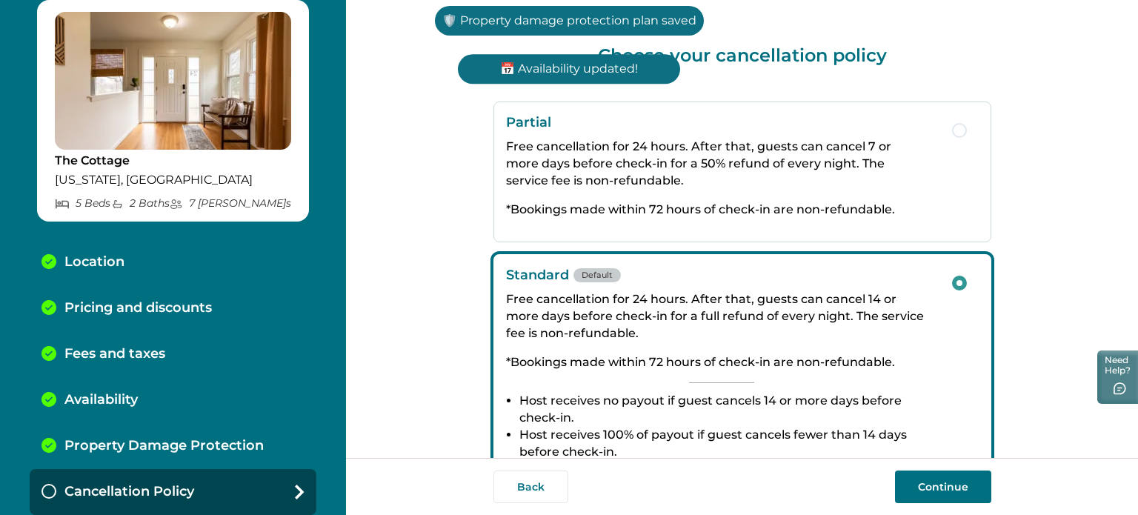
click at [946, 483] on button "Continue" at bounding box center [943, 486] width 96 height 33
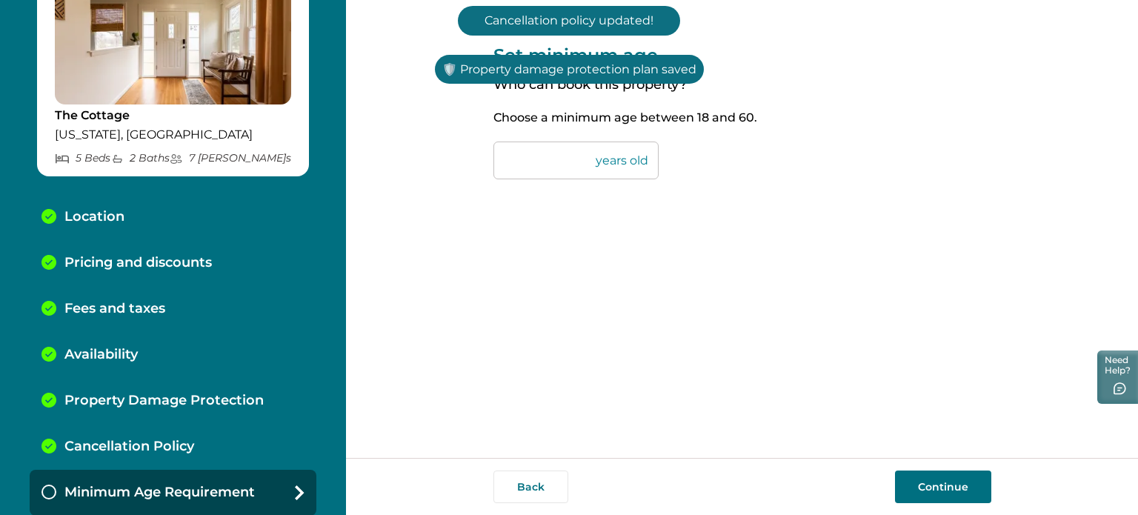
click at [946, 483] on button "Continue" at bounding box center [943, 486] width 96 height 33
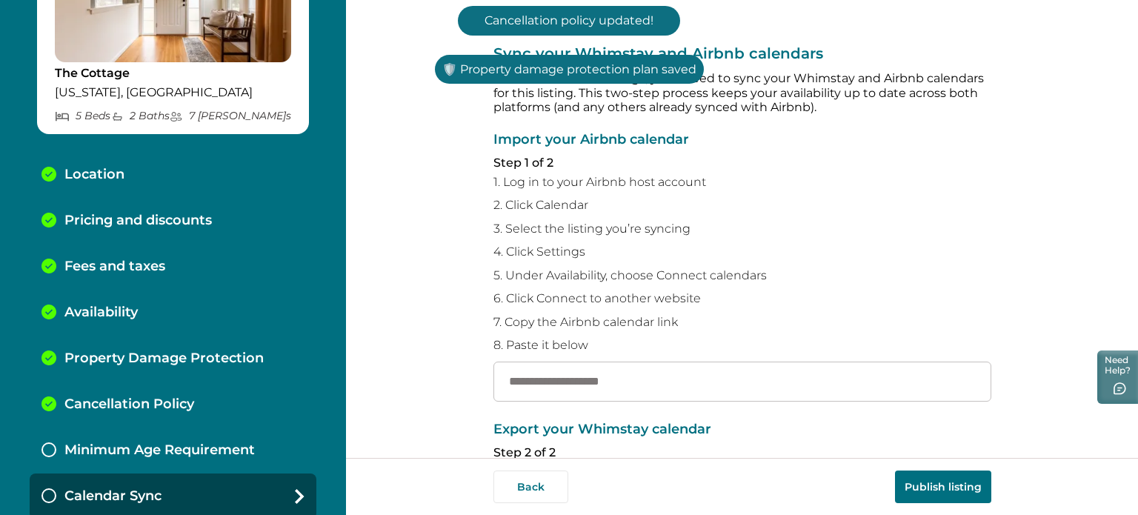
scroll to position [142, 0]
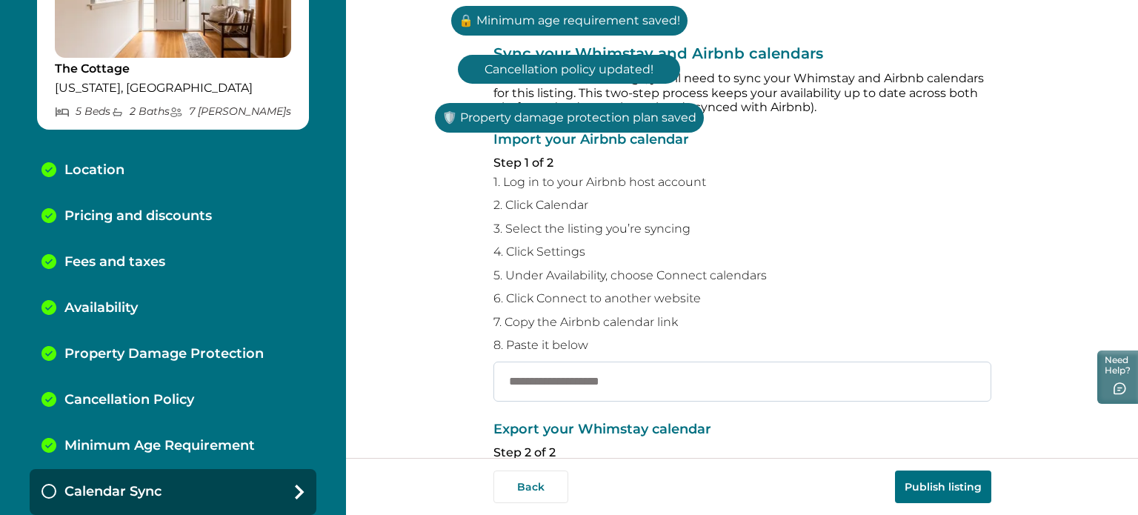
click at [765, 382] on input "text" at bounding box center [742, 382] width 498 height 40
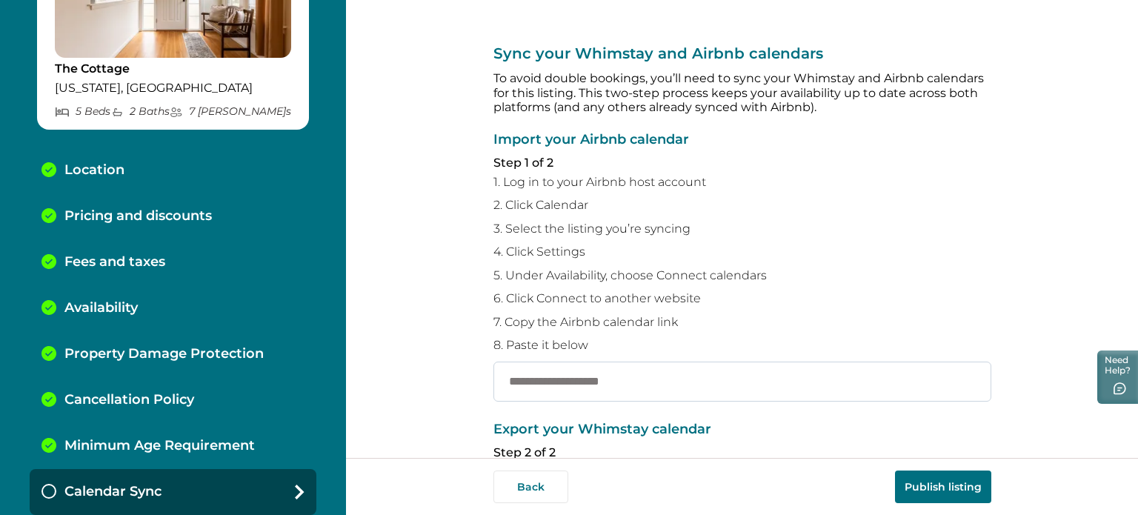
click at [606, 377] on input "text" at bounding box center [742, 382] width 498 height 40
paste input "**********"
click at [973, 483] on button "Publish listing" at bounding box center [943, 486] width 96 height 33
click at [560, 386] on input "**********" at bounding box center [742, 382] width 498 height 40
paste input "**********"
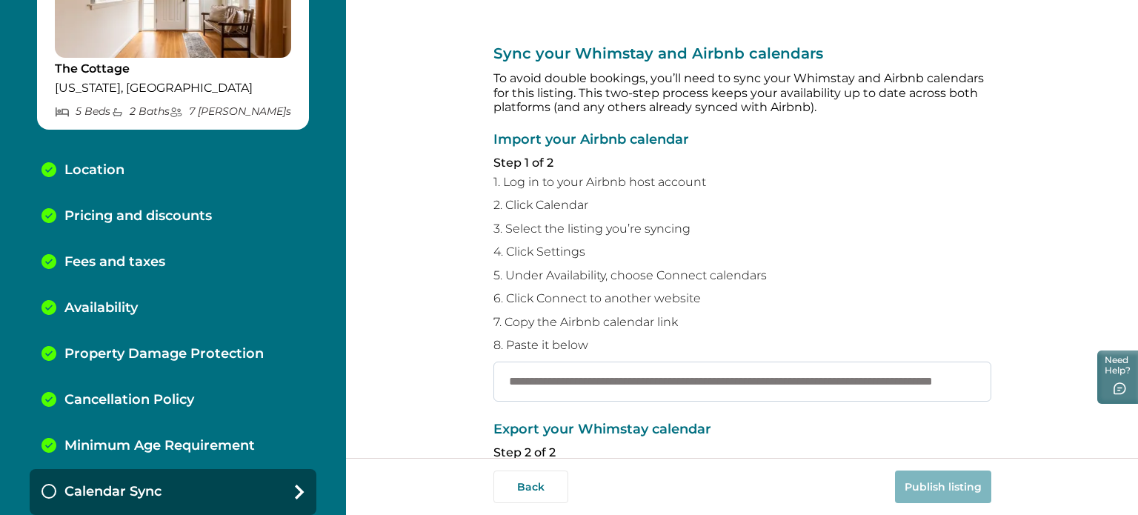
scroll to position [0, 154]
type input "**********"
click at [967, 497] on button "Publish listing" at bounding box center [943, 486] width 96 height 33
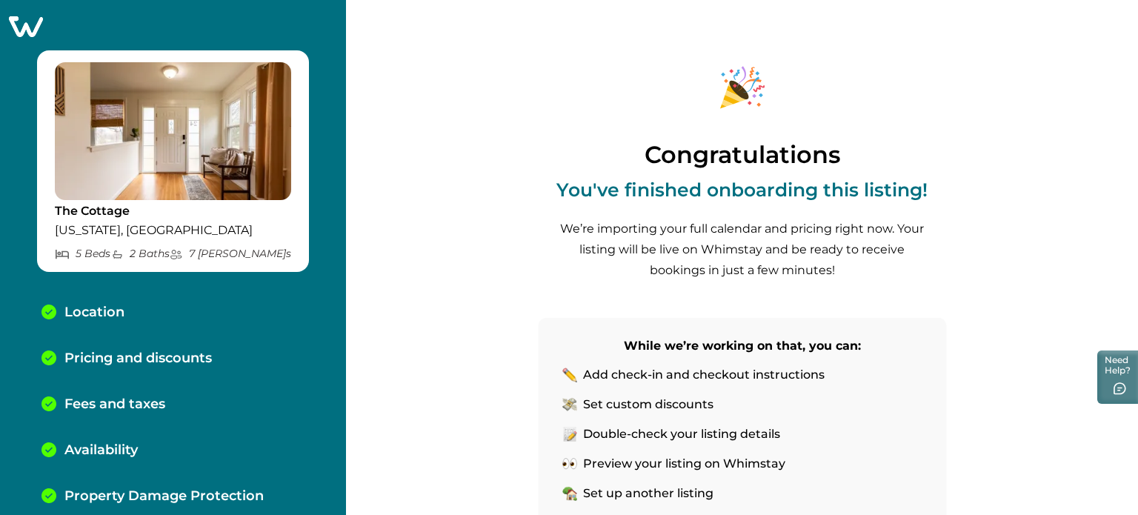
click at [23, 18] on icon at bounding box center [26, 26] width 34 height 21
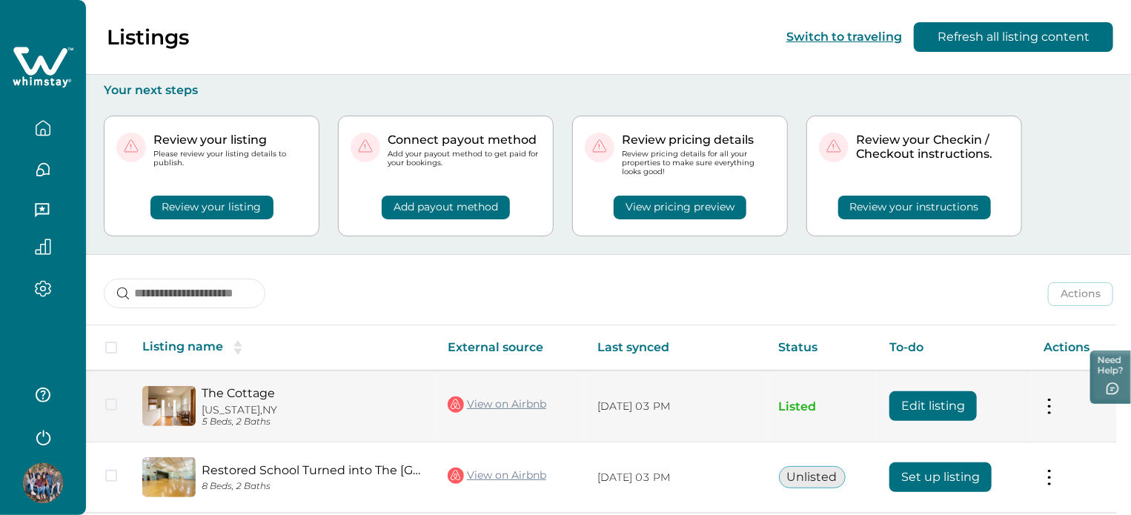
click at [959, 402] on button "Edit listing" at bounding box center [932, 406] width 87 height 30
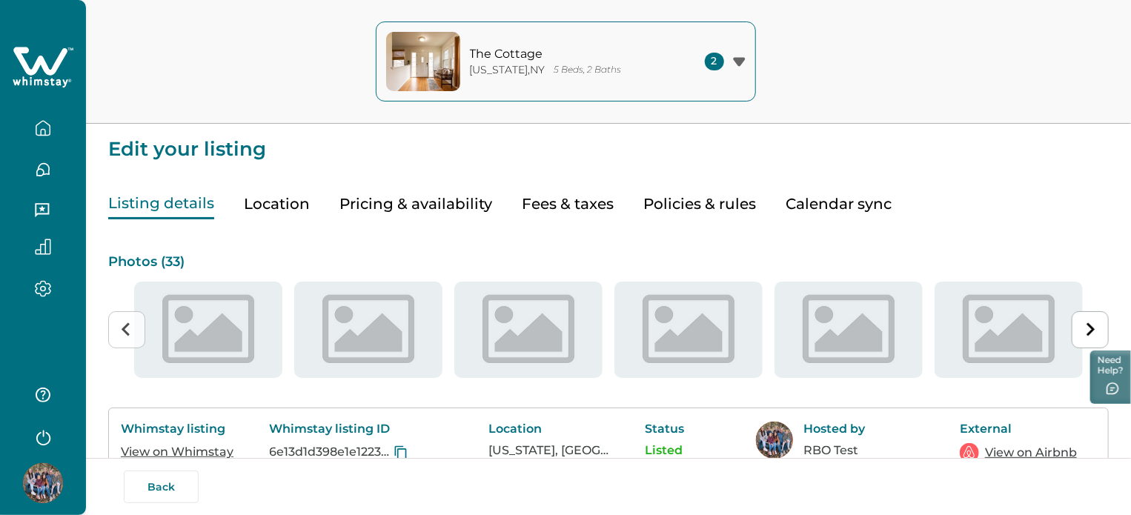
type input "**"
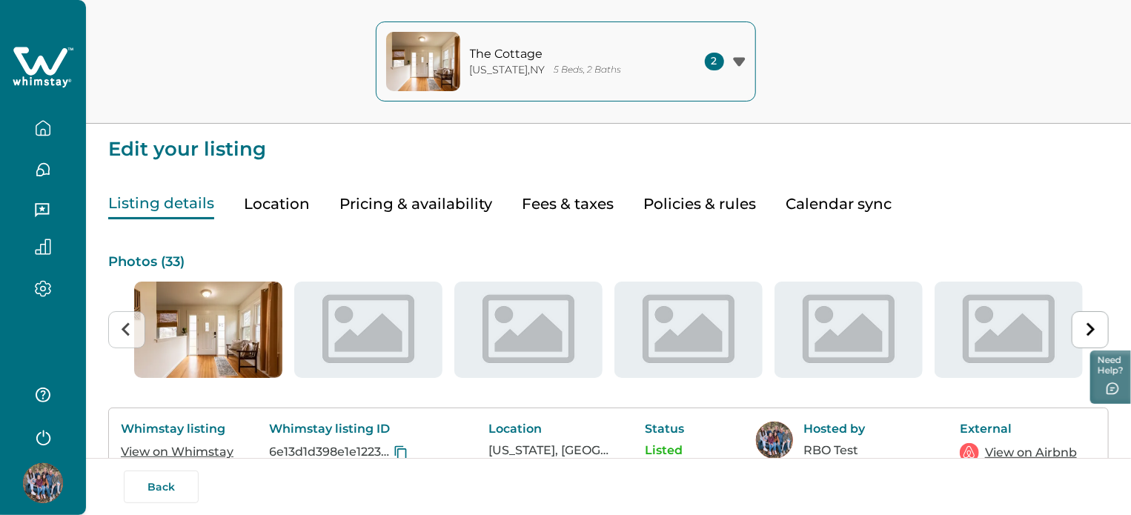
click at [394, 198] on button "Pricing & availability" at bounding box center [415, 204] width 153 height 30
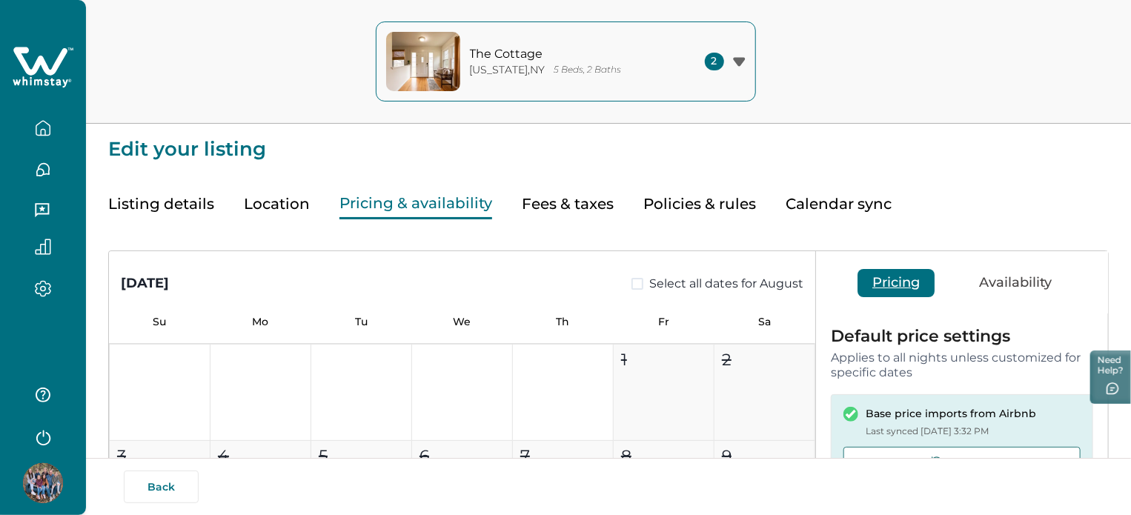
click at [148, 199] on button "Listing details" at bounding box center [161, 204] width 106 height 30
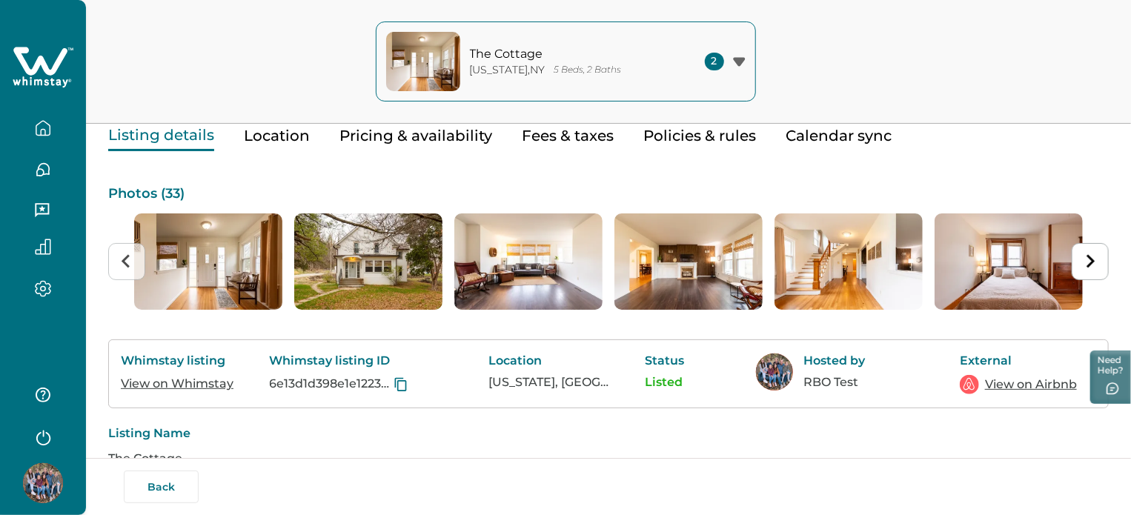
scroll to position [148, 0]
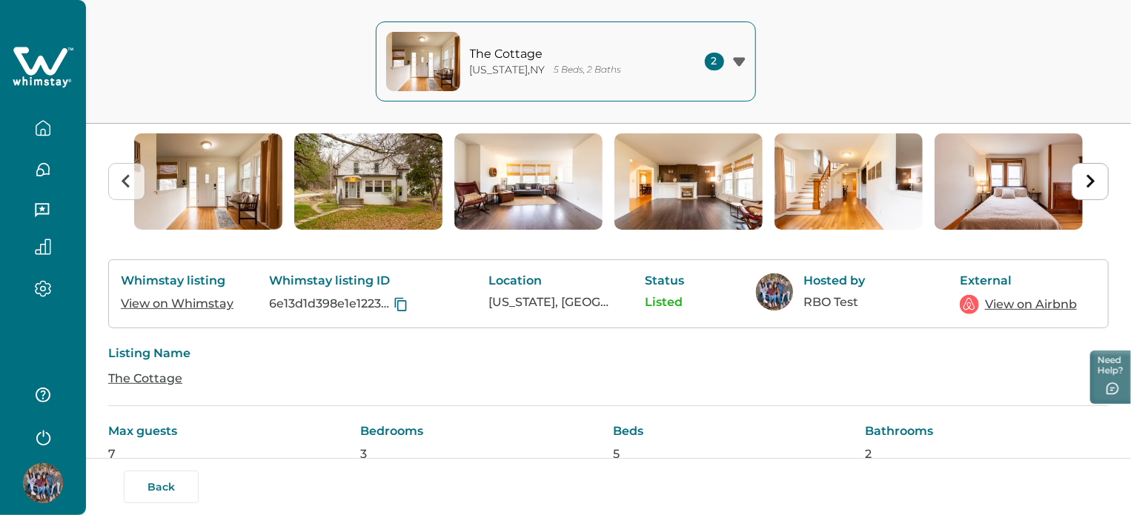
click at [218, 310] on link "View on Whimstay" at bounding box center [177, 303] width 113 height 14
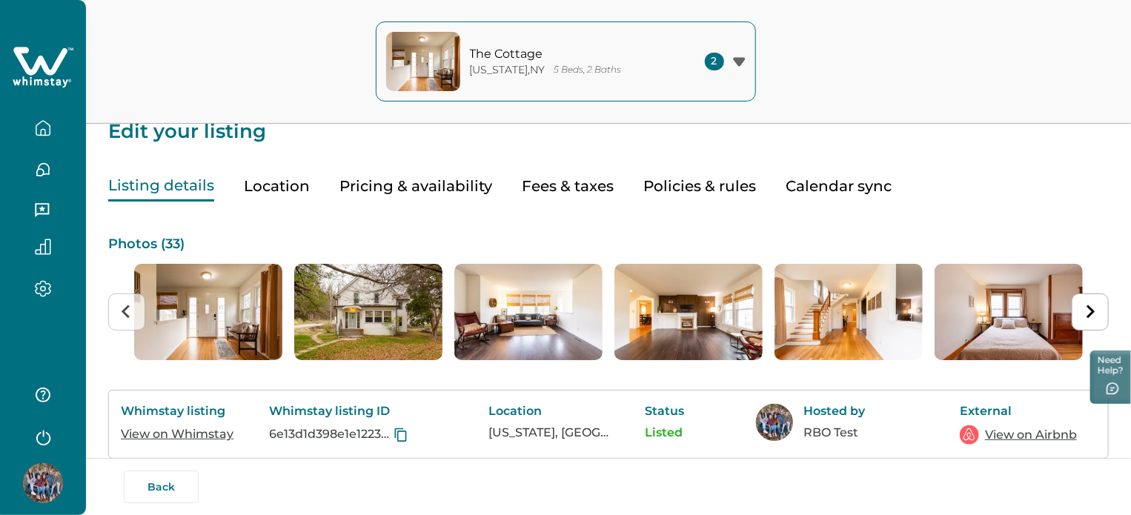
scroll to position [74, 0]
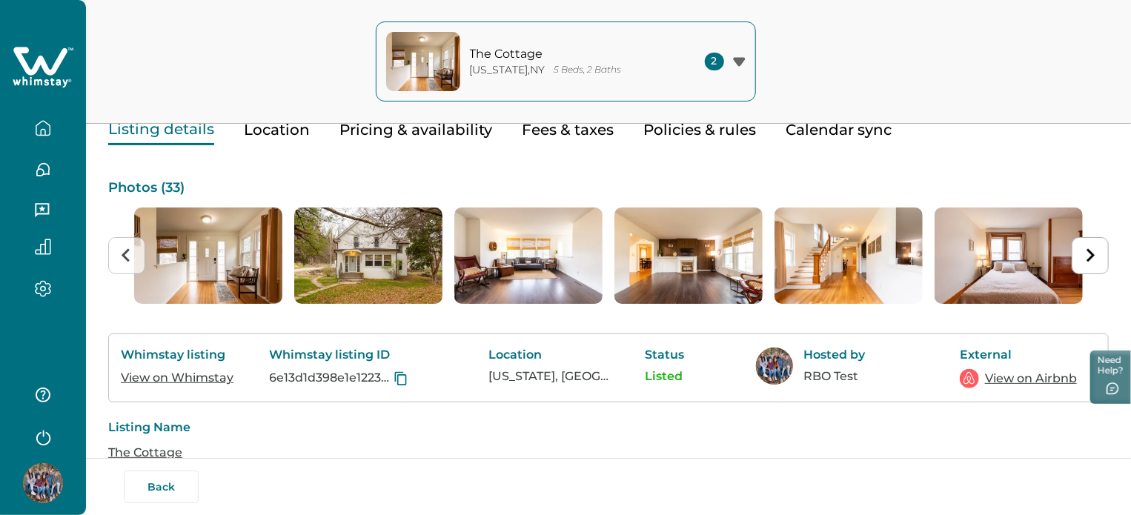
click at [401, 135] on button "Pricing & availability" at bounding box center [415, 130] width 153 height 30
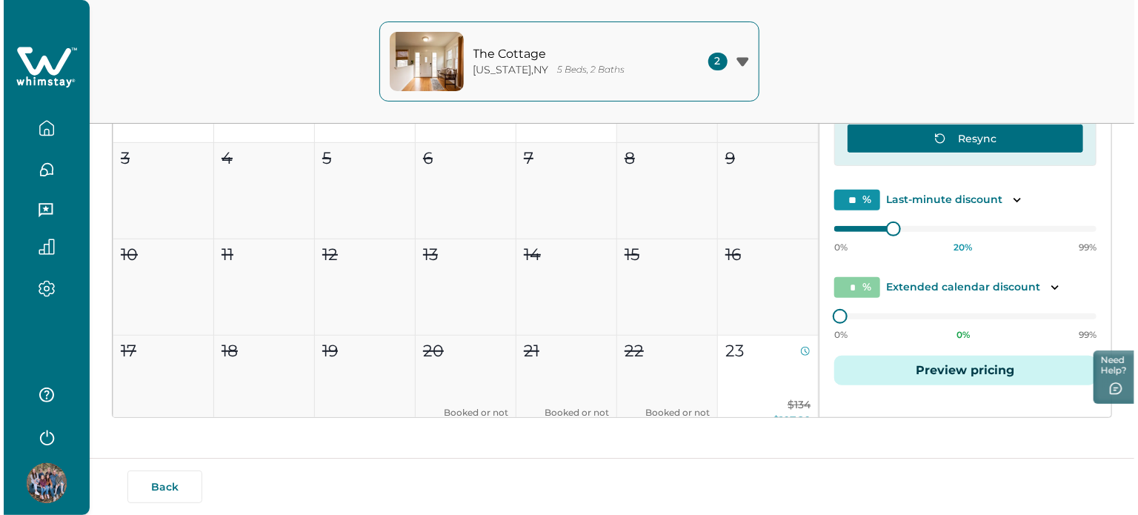
scroll to position [300, 0]
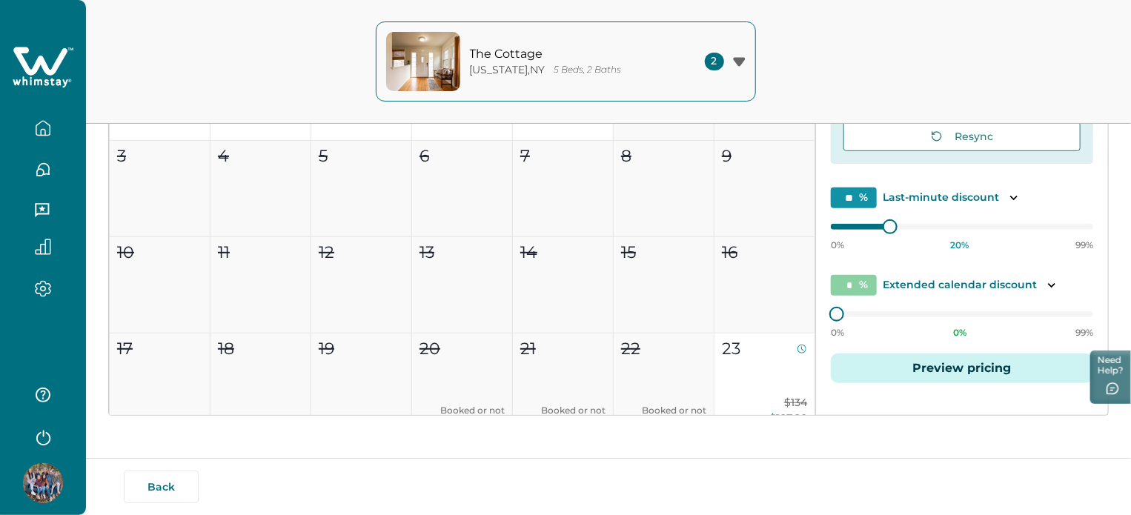
click at [931, 356] on button "Preview pricing" at bounding box center [962, 368] width 262 height 30
